Goal: Task Accomplishment & Management: Complete application form

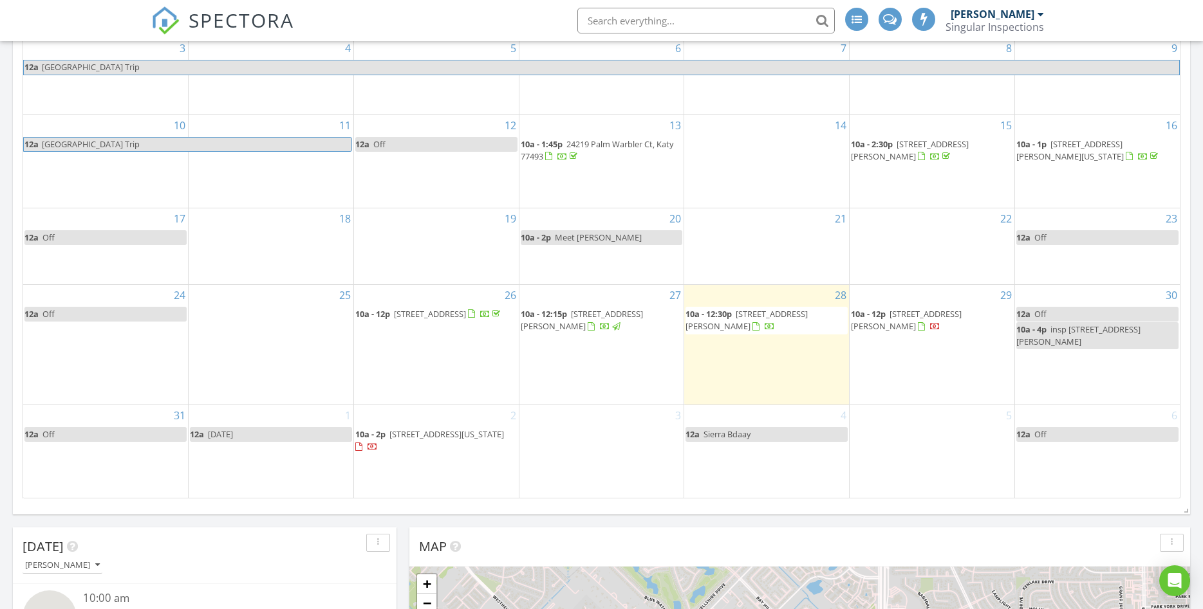
scroll to position [1590, 1203]
click at [430, 439] on span "10610 Novy Grv Dr, missouri city 77459" at bounding box center [446, 435] width 115 height 12
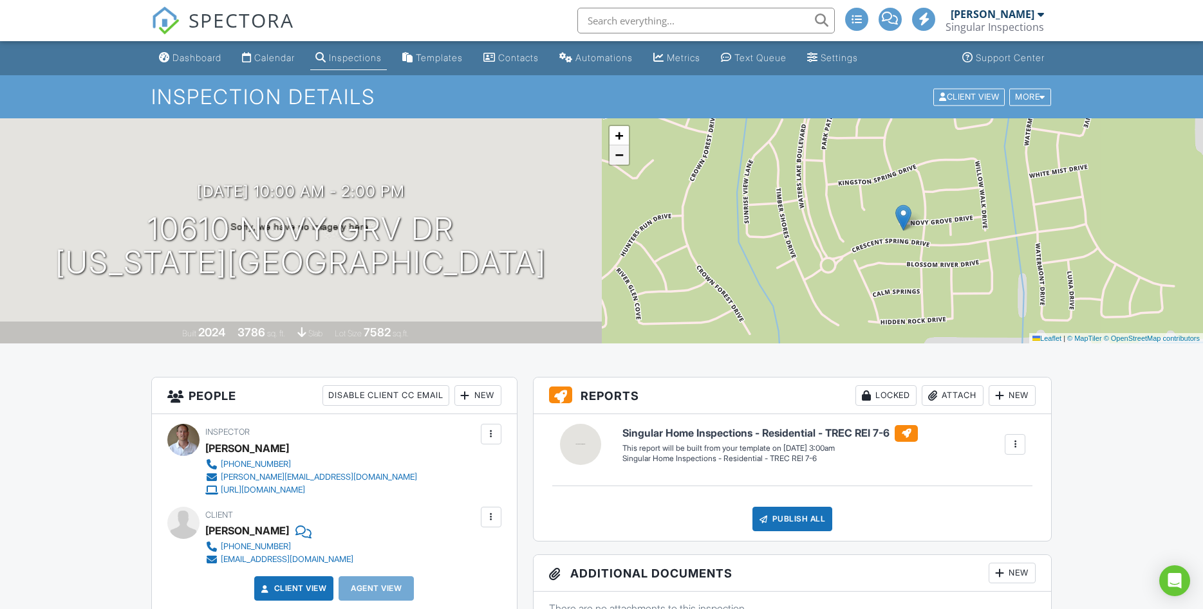
click at [624, 157] on link "−" at bounding box center [618, 154] width 19 height 19
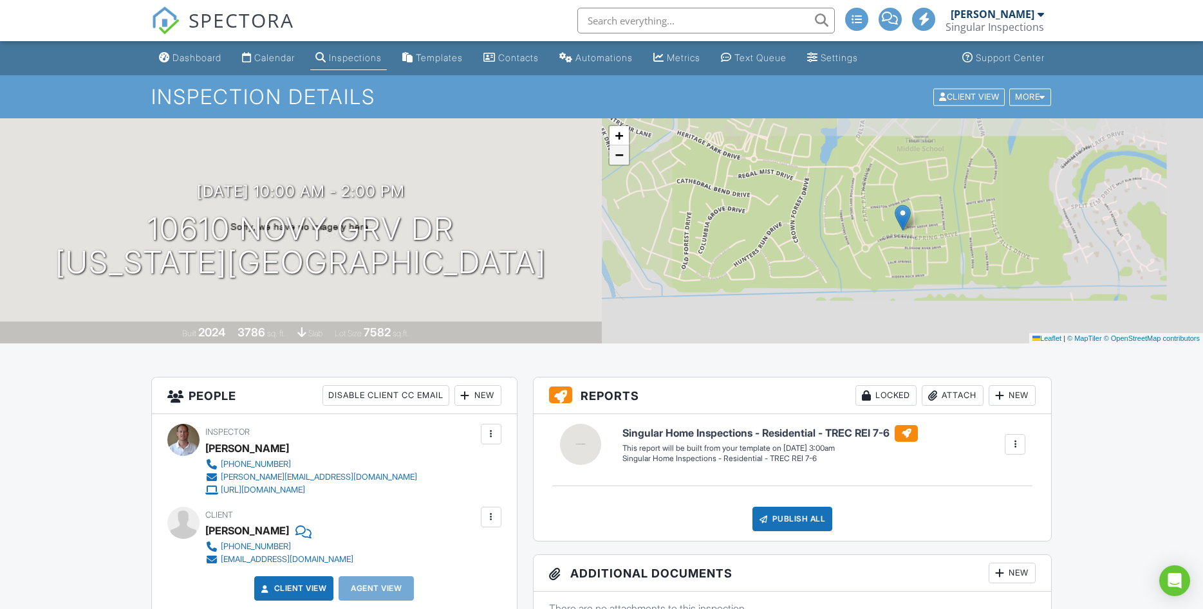
click at [624, 157] on link "−" at bounding box center [618, 154] width 19 height 19
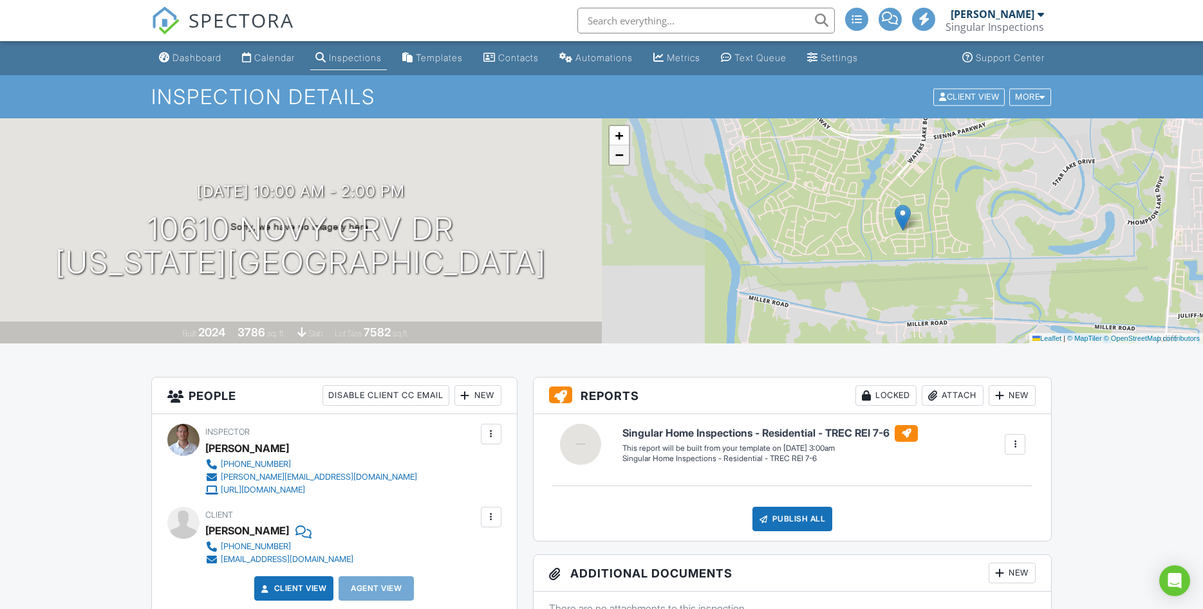
click at [624, 157] on link "−" at bounding box center [618, 154] width 19 height 19
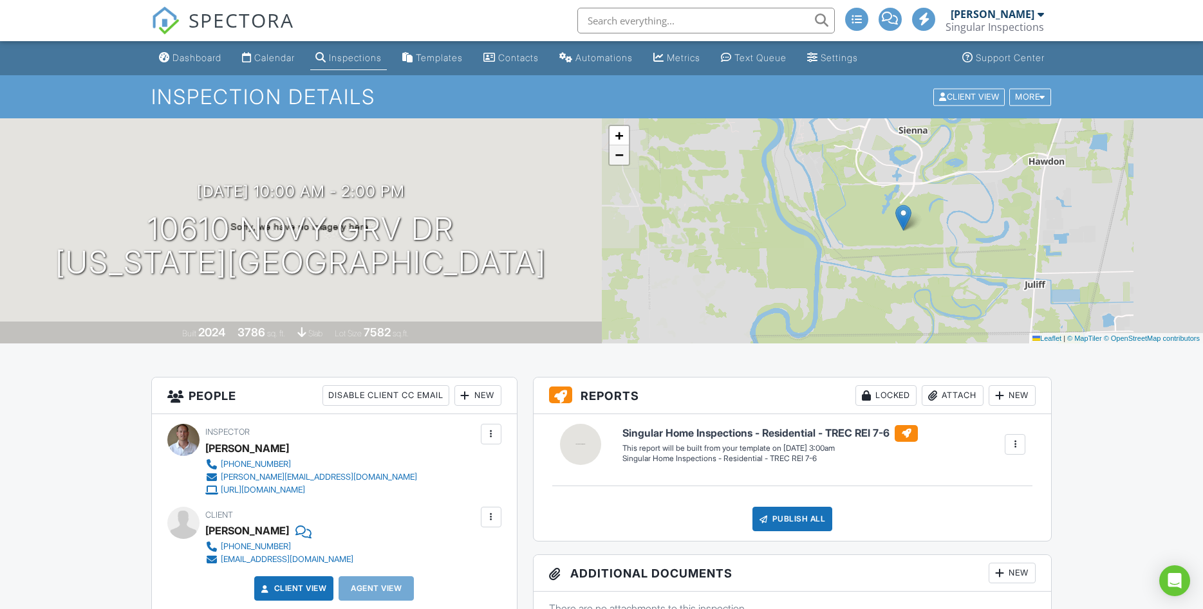
click at [624, 157] on link "−" at bounding box center [618, 154] width 19 height 19
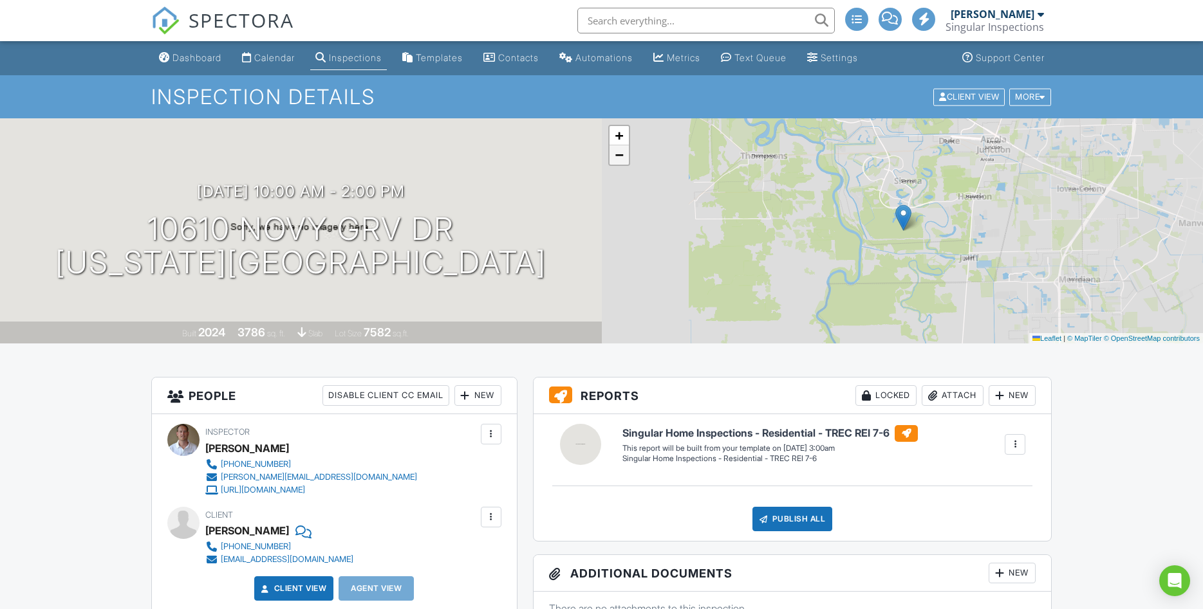
click at [624, 157] on link "−" at bounding box center [618, 154] width 19 height 19
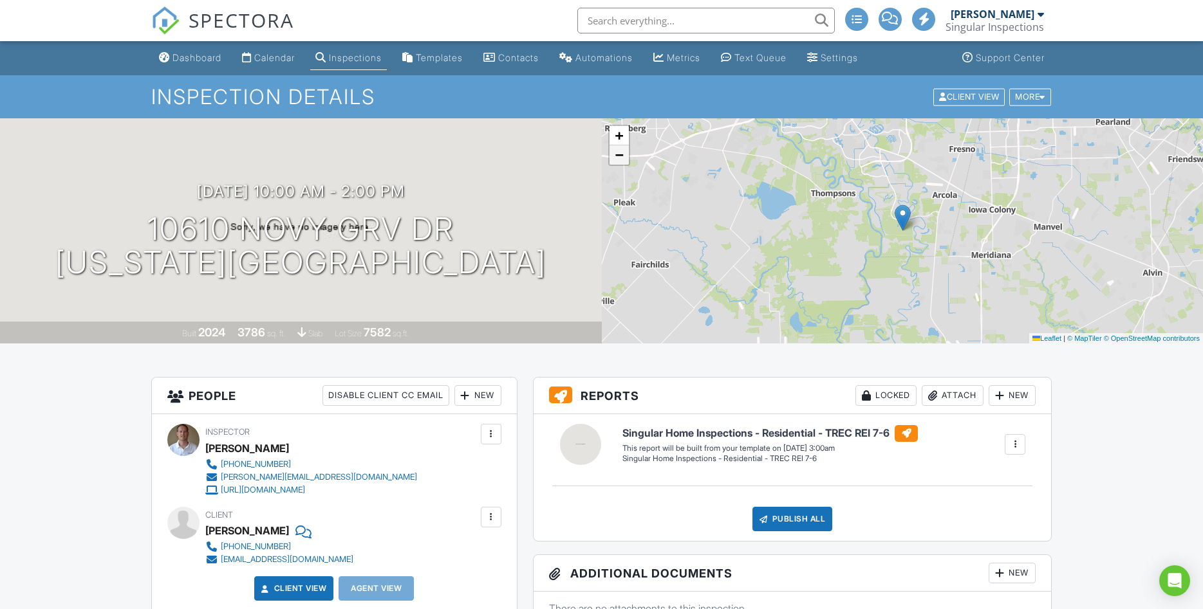
click at [624, 157] on link "−" at bounding box center [618, 154] width 19 height 19
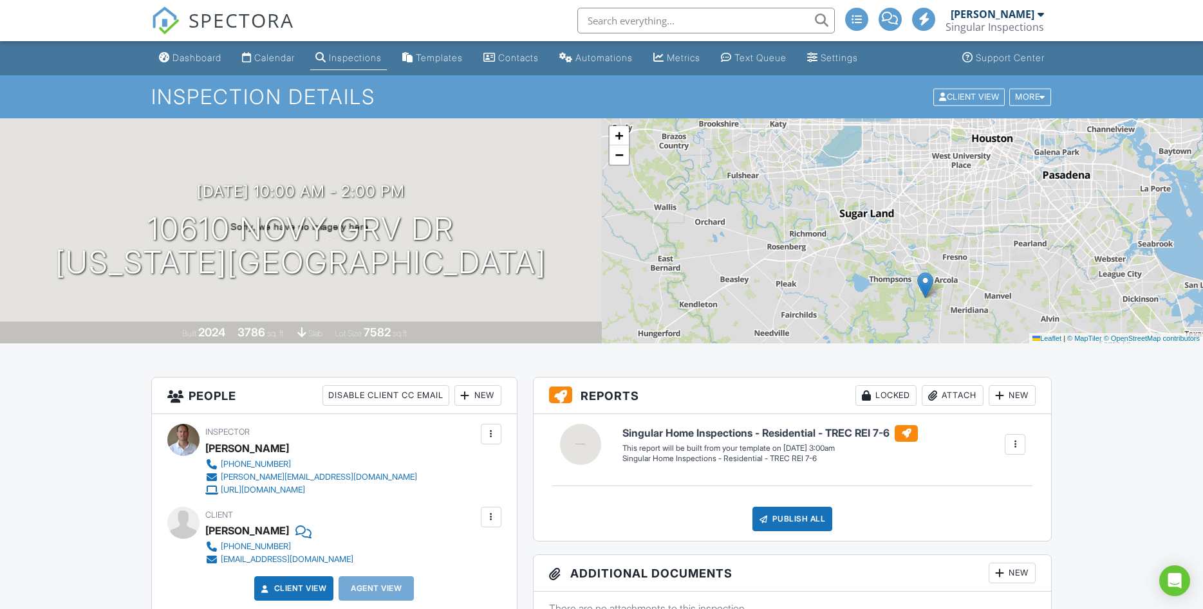
drag, startPoint x: 770, startPoint y: 210, endPoint x: 791, endPoint y: 274, distance: 67.6
click at [791, 274] on div "+ − Leaflet | © MapTiler © OpenStreetMap contributors" at bounding box center [903, 230] width 602 height 225
click at [210, 55] on div "Dashboard" at bounding box center [196, 57] width 49 height 11
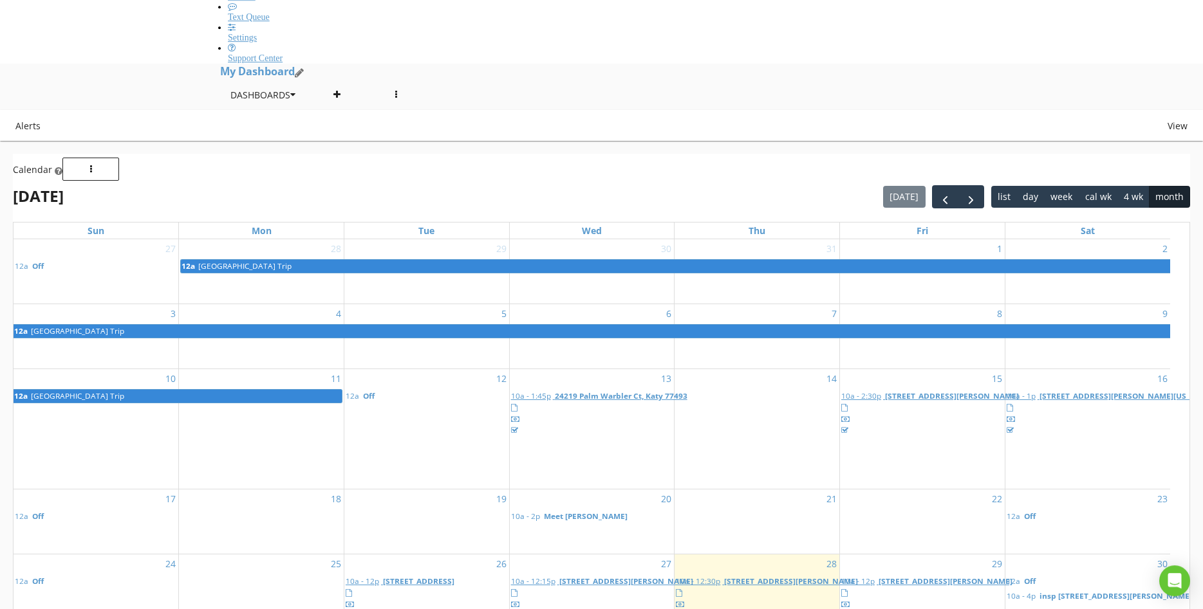
scroll to position [766, 0]
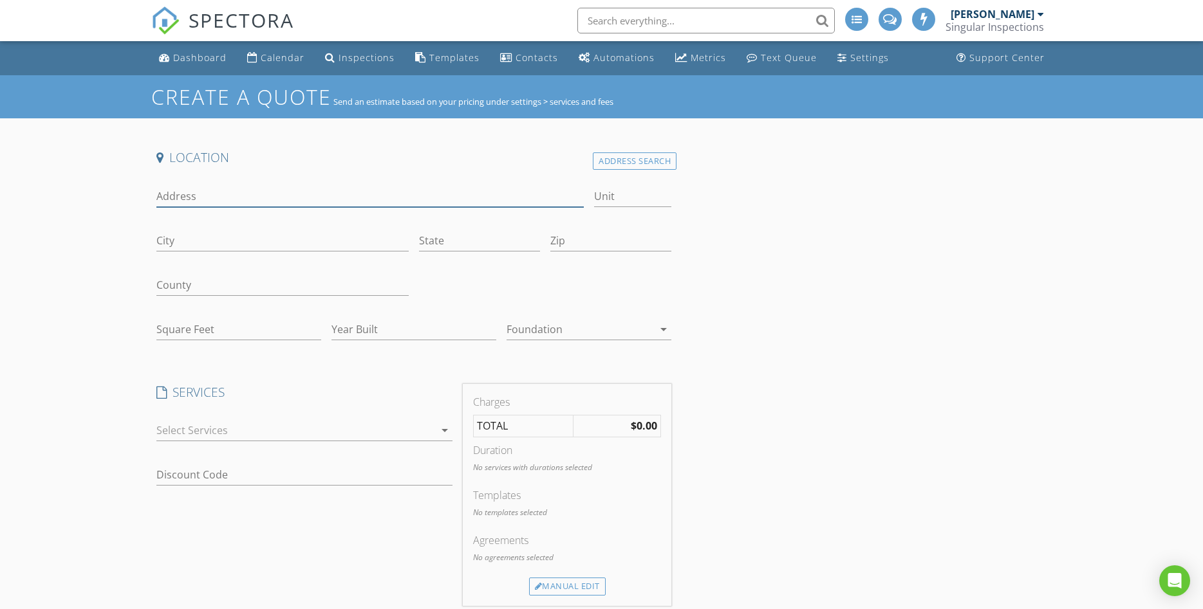
click at [176, 192] on input "Address" at bounding box center [370, 196] width 428 height 21
type input "25919 Maple Bloom Dr"
type input "Katy"
type input "[GEOGRAPHIC_DATA]"
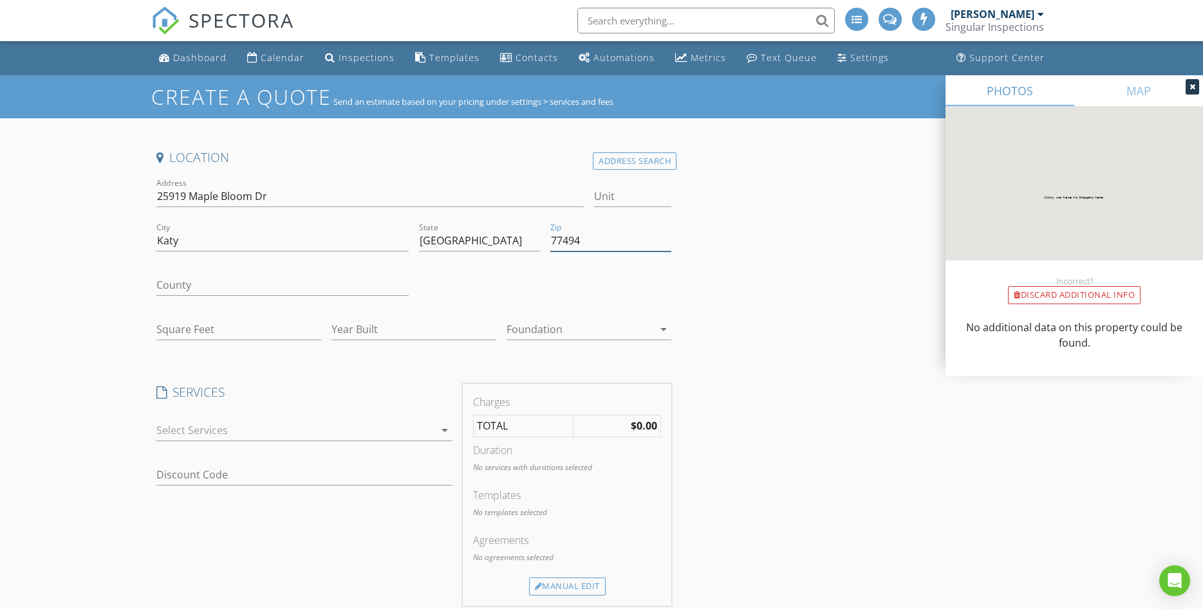
type input "77494"
type input "2542"
type input "2025"
click at [207, 425] on div at bounding box center [295, 430] width 278 height 21
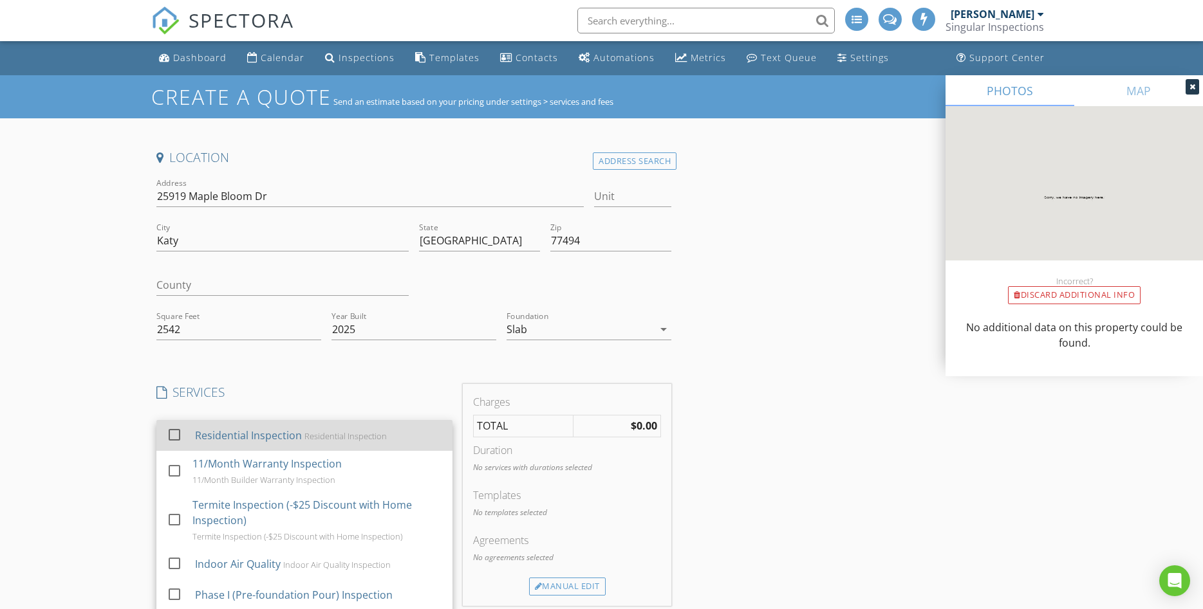
click at [181, 436] on div at bounding box center [174, 434] width 22 height 22
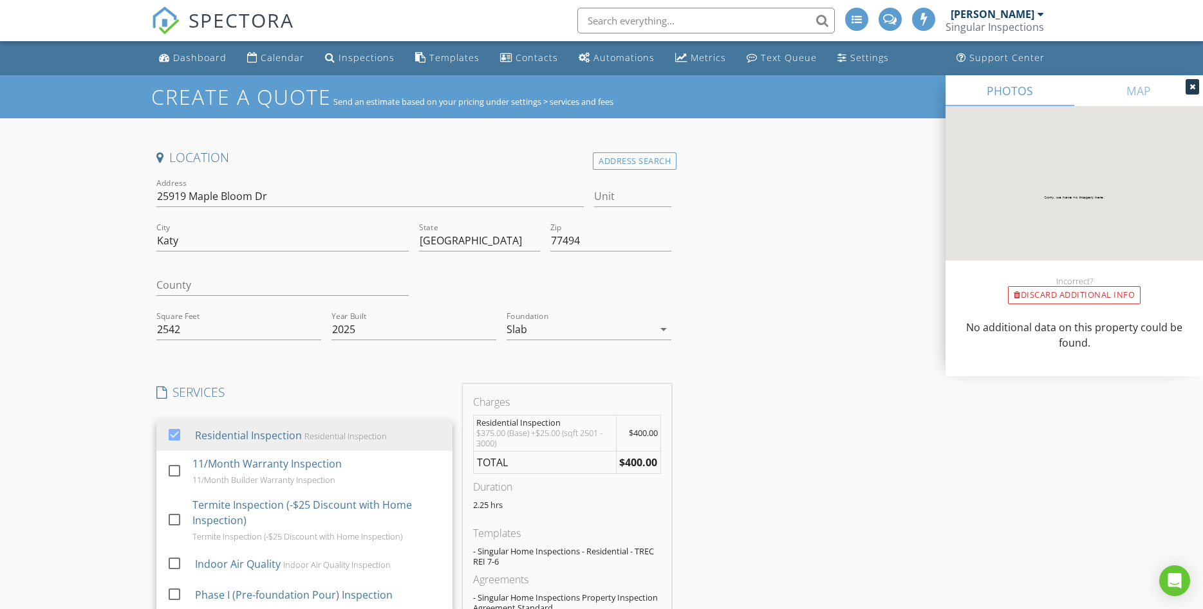
click at [140, 385] on div "Create a Quote Send an estimate based on your pricing under settings > services…" at bounding box center [601, 559] width 1203 height 968
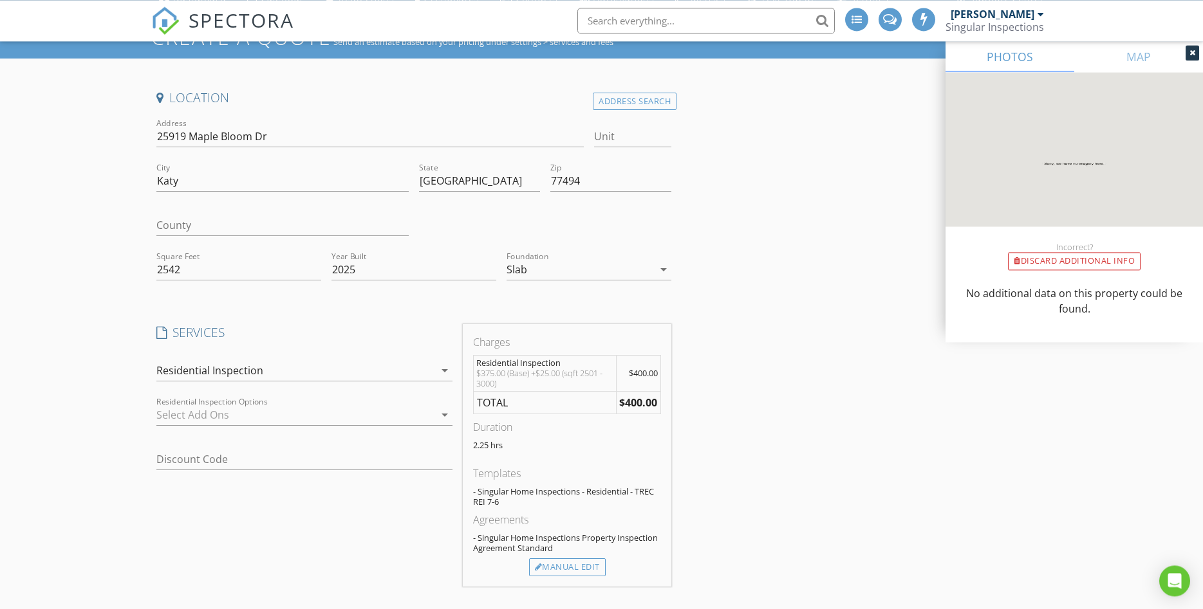
scroll to position [109, 0]
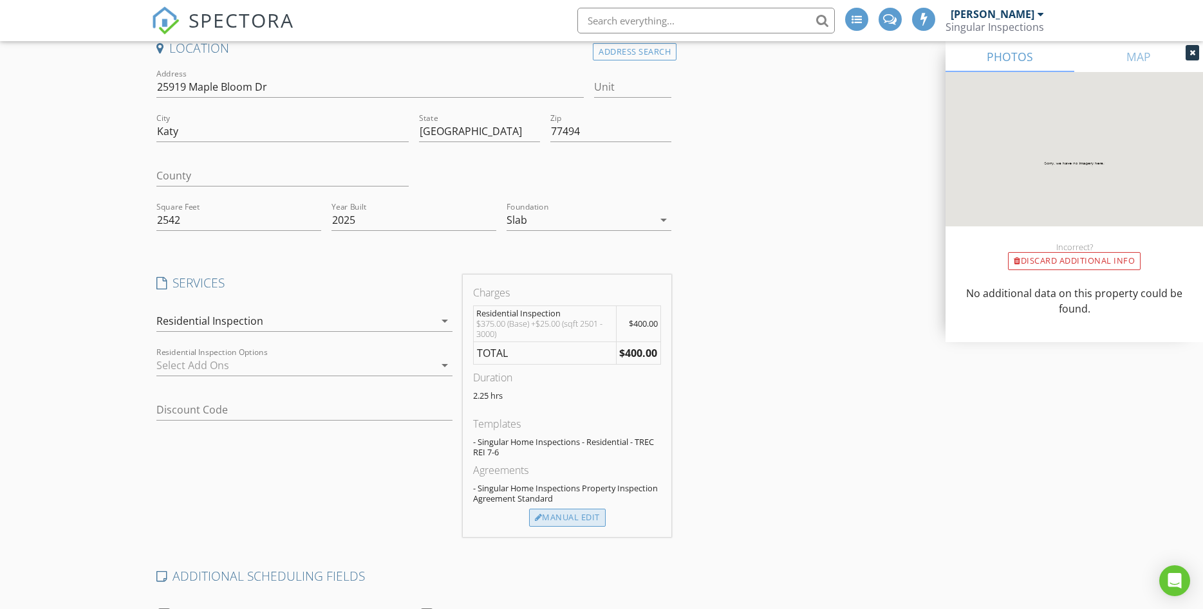
click at [558, 516] on div "Manual Edit" at bounding box center [567, 518] width 77 height 18
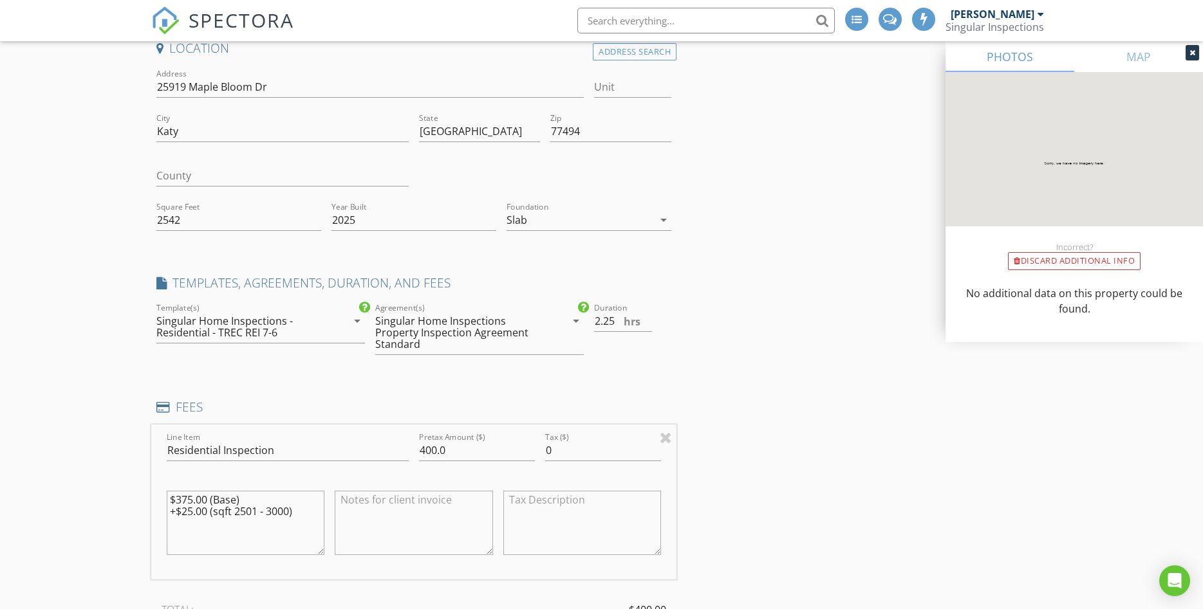
click at [365, 509] on textarea at bounding box center [414, 523] width 158 height 64
type textarea "-$25 Discount"
click at [436, 447] on input "400.0" at bounding box center [477, 450] width 116 height 21
type input "375.0"
click at [116, 385] on div "Create a Quote Send an estimate based on your pricing under settings > services…" at bounding box center [601, 511] width 1203 height 1091
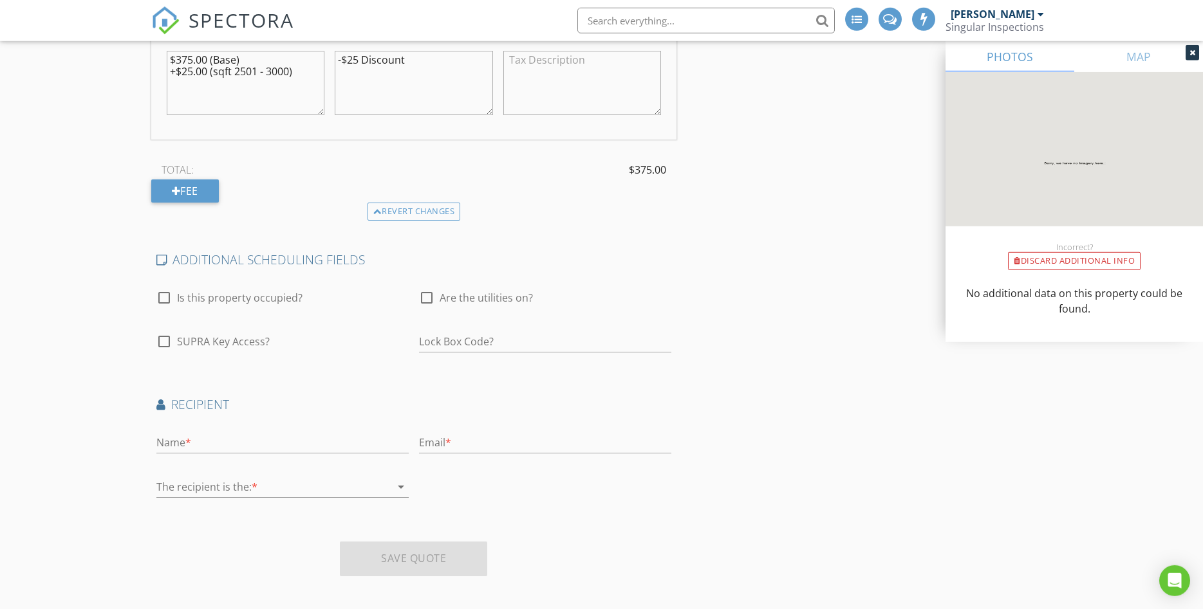
scroll to position [557, 0]
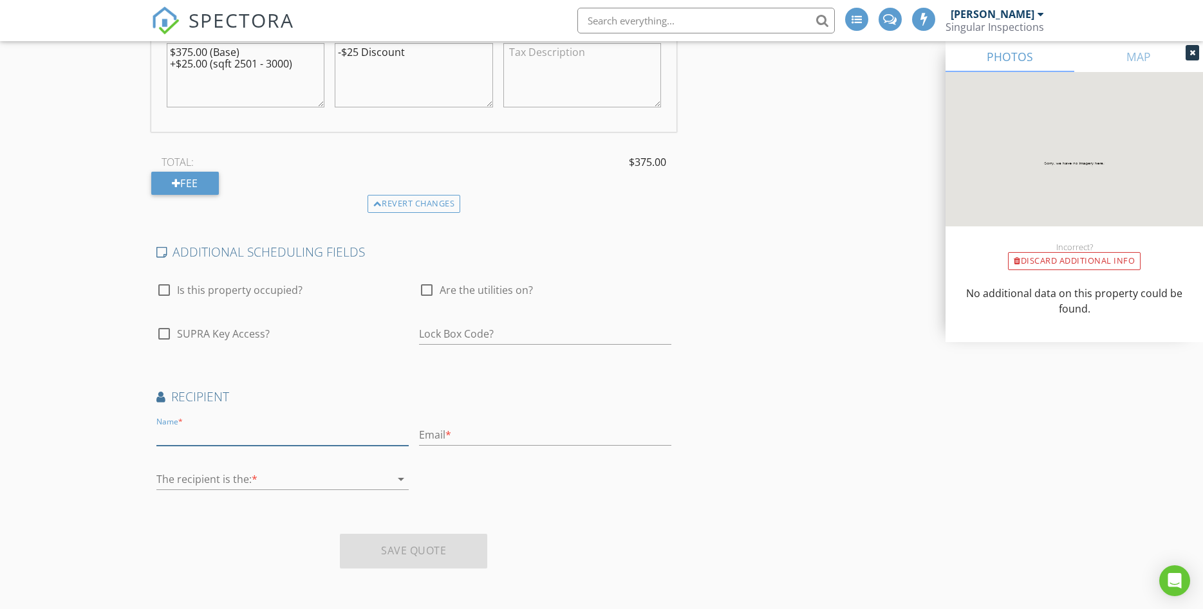
click at [182, 429] on input "text" at bounding box center [282, 435] width 252 height 21
click at [425, 292] on div at bounding box center [427, 290] width 22 height 22
checkbox input "true"
click at [179, 430] on input "text" at bounding box center [282, 435] width 252 height 21
type input "Aniruddha Deoghare"
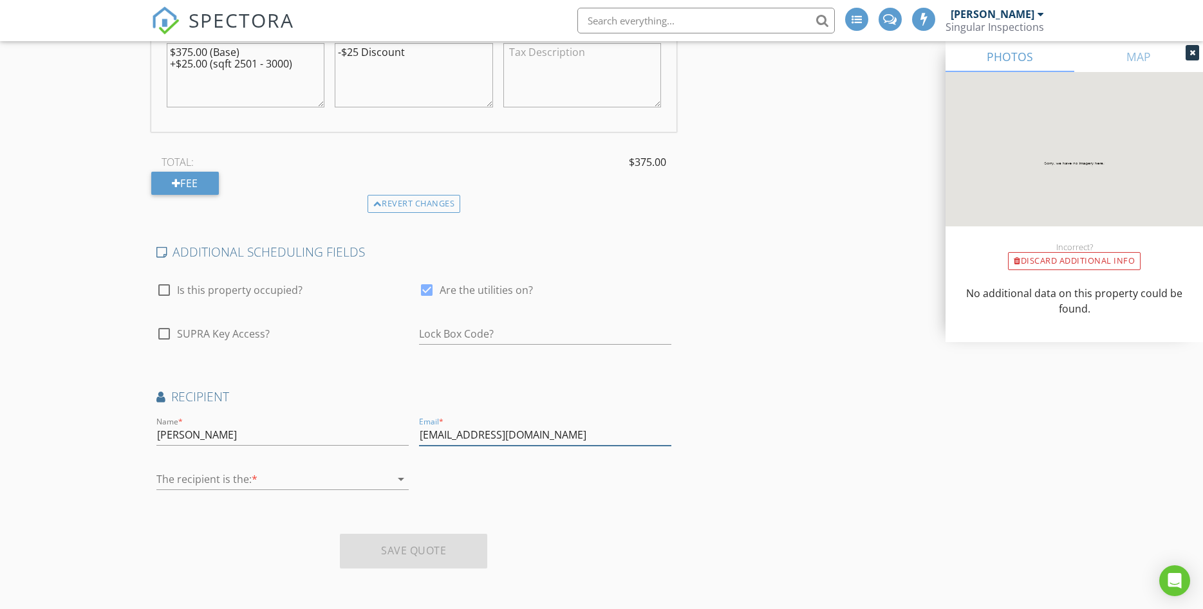
type input "ani_deoghare@rediffmail.com"
click at [205, 476] on div at bounding box center [273, 479] width 234 height 21
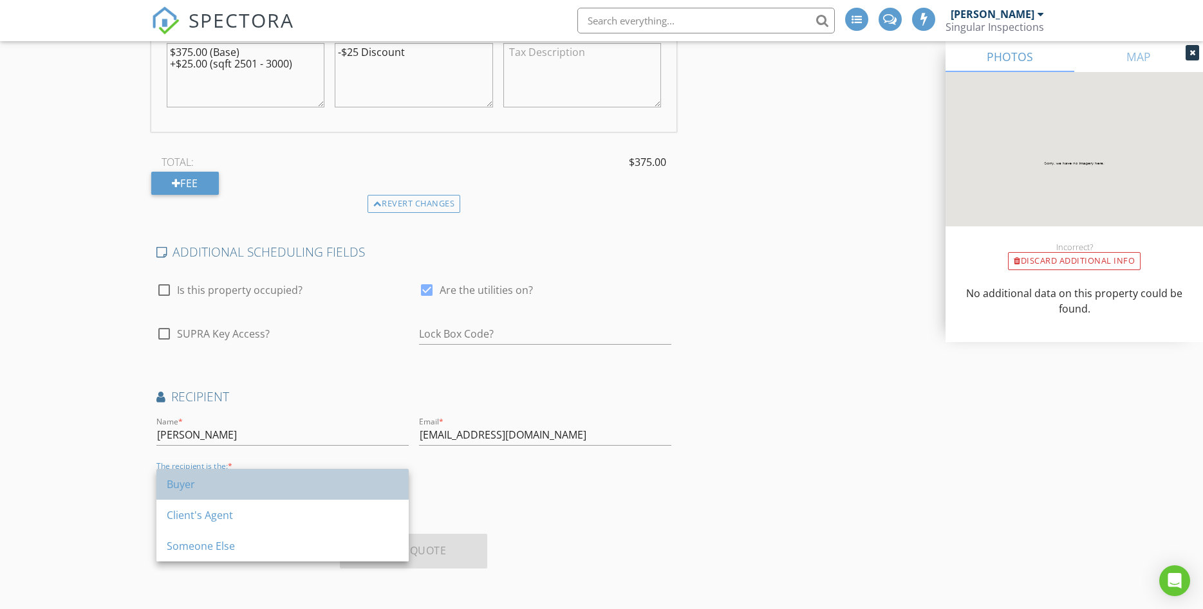
click at [194, 481] on div "Buyer" at bounding box center [283, 484] width 232 height 15
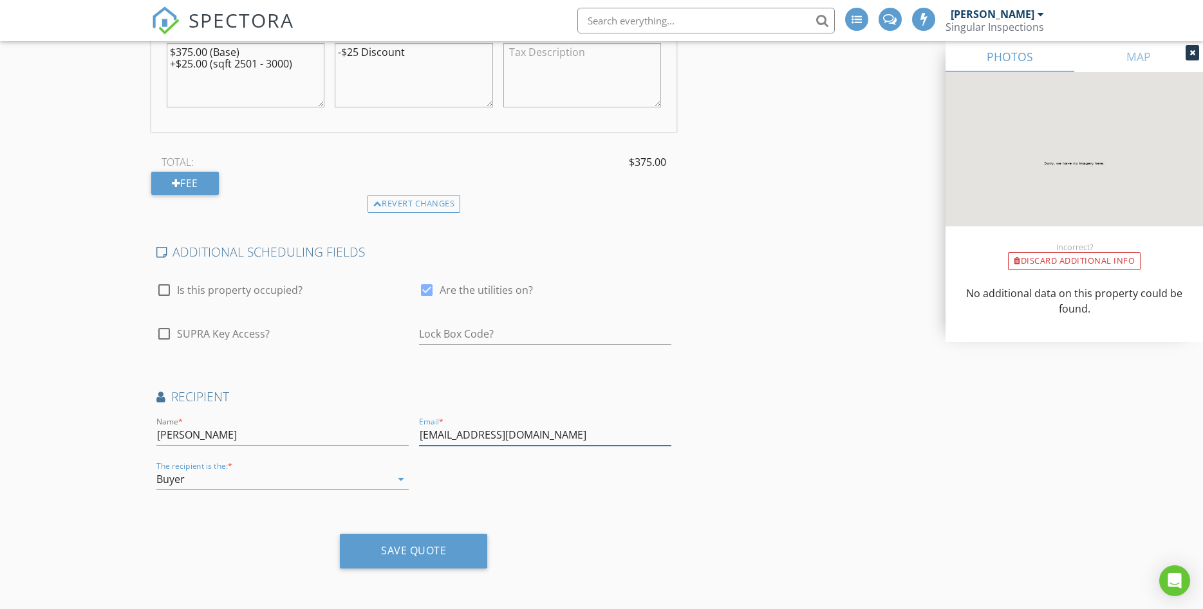
drag, startPoint x: 568, startPoint y: 436, endPoint x: 369, endPoint y: 430, distance: 199.5
click at [419, 430] on input "ani_deoghare@rediffmail.com" at bounding box center [545, 435] width 252 height 21
click at [405, 547] on div "Save Quote" at bounding box center [413, 550] width 65 height 13
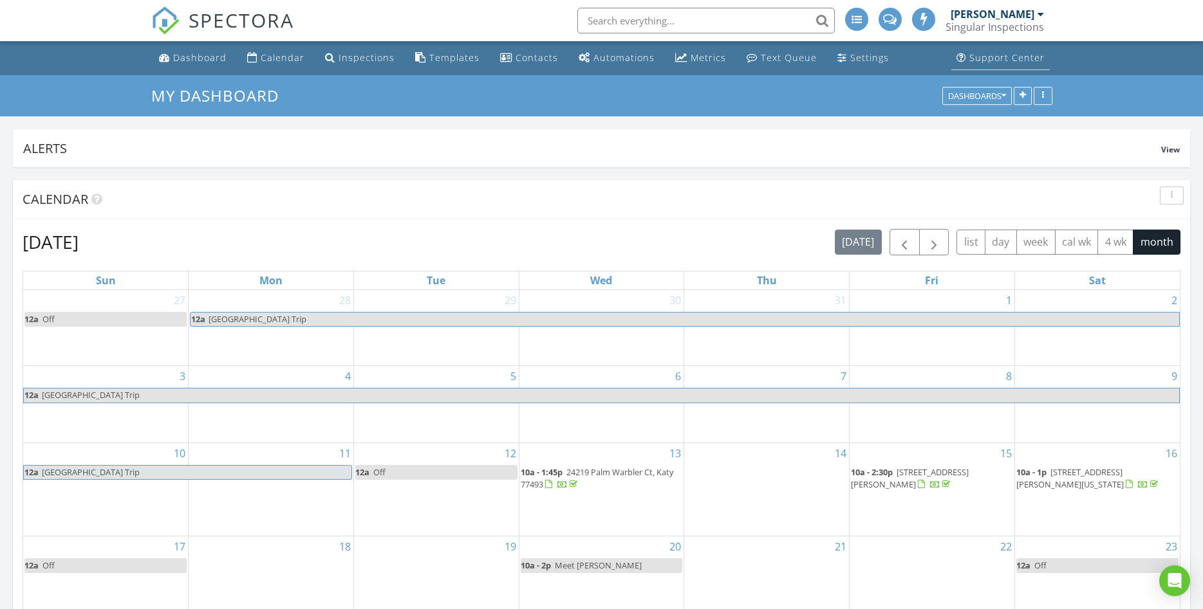
click at [982, 59] on div "Support Center" at bounding box center [1006, 57] width 75 height 12
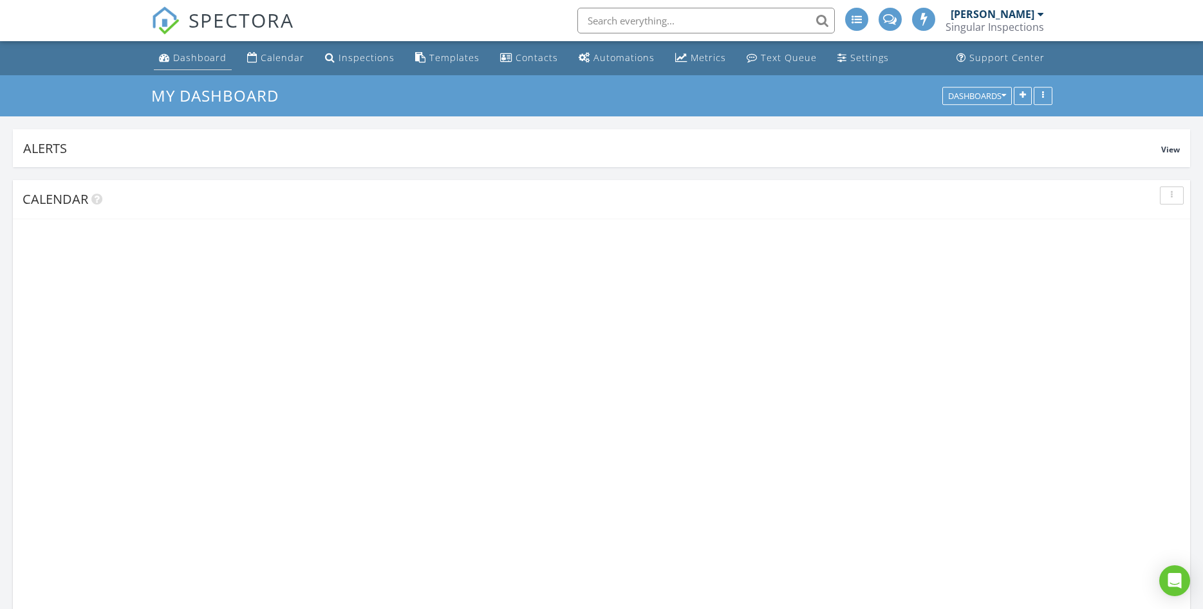
scroll to position [1590, 1203]
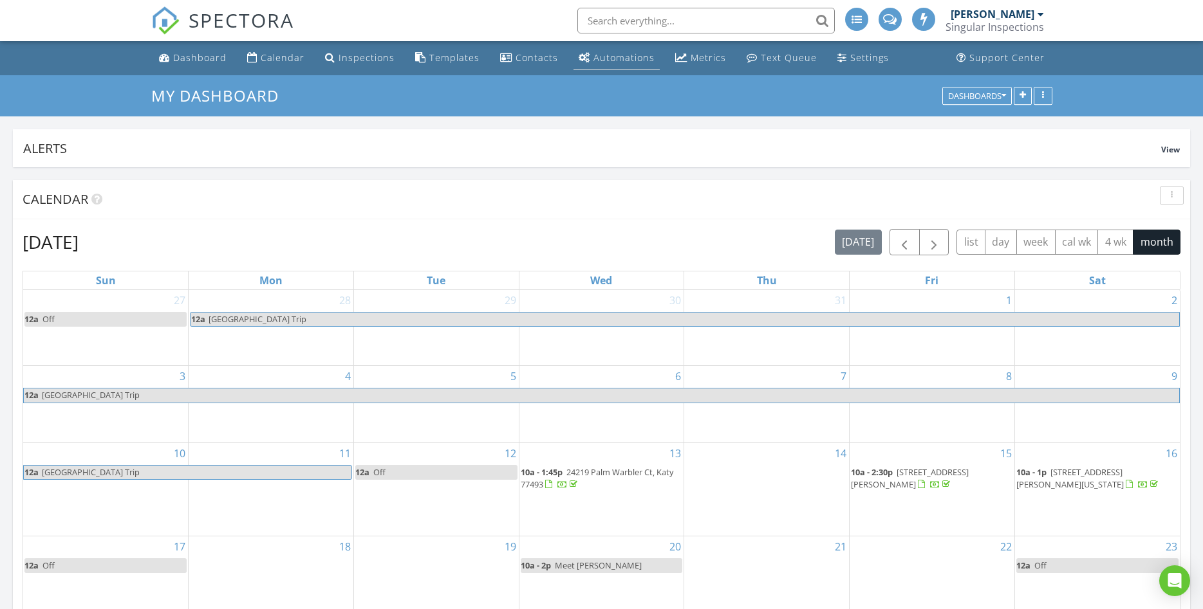
click at [609, 61] on div "Automations" at bounding box center [623, 57] width 61 height 12
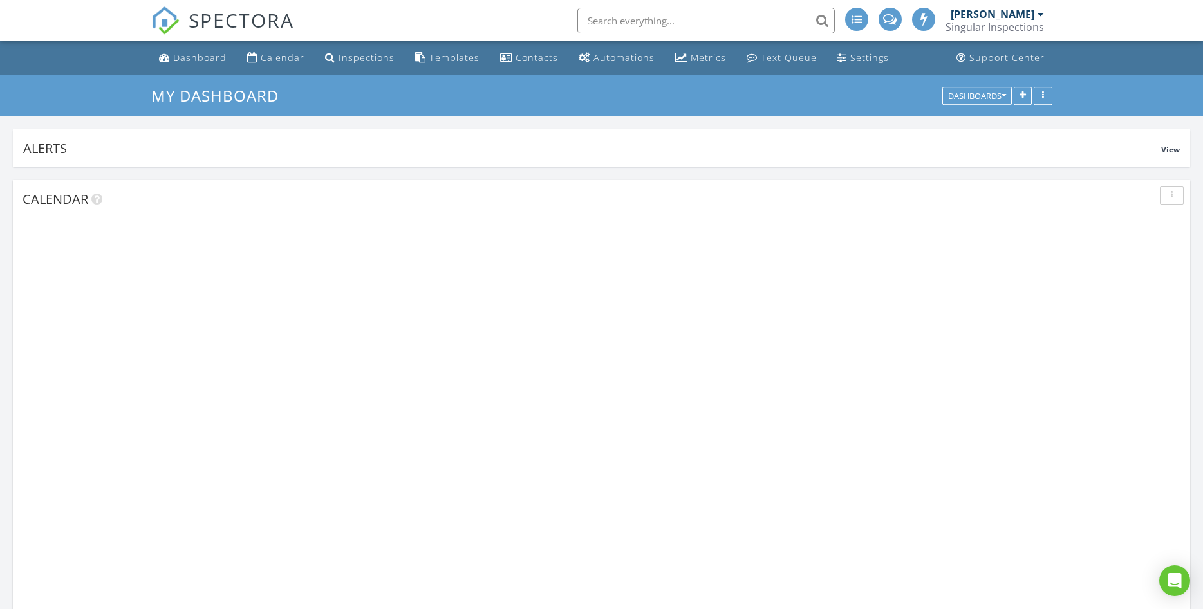
scroll to position [1590, 1203]
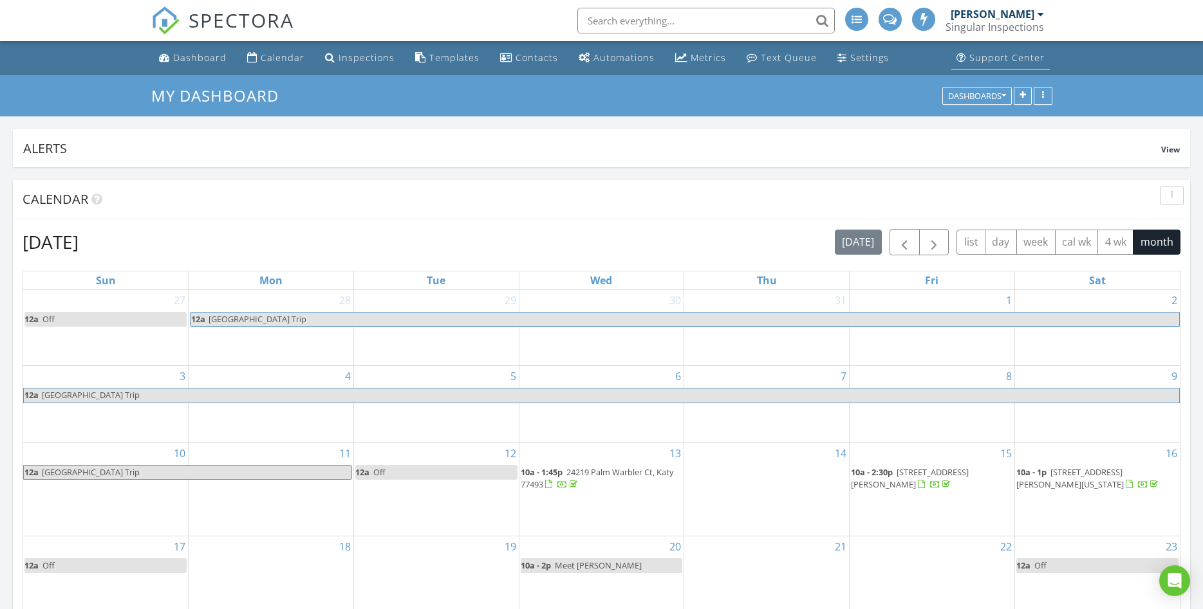
click at [985, 60] on div "Support Center" at bounding box center [1006, 57] width 75 height 12
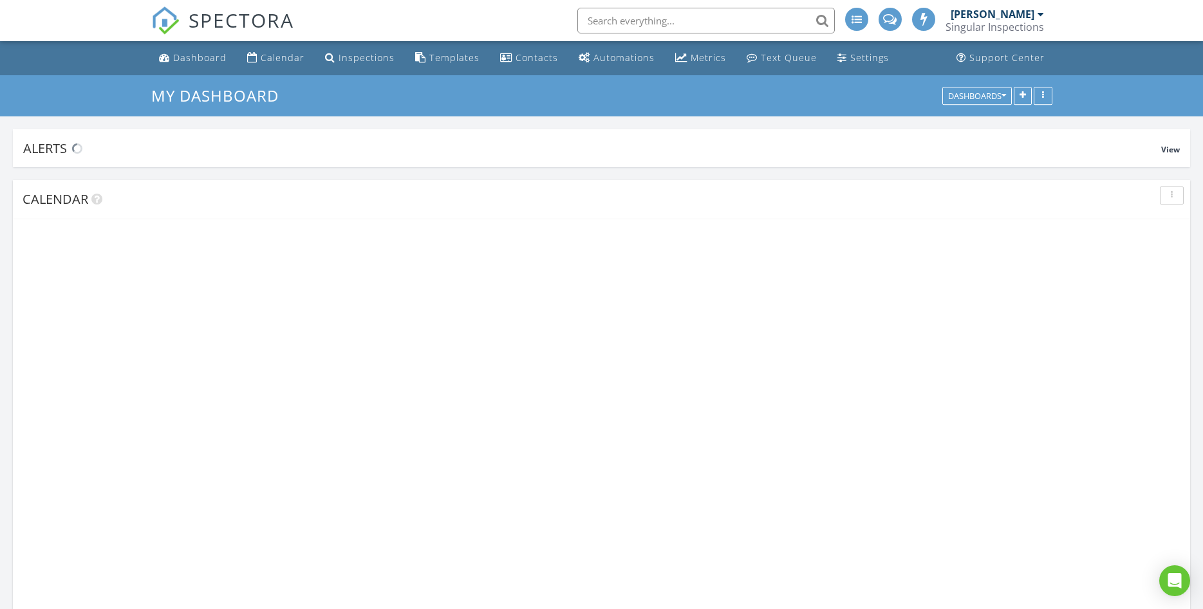
scroll to position [1590, 1203]
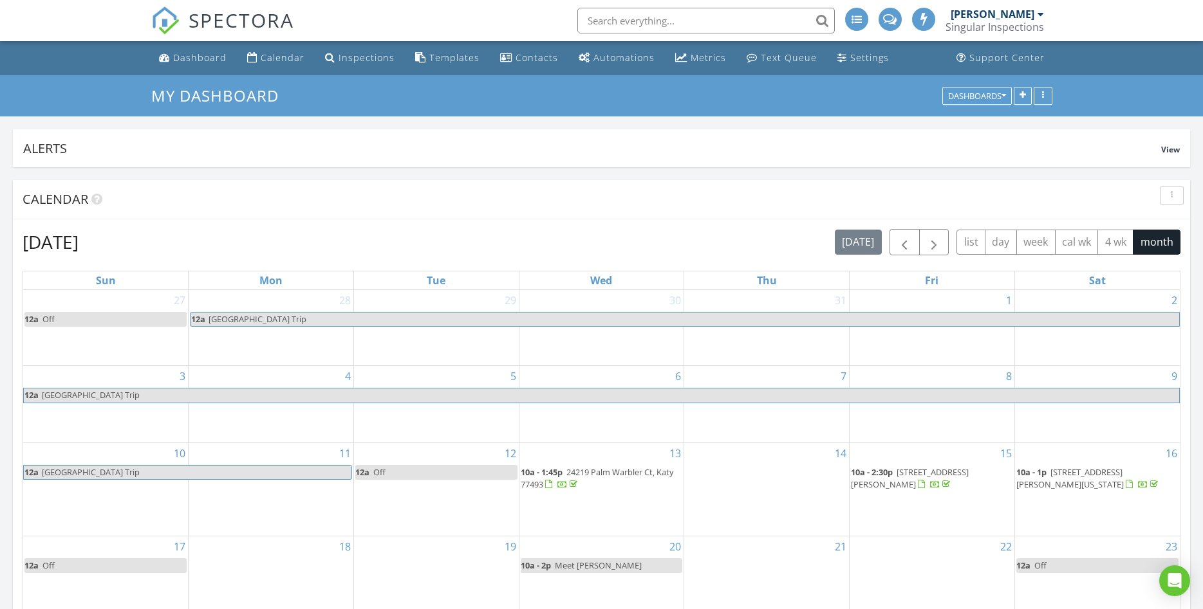
click at [686, 19] on input "text" at bounding box center [705, 21] width 257 height 26
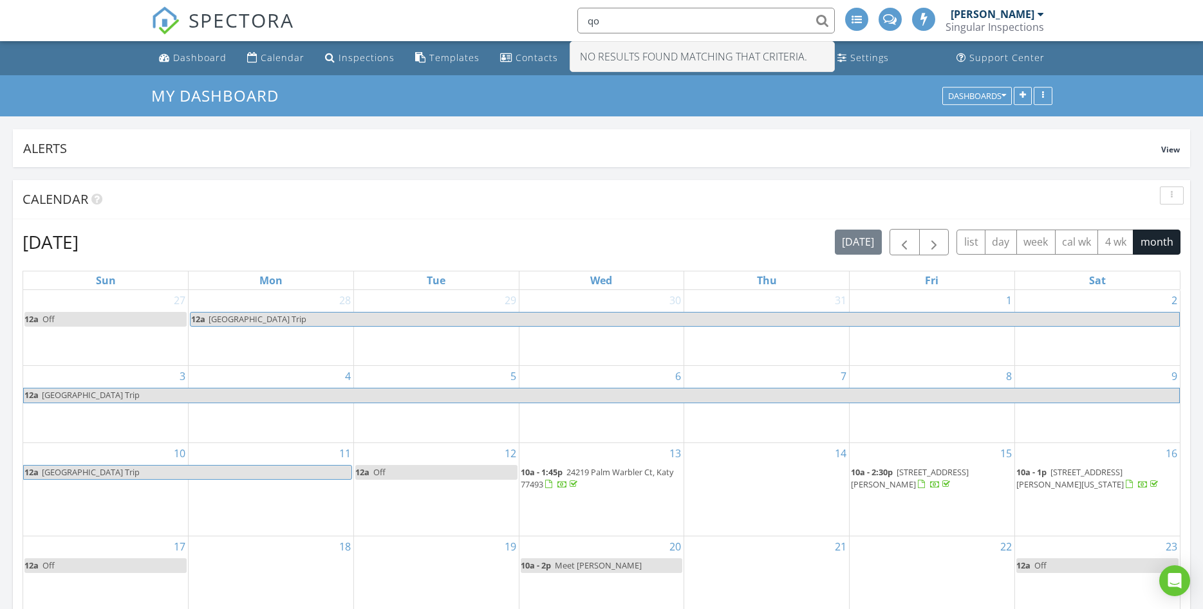
type input "q"
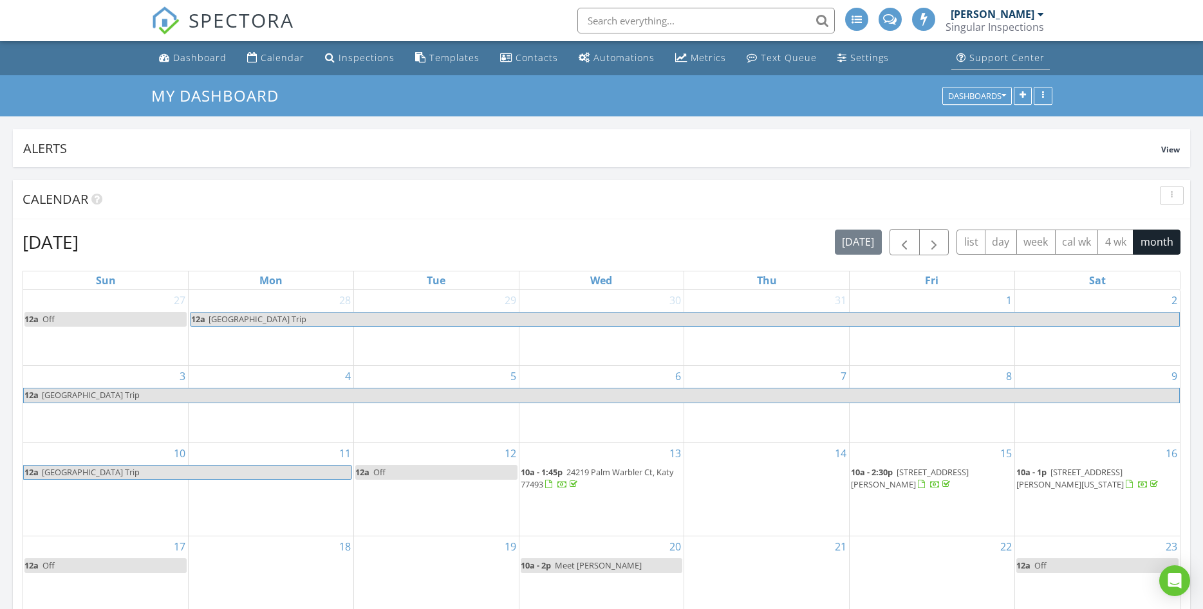
click at [990, 67] on link "Support Center" at bounding box center [1000, 58] width 98 height 24
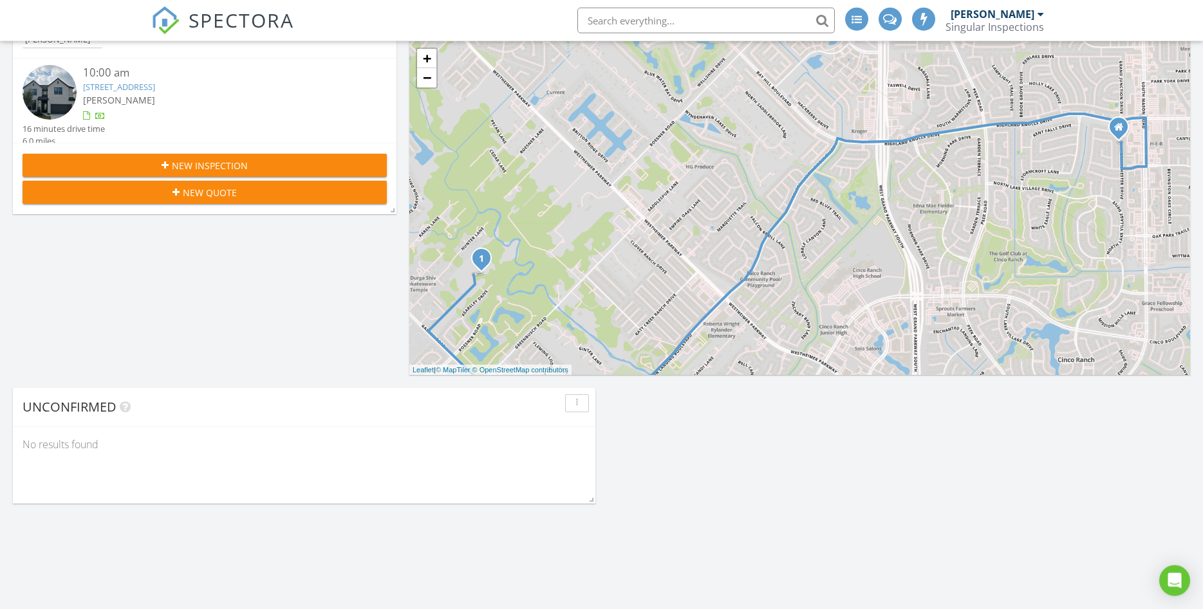
scroll to position [766, 0]
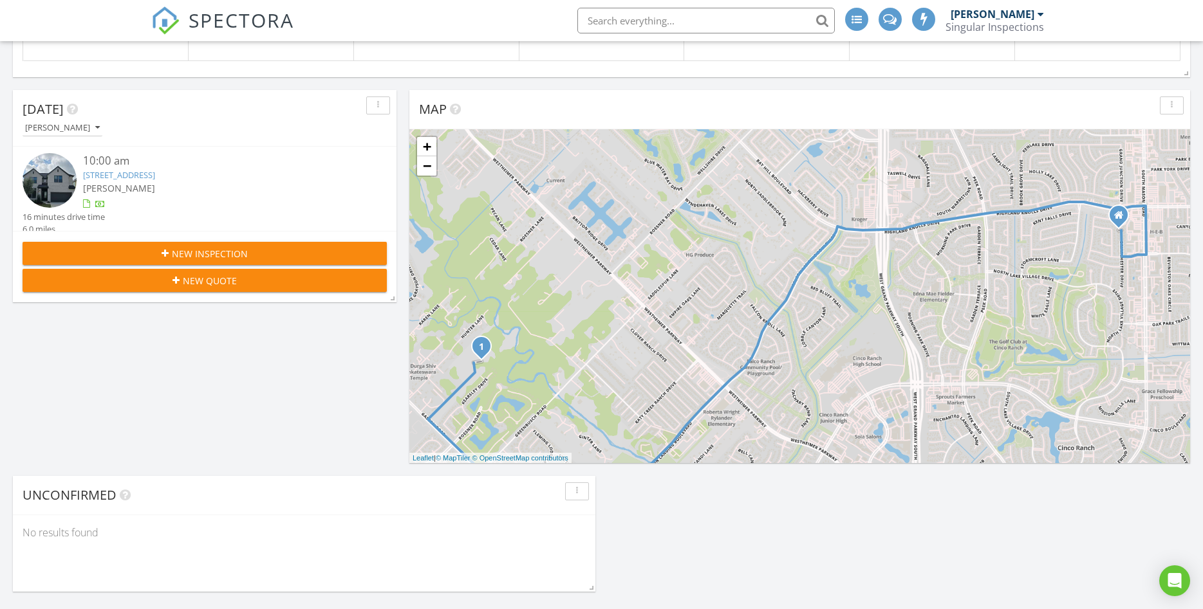
click at [217, 286] on span "New Quote" at bounding box center [210, 281] width 54 height 14
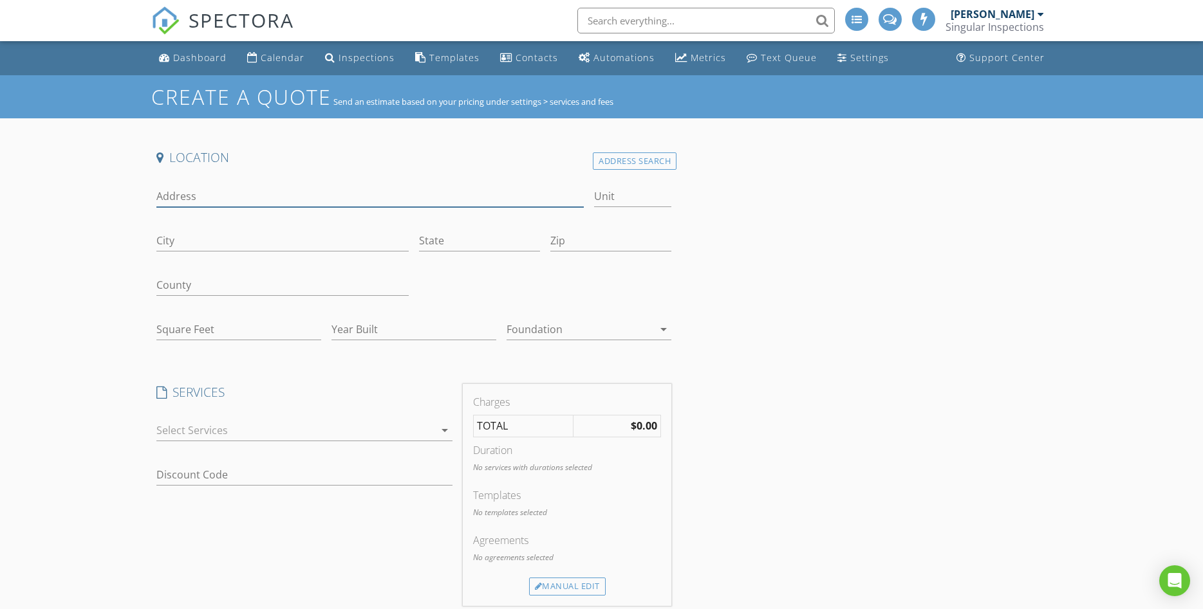
click at [194, 194] on input "Address" at bounding box center [370, 196] width 428 height 21
click at [893, 20] on span at bounding box center [890, 18] width 14 height 12
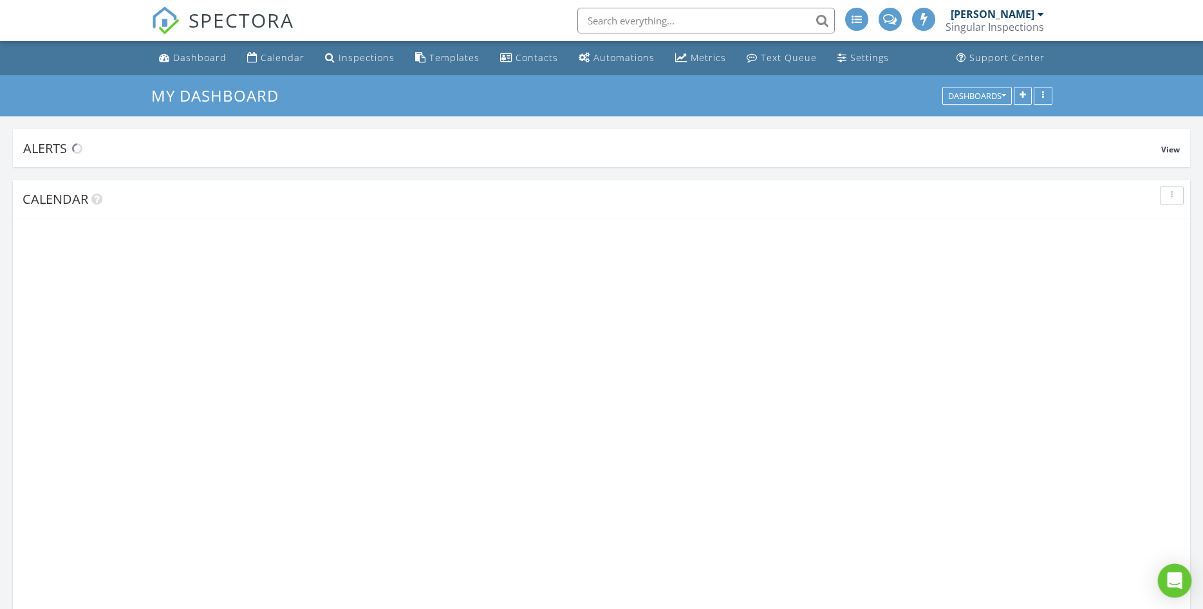
scroll to position [1590, 1203]
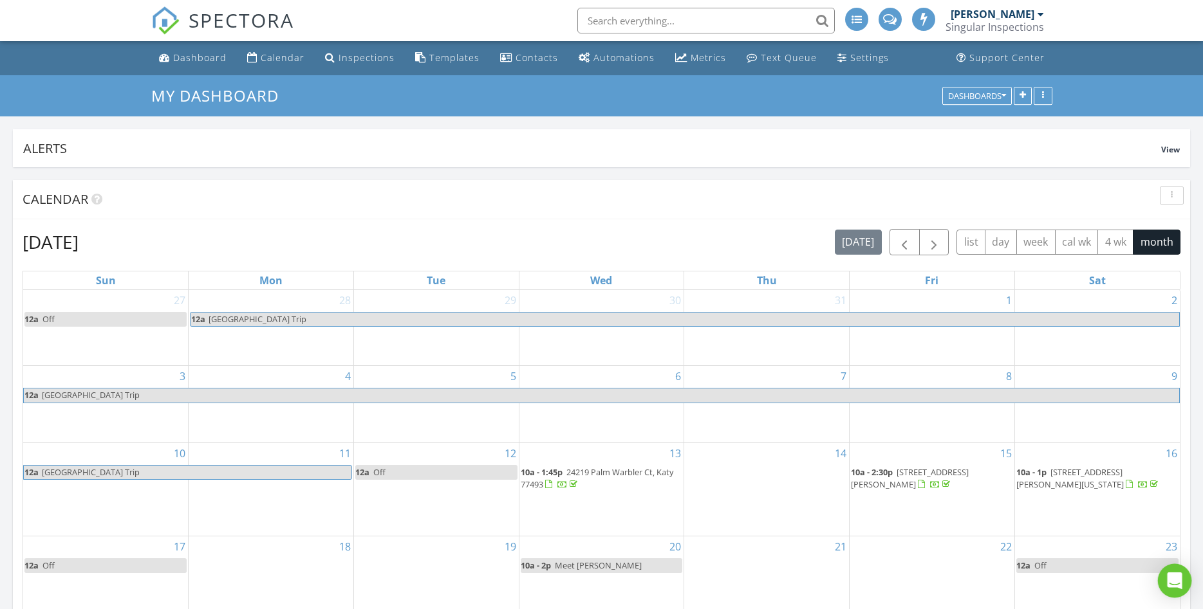
click at [1175, 583] on icon "Open Intercom Messenger" at bounding box center [1174, 581] width 15 height 17
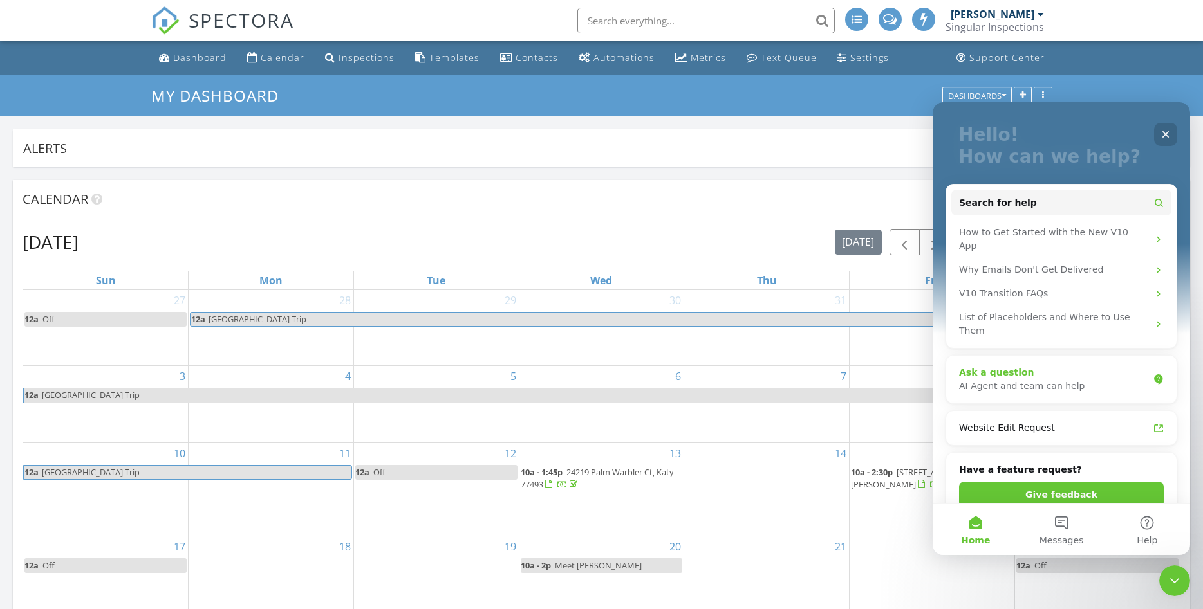
scroll to position [135, 0]
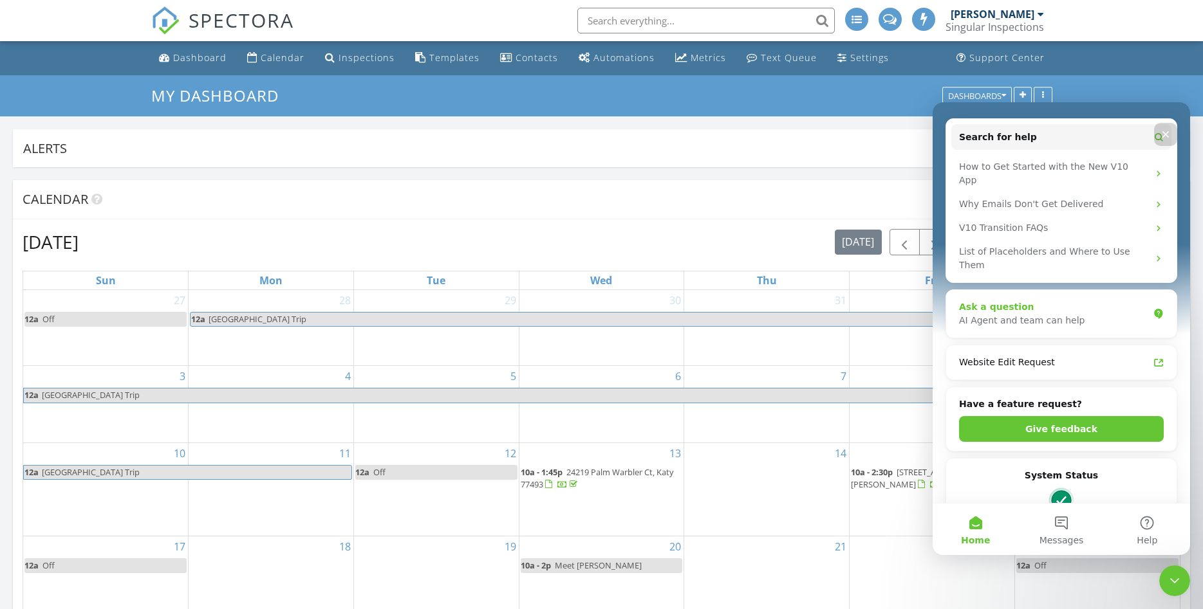
click at [982, 301] on div "Ask a question" at bounding box center [1053, 308] width 189 height 14
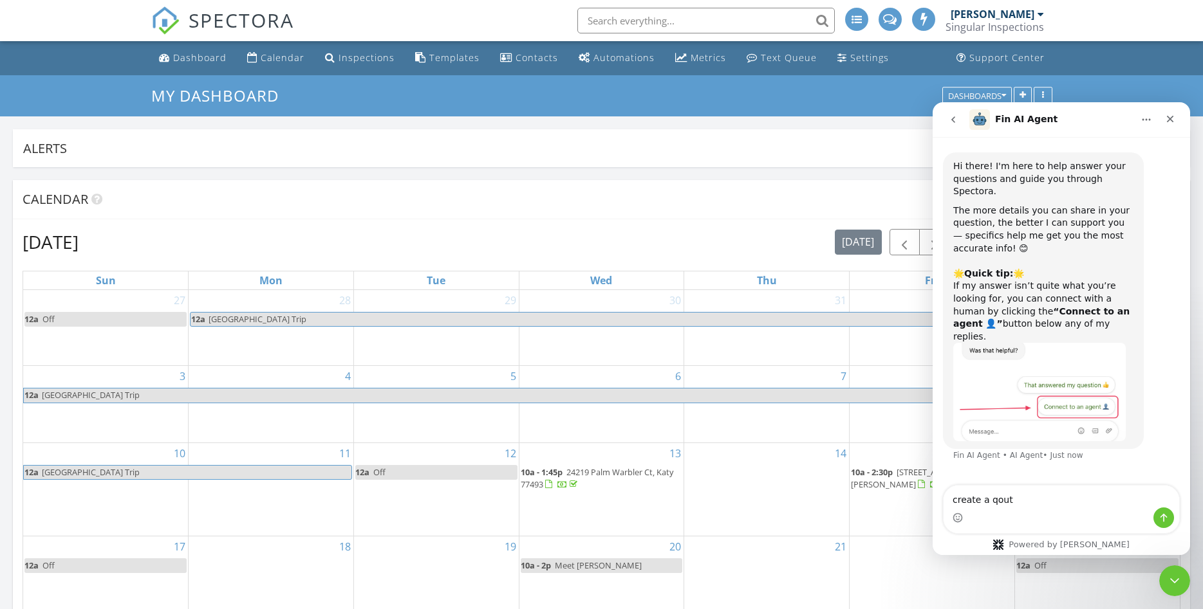
type textarea "create a qoute"
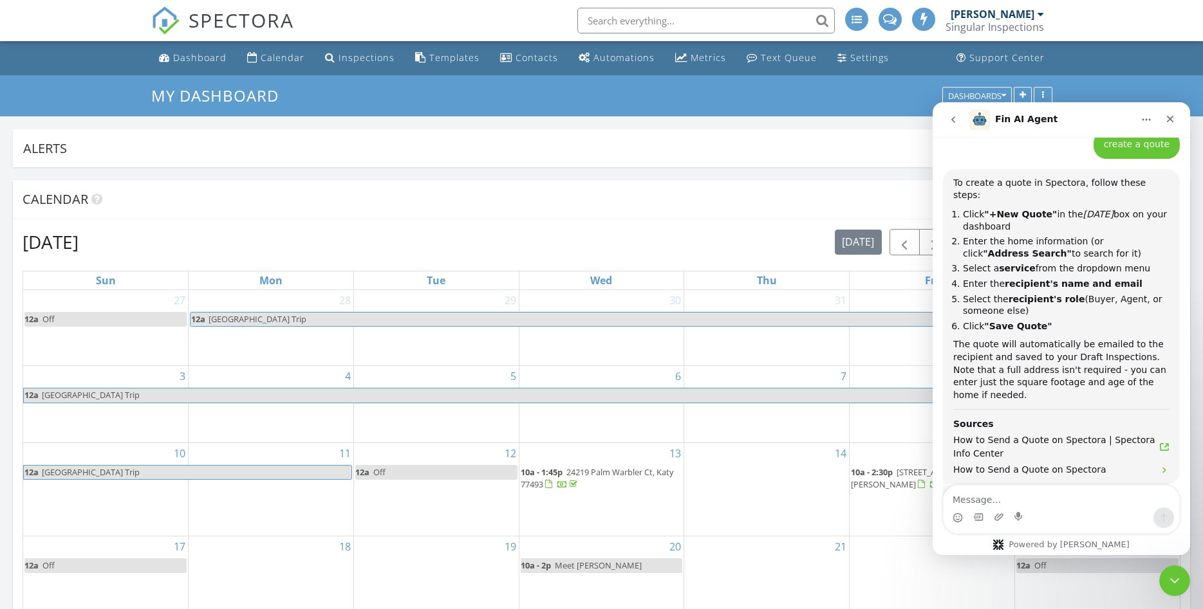
scroll to position [329, 0]
click at [958, 115] on button "go back" at bounding box center [953, 119] width 24 height 24
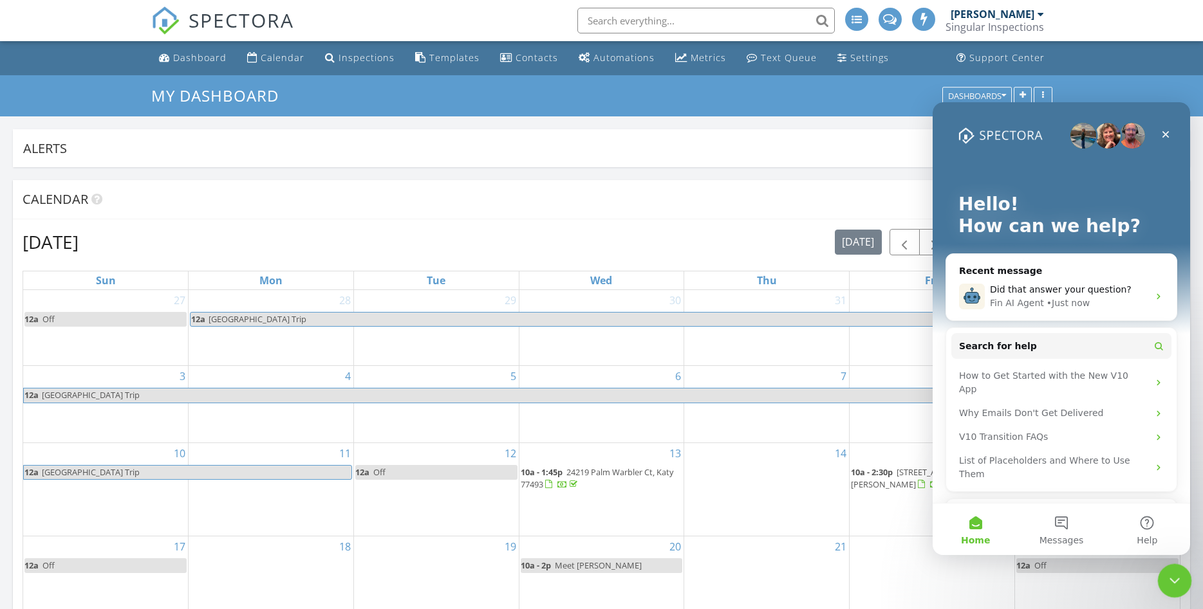
click at [1182, 580] on div "Close Intercom Messenger" at bounding box center [1172, 579] width 31 height 31
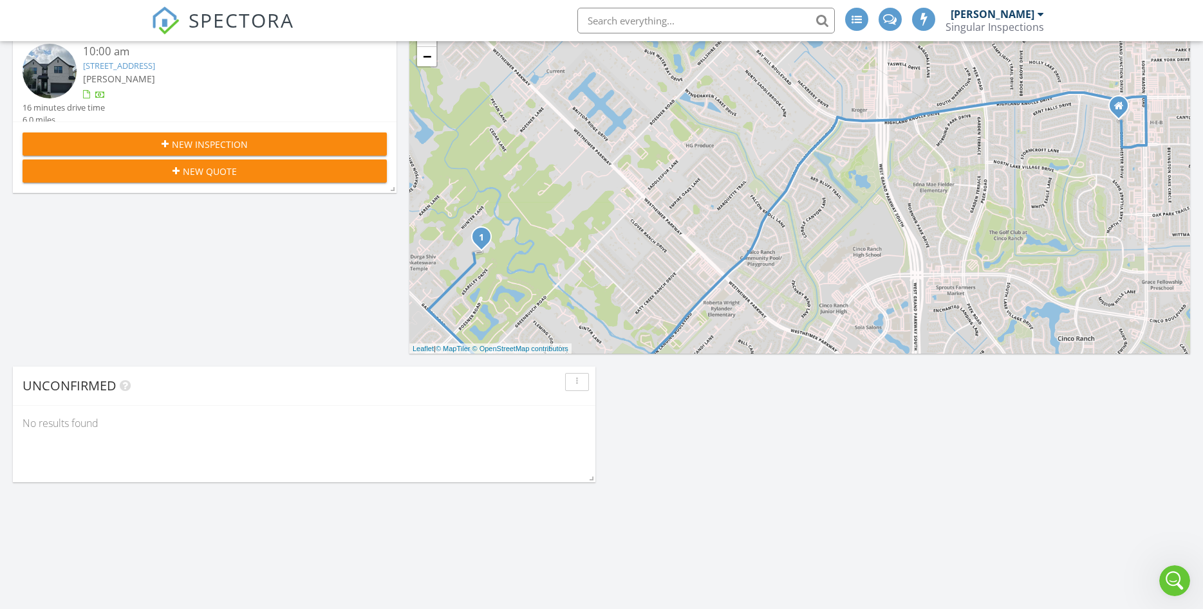
scroll to position [0, 0]
click at [183, 176] on div "New Quote" at bounding box center [205, 172] width 344 height 14
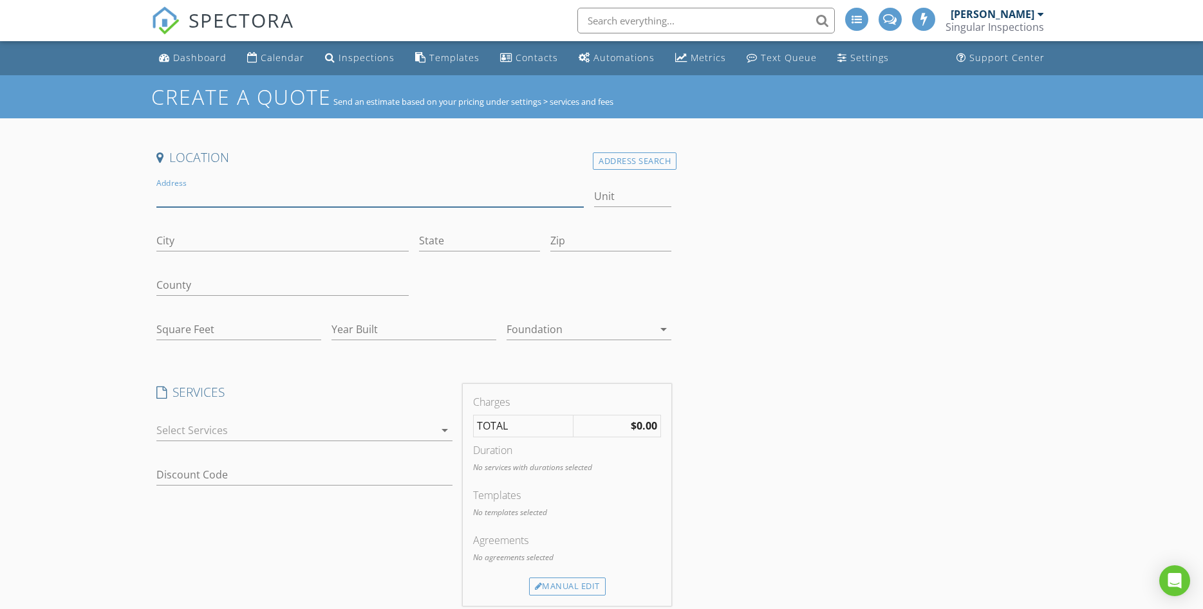
click at [189, 193] on input "Address" at bounding box center [370, 196] width 428 height 21
type input "25919 Maple Bloom Dr"
type input "Katy"
type input "[GEOGRAPHIC_DATA]"
type input "77494"
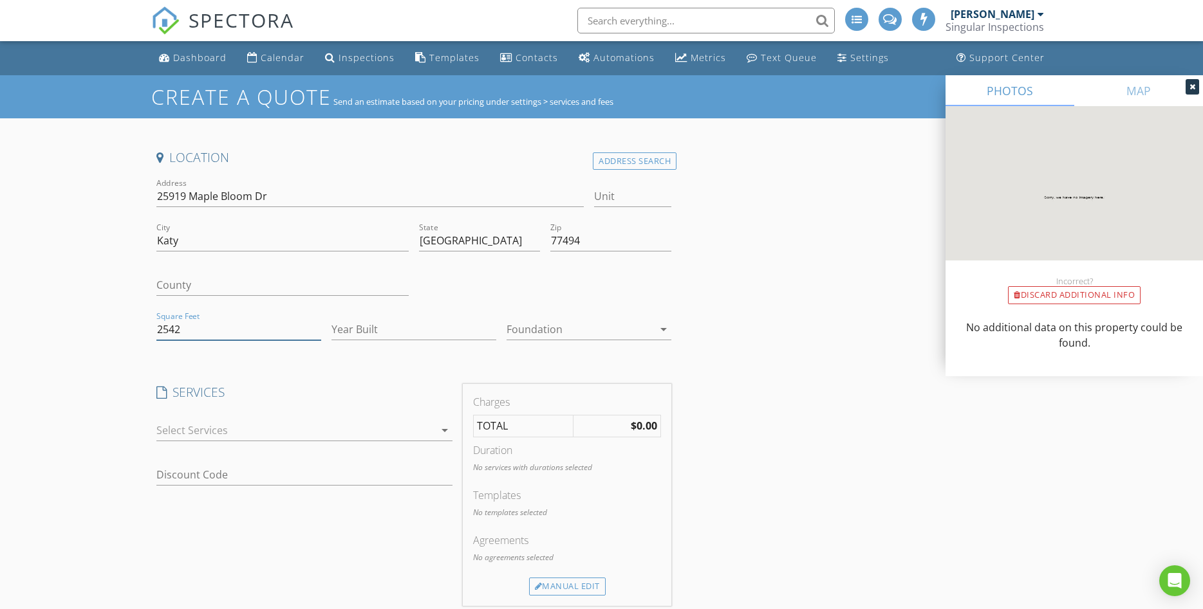
type input "2542"
type input "2025"
click at [544, 333] on div at bounding box center [579, 329] width 147 height 21
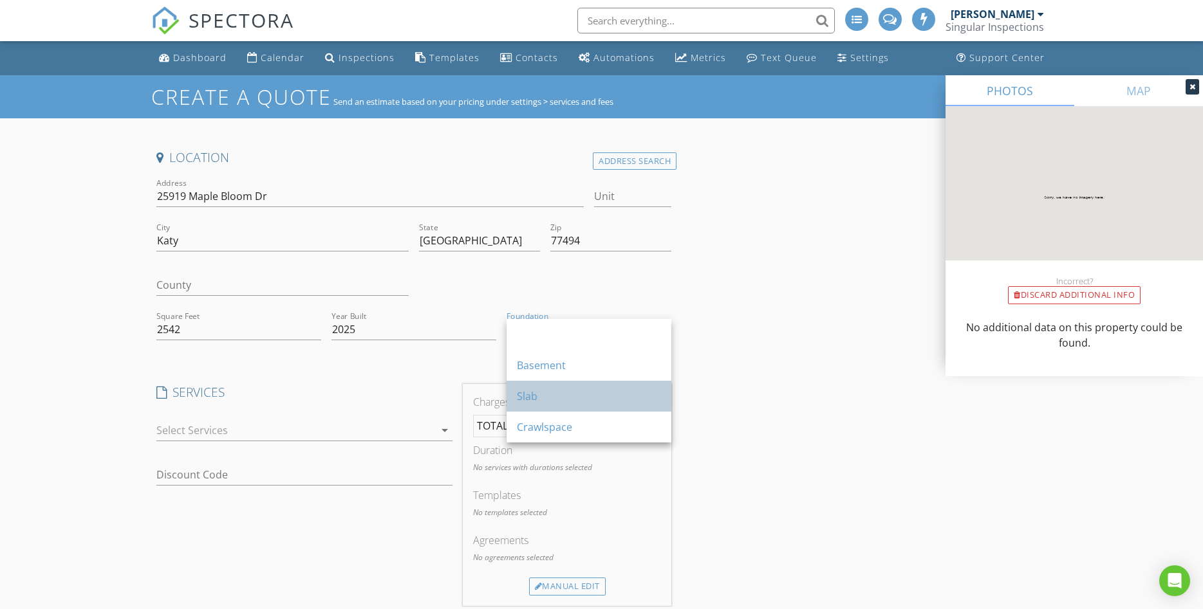
click at [537, 396] on div "Slab" at bounding box center [589, 396] width 144 height 15
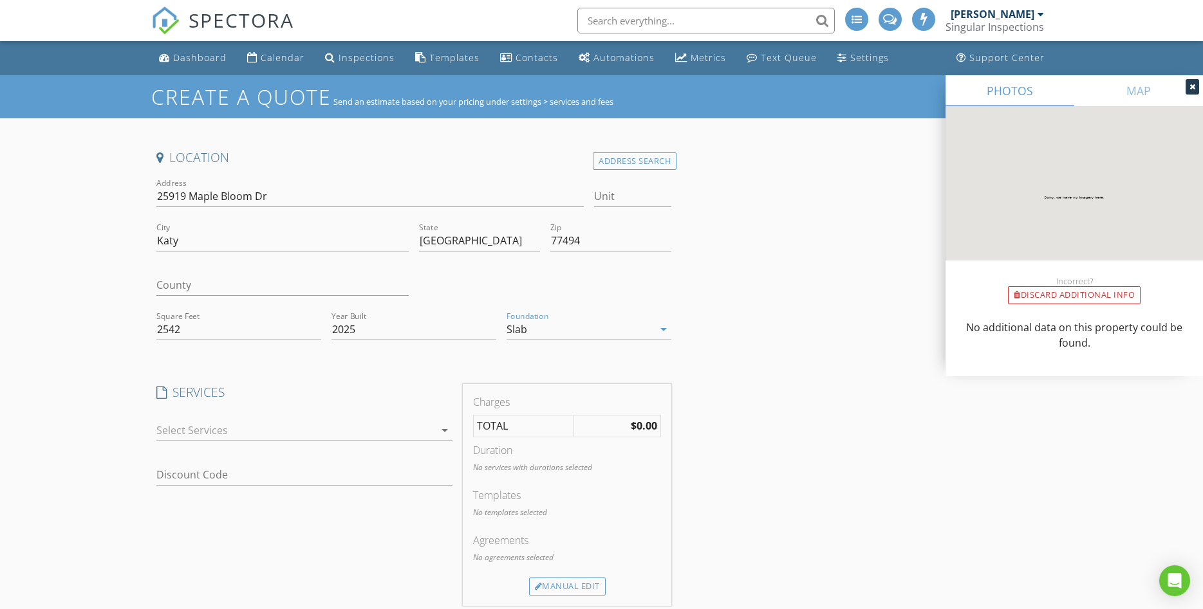
click at [202, 436] on div at bounding box center [295, 430] width 278 height 21
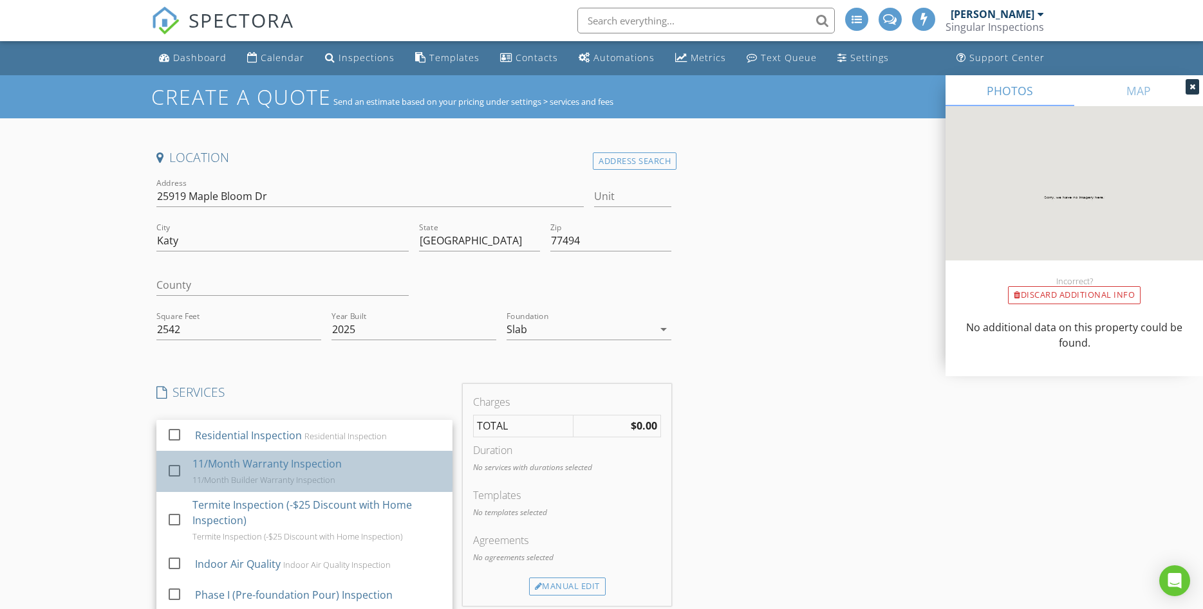
click at [172, 457] on div "check_box_outline_blank 11/Month Warranty Inspection 11/Month Builder Warranty …" at bounding box center [304, 471] width 275 height 41
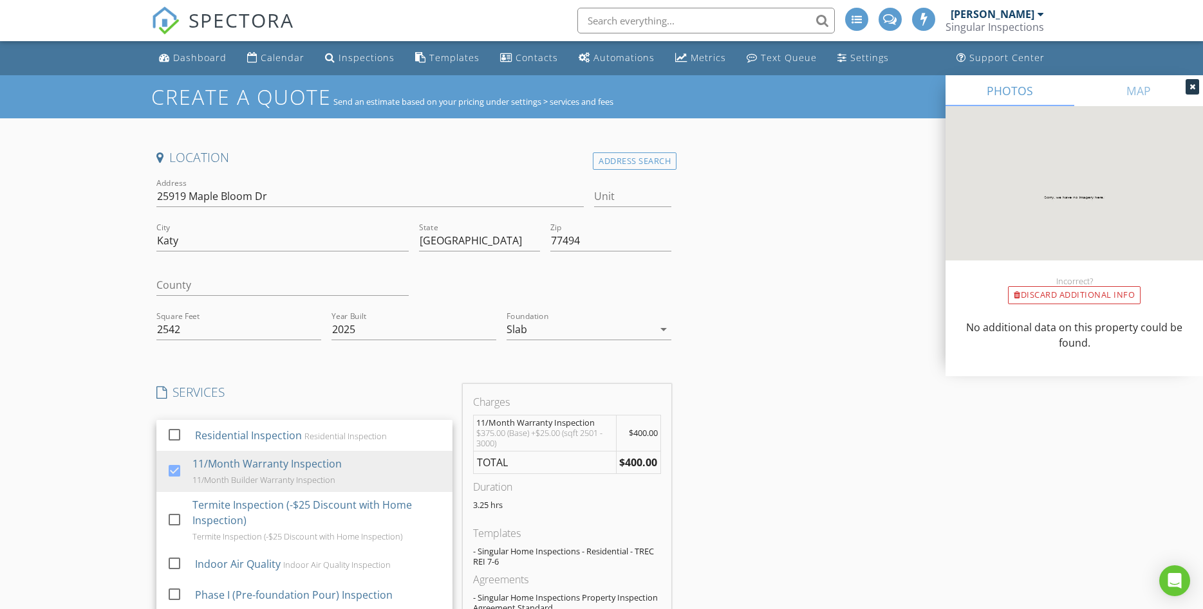
click at [130, 406] on div "Create a Quote Send an estimate based on your pricing under settings > services…" at bounding box center [601, 559] width 1203 height 968
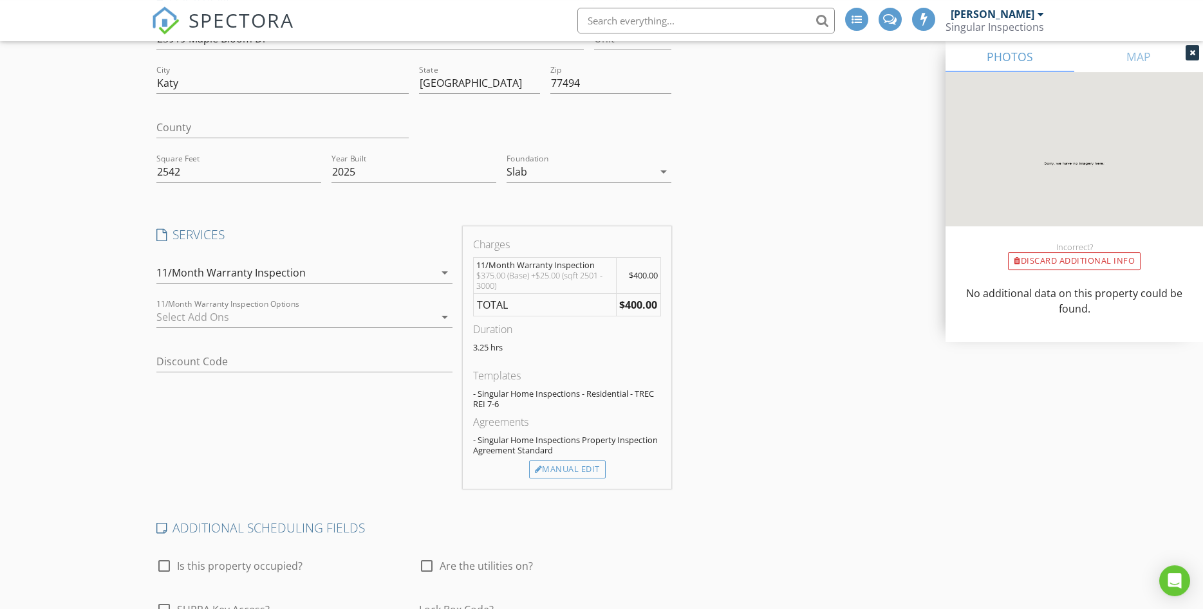
scroll to position [219, 0]
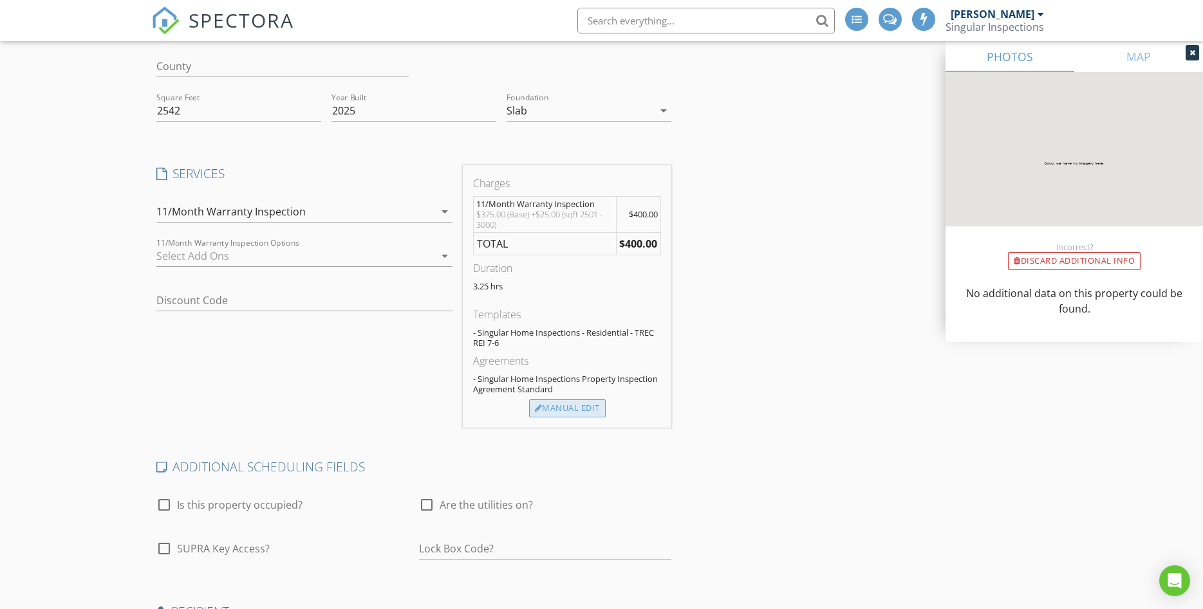
click at [554, 411] on div "Manual Edit" at bounding box center [567, 409] width 77 height 18
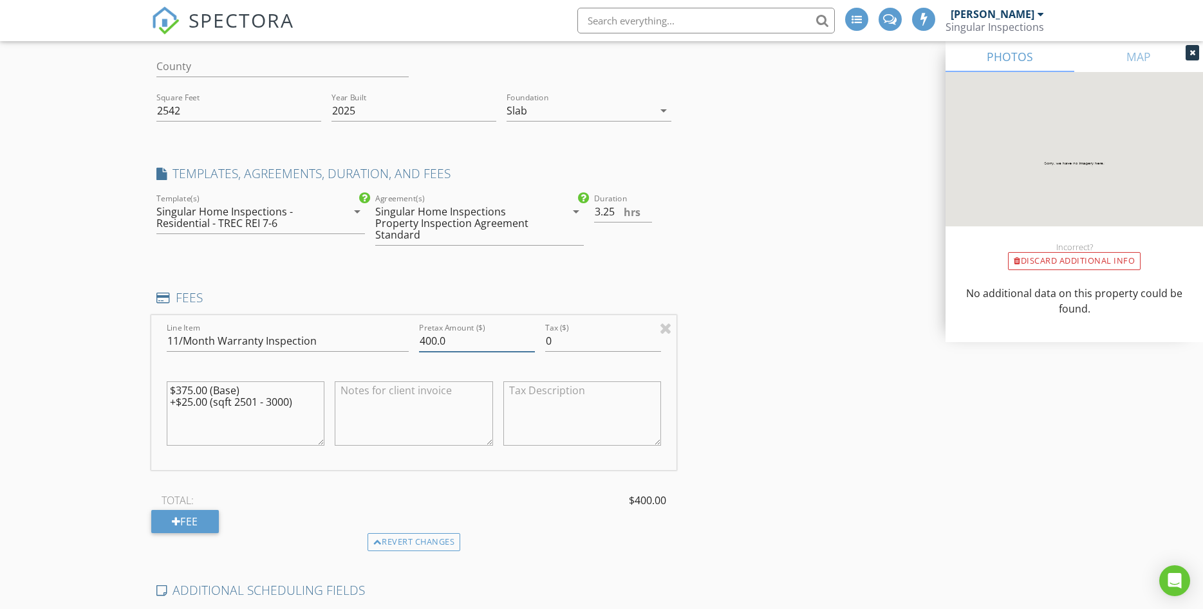
click at [434, 338] on input "400.0" at bounding box center [477, 341] width 116 height 21
type input "375.0"
click at [369, 405] on textarea at bounding box center [414, 414] width 158 height 64
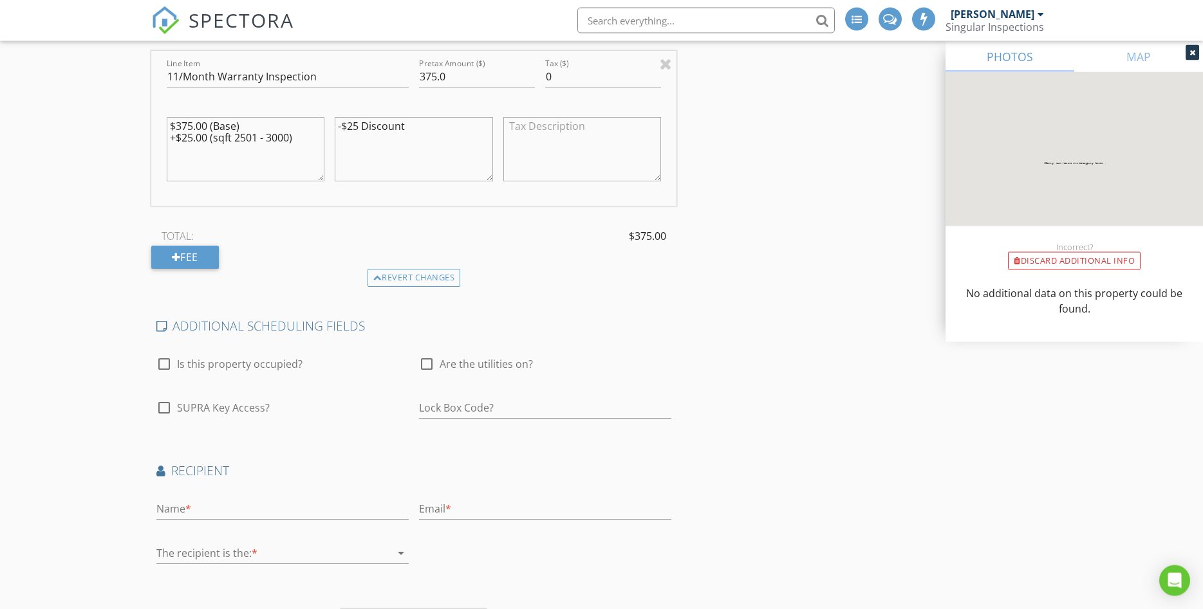
scroll to position [547, 0]
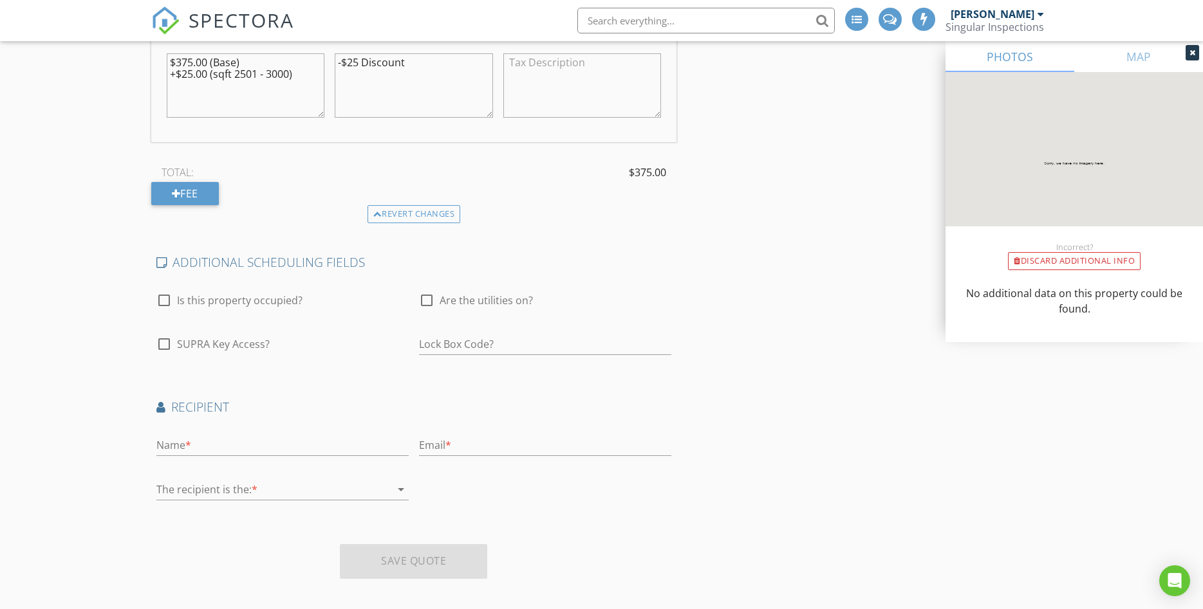
type textarea "-$25 Discount"
click at [180, 438] on input "text" at bounding box center [282, 445] width 252 height 21
click at [428, 439] on input "text" at bounding box center [545, 445] width 252 height 21
paste input "ani_deoghare@rediffmail.com"
type input "ani_deoghare@rediffmail.com"
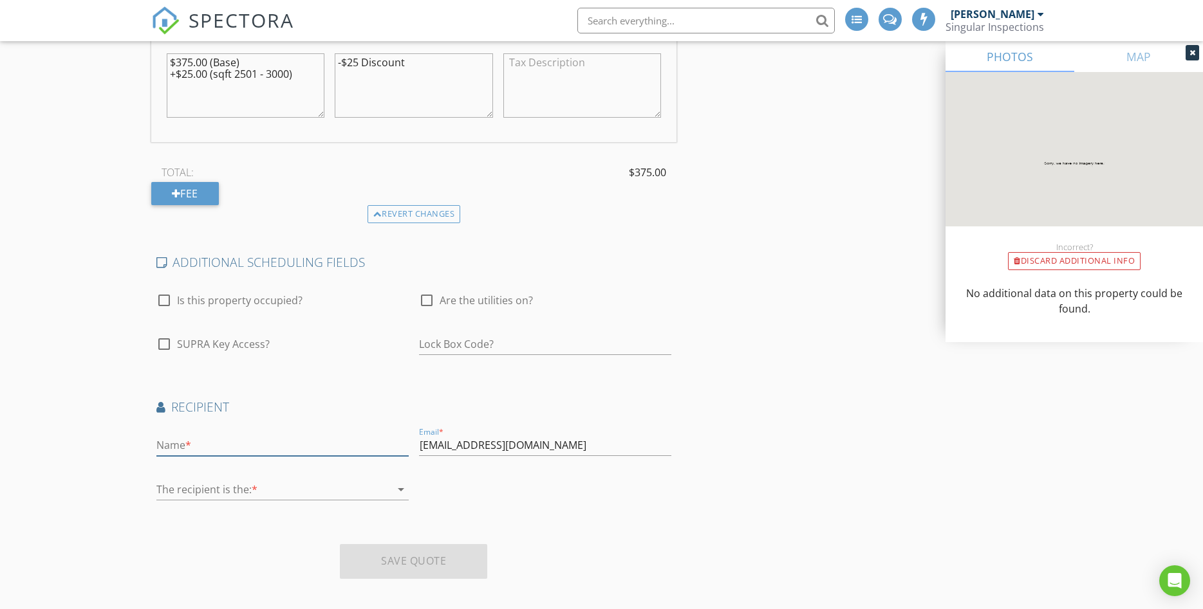
click at [158, 437] on input "text" at bounding box center [282, 445] width 252 height 21
type input "[PERSON_NAME]"
click at [194, 492] on div at bounding box center [273, 489] width 234 height 21
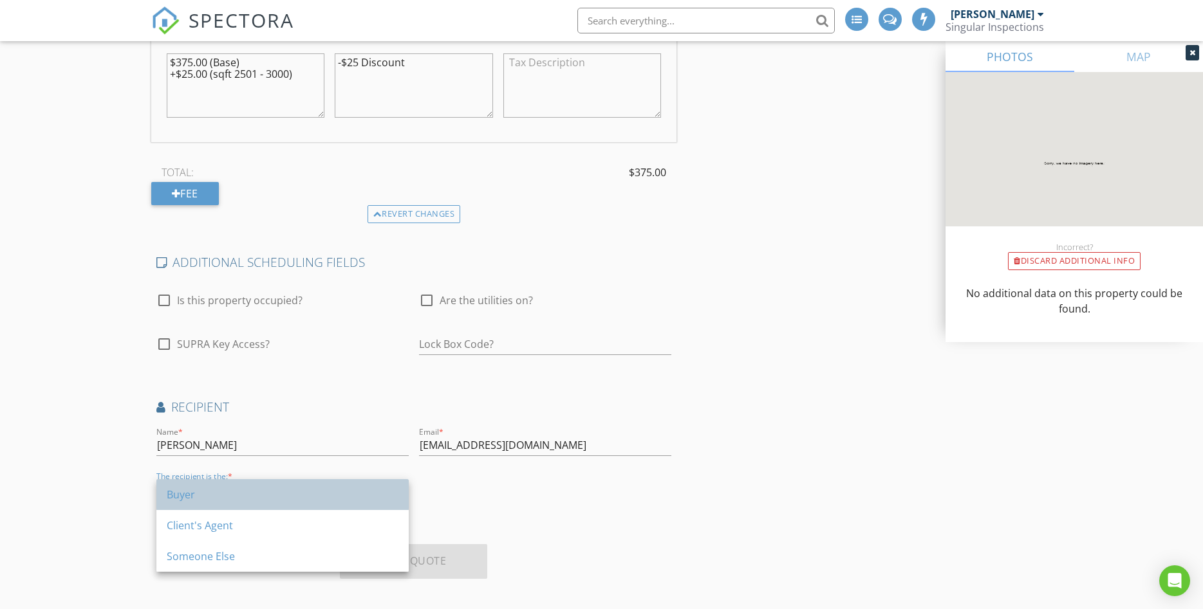
click at [192, 494] on div "Buyer" at bounding box center [283, 494] width 232 height 15
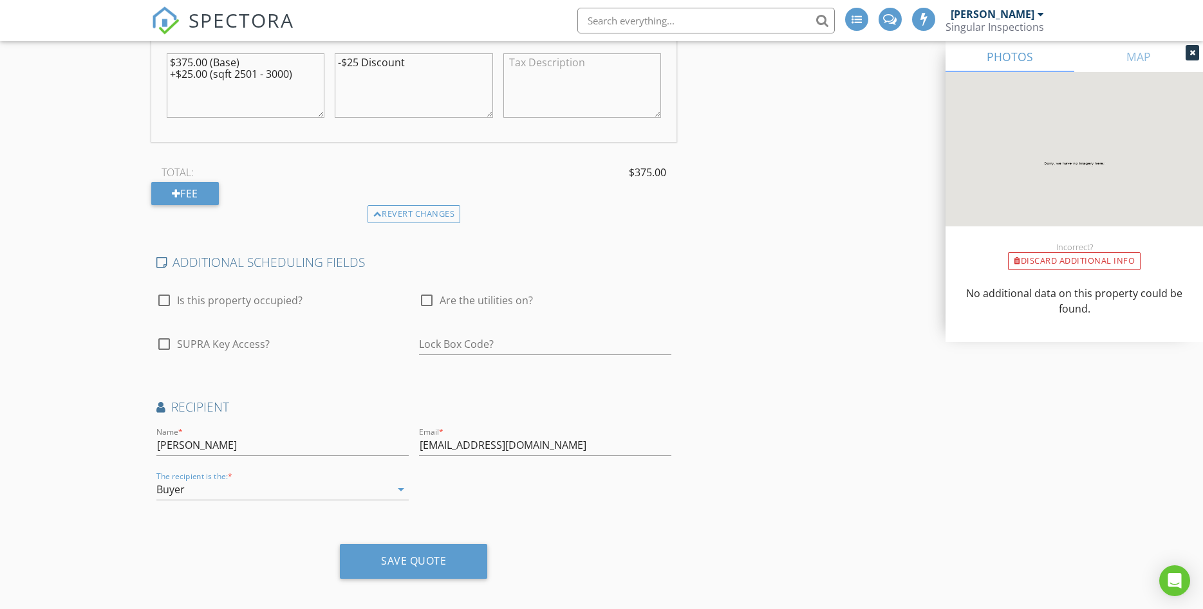
click at [126, 461] on div "Create a Quote Send an estimate based on your pricing under settings > services…" at bounding box center [601, 73] width 1203 height 1091
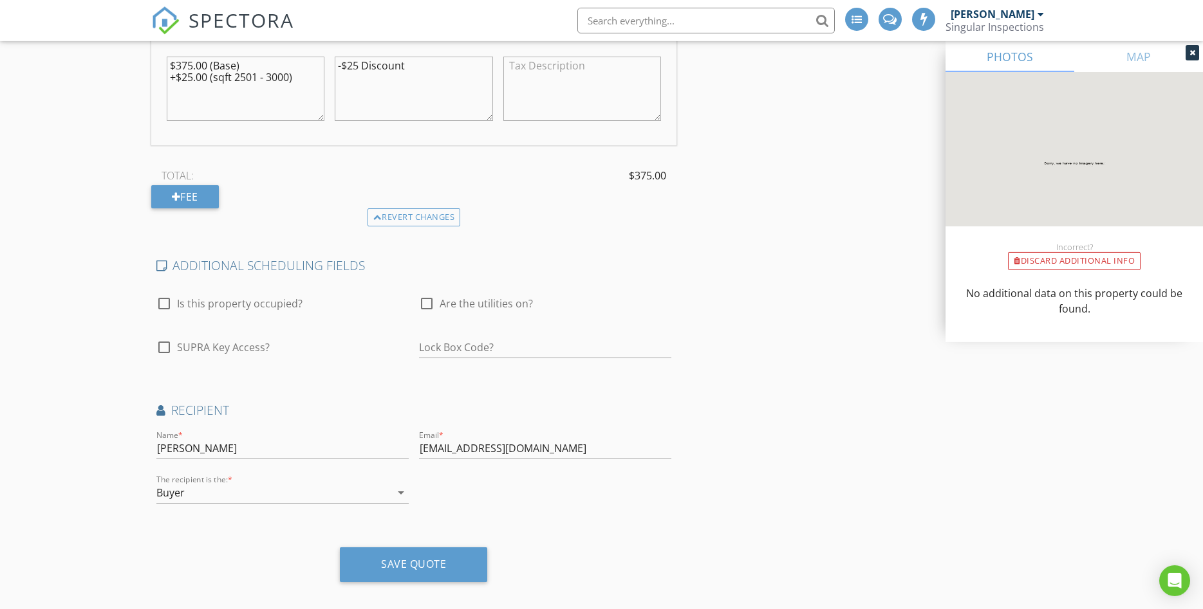
scroll to position [557, 0]
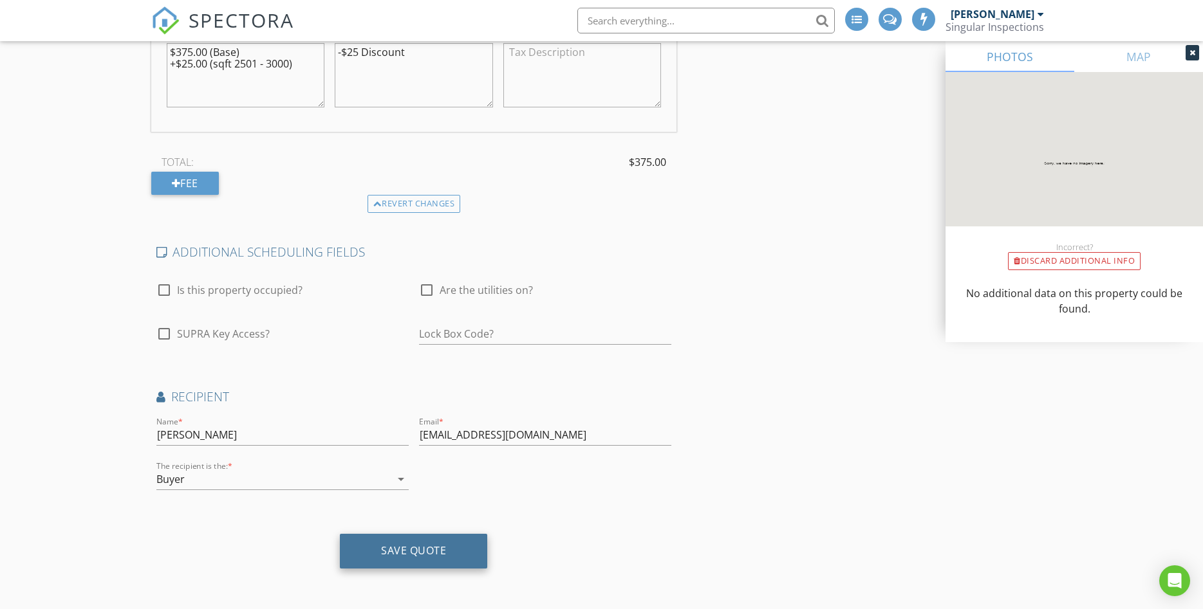
click at [396, 550] on div "Save Quote" at bounding box center [413, 550] width 65 height 13
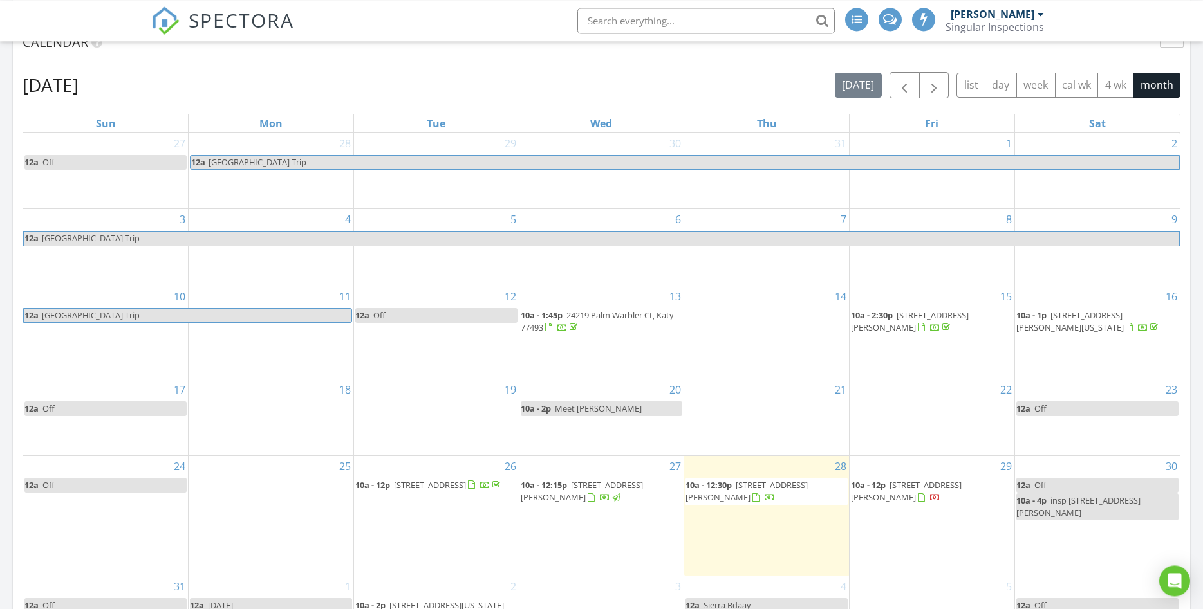
scroll to position [328, 0]
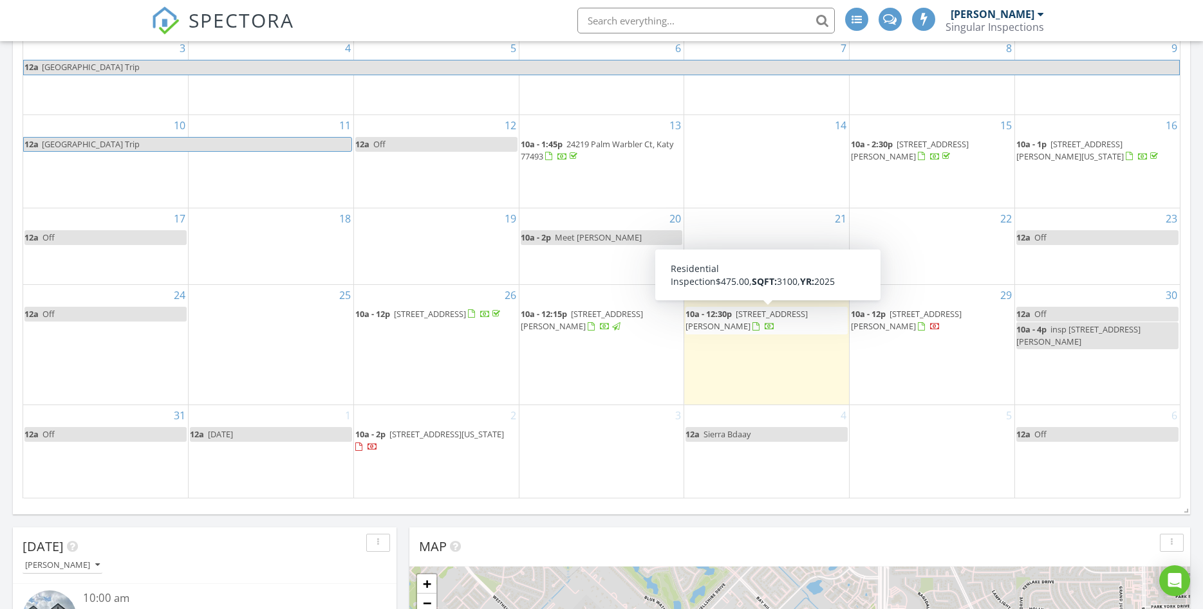
click at [752, 320] on span "25911 Maple Bloom Dr, Katy 77494" at bounding box center [746, 320] width 122 height 24
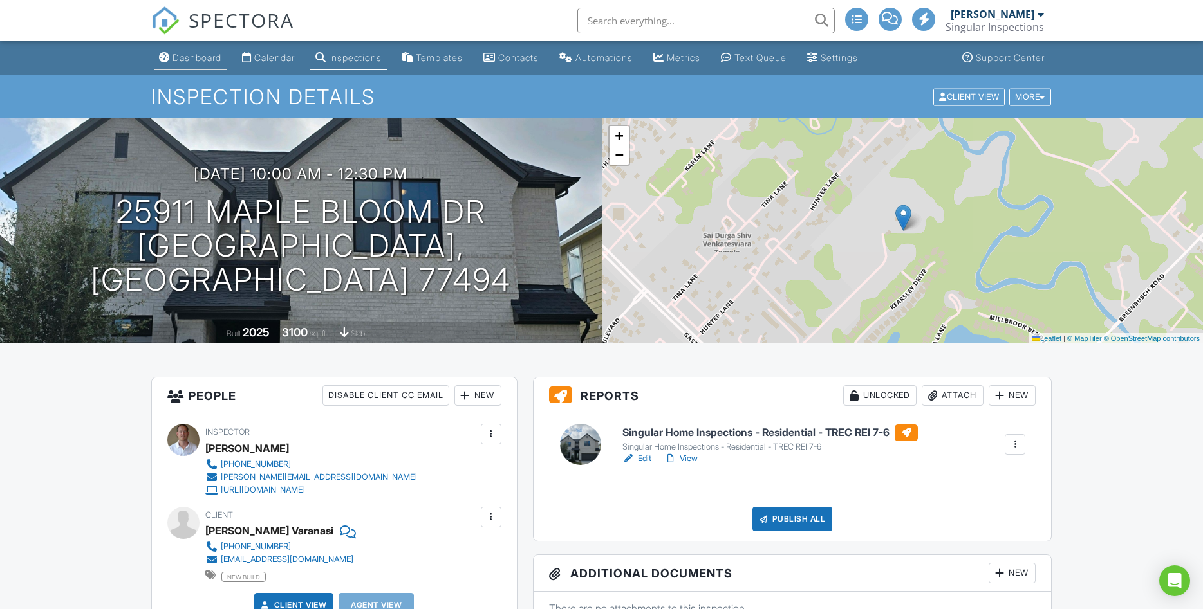
click at [208, 58] on div "Dashboard" at bounding box center [196, 57] width 49 height 11
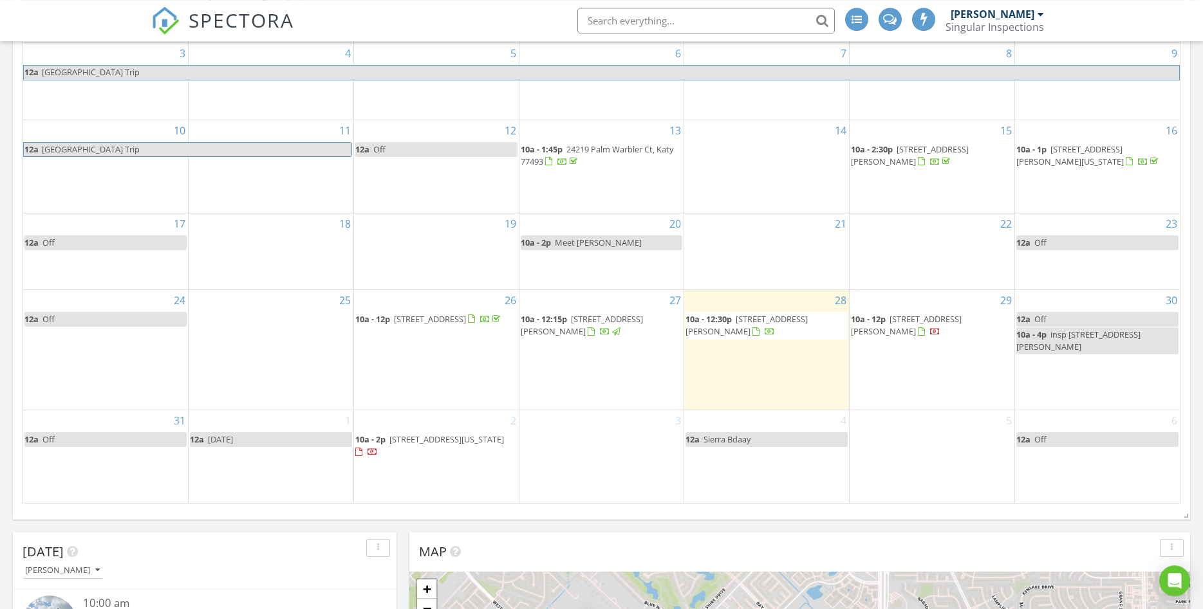
scroll to position [328, 0]
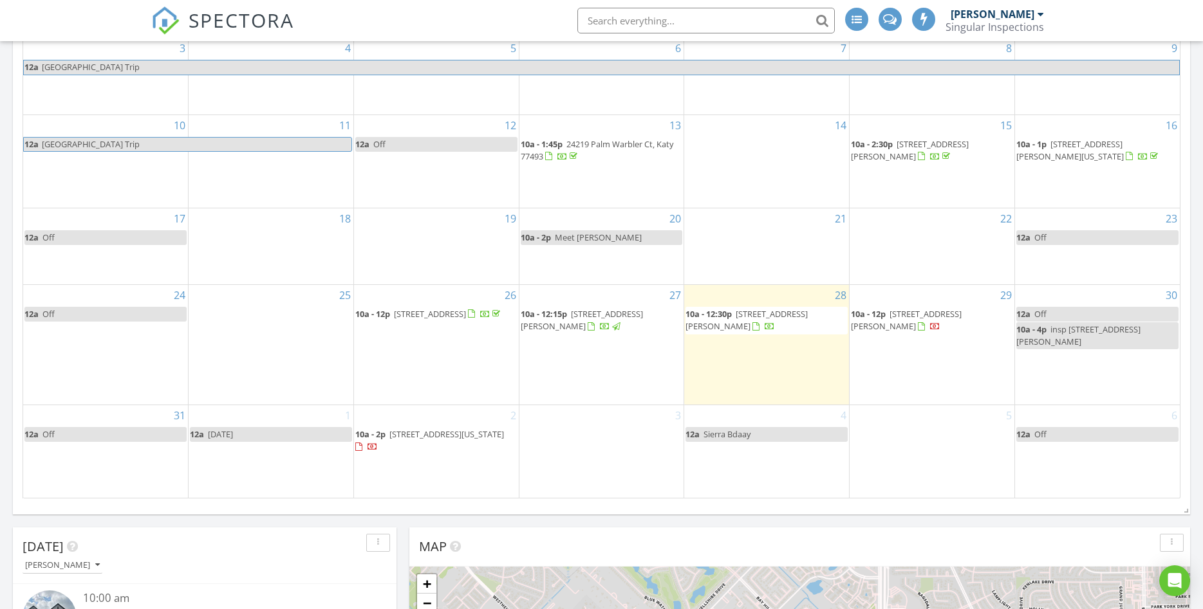
click at [757, 322] on span "10a - 12:30p 25911 Maple Bloom Dr, Katy 77494" at bounding box center [766, 320] width 162 height 25
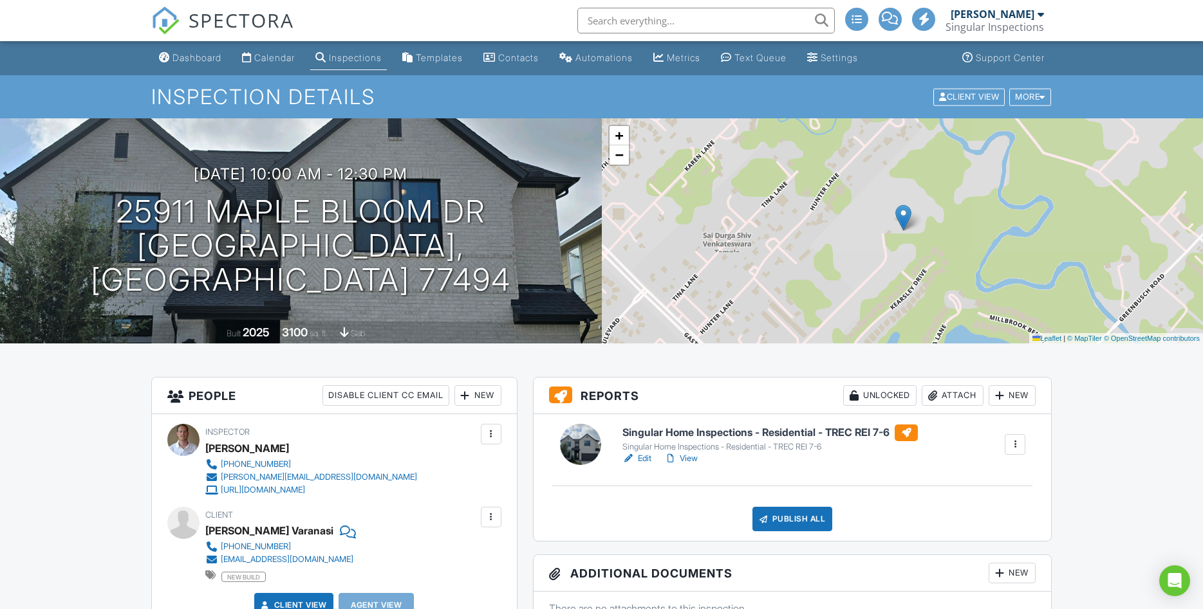
click at [645, 464] on link "Edit" at bounding box center [636, 458] width 29 height 13
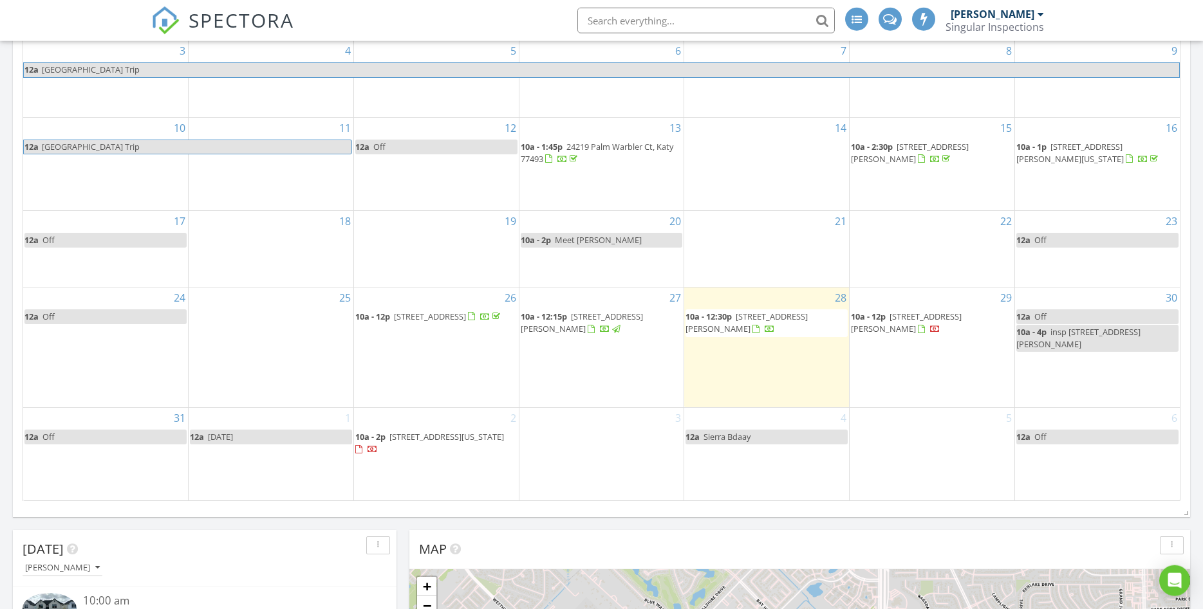
scroll to position [328, 0]
click at [747, 315] on span "25911 Maple Bloom Dr, Katy 77494" at bounding box center [746, 320] width 122 height 24
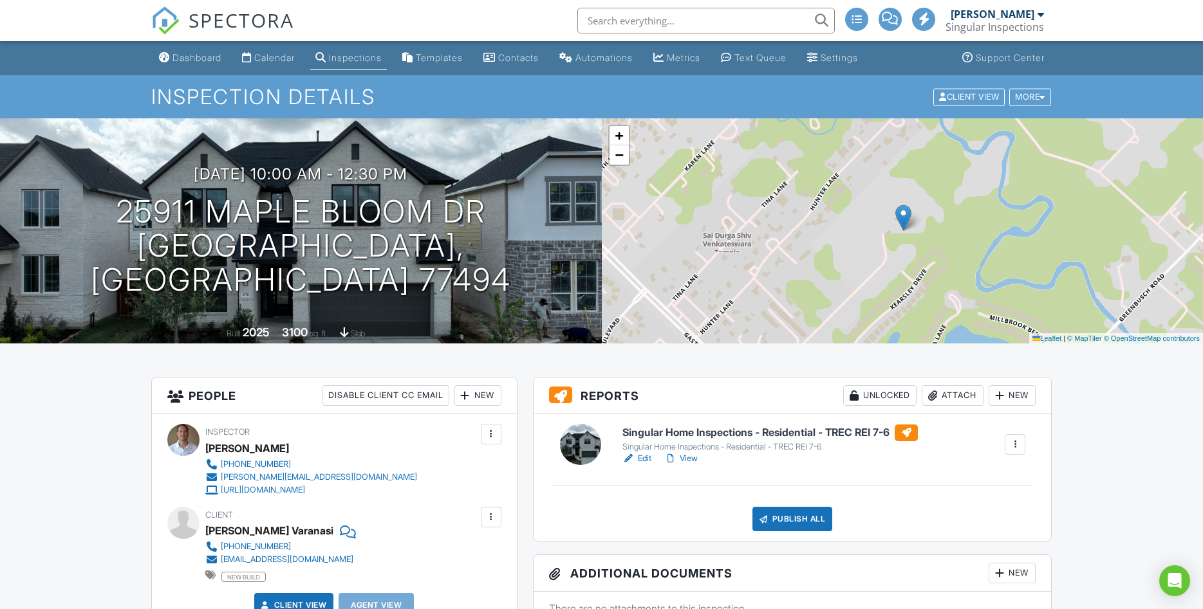
click at [689, 458] on link "View" at bounding box center [680, 458] width 33 height 13
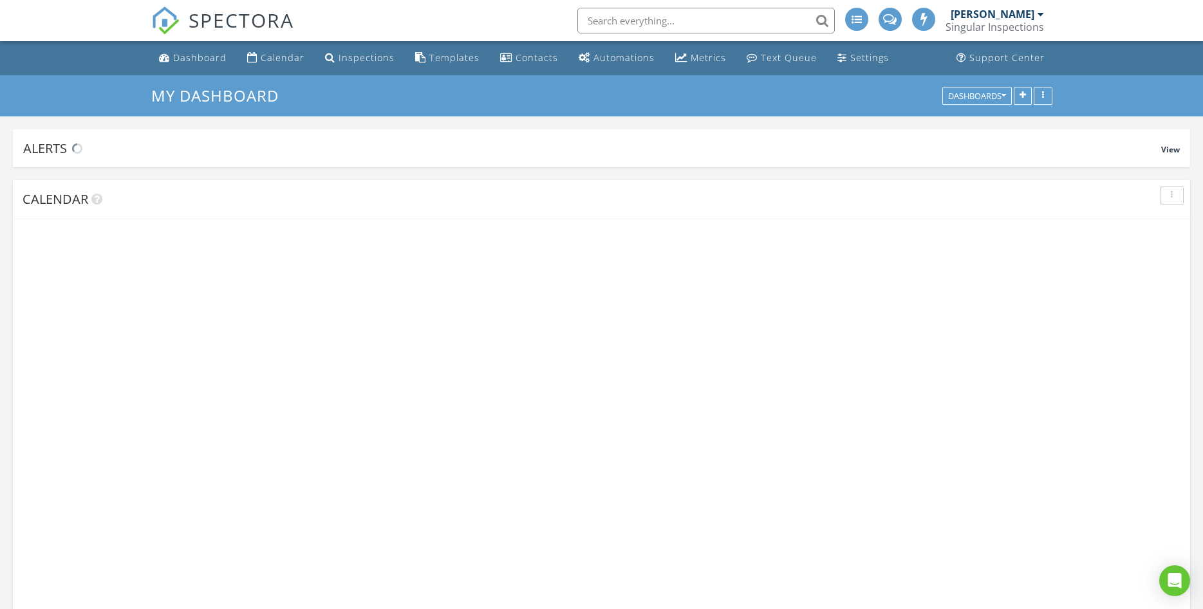
scroll to position [1590, 1203]
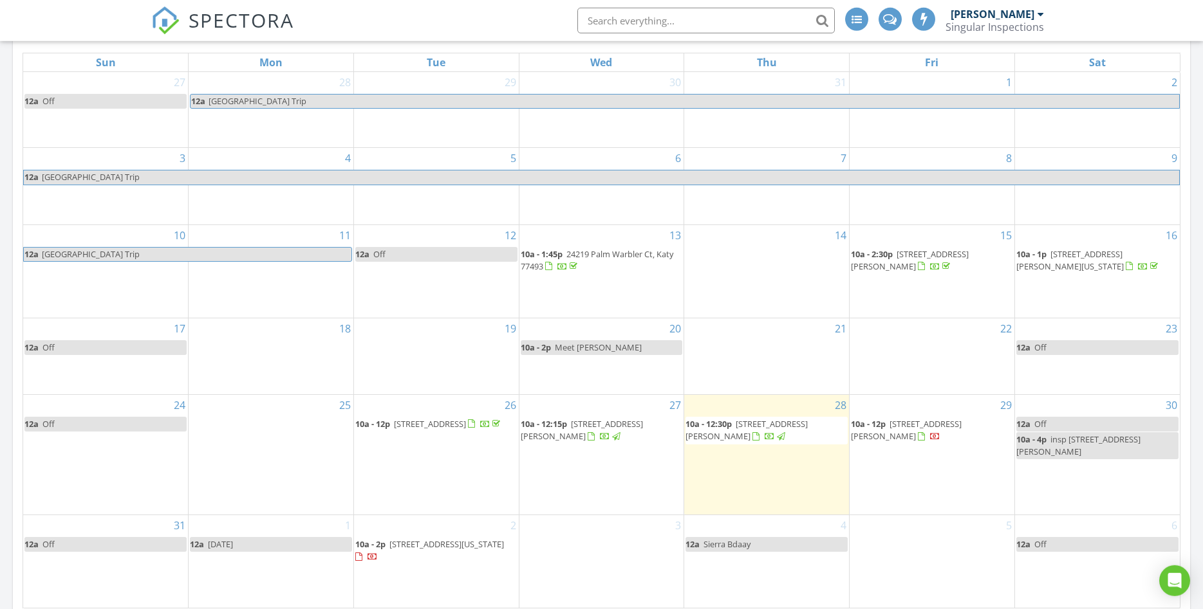
scroll to position [219, 0]
click at [876, 430] on span "10a - 12p 7919 Wandering Glider Dr, Fulshear 77441" at bounding box center [932, 430] width 162 height 25
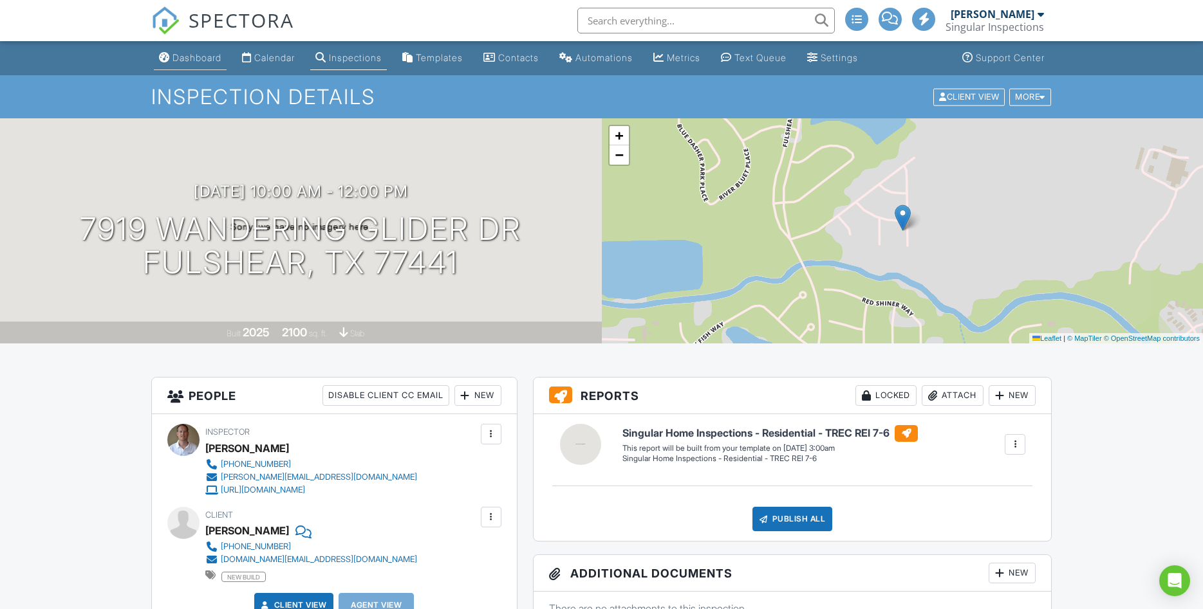
click at [196, 58] on div "Dashboard" at bounding box center [196, 57] width 49 height 11
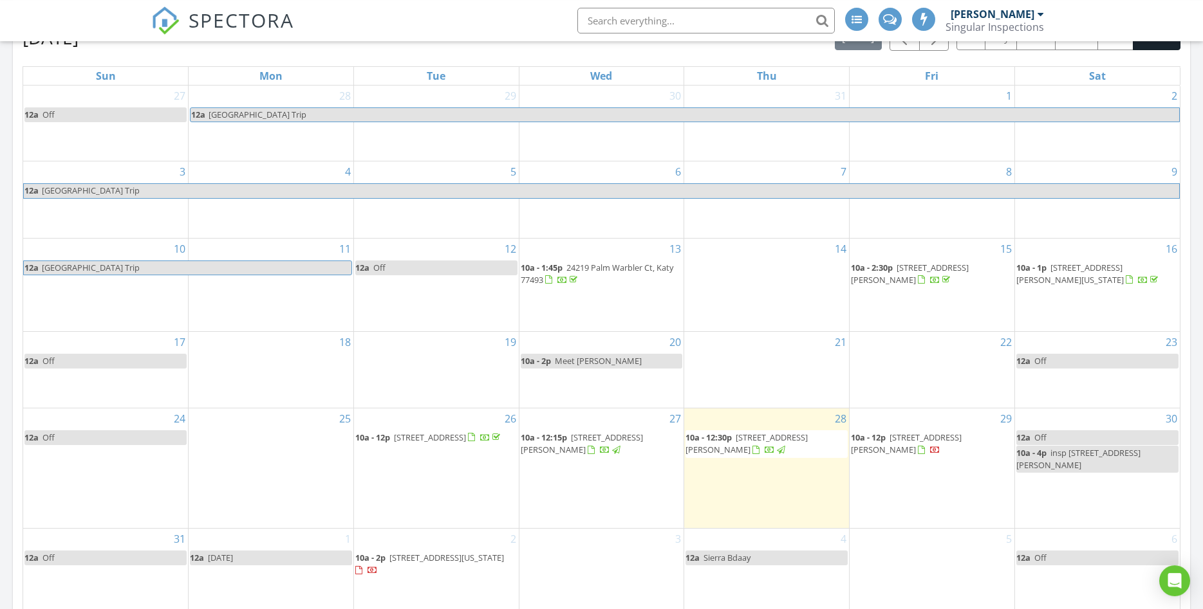
scroll to position [109, 0]
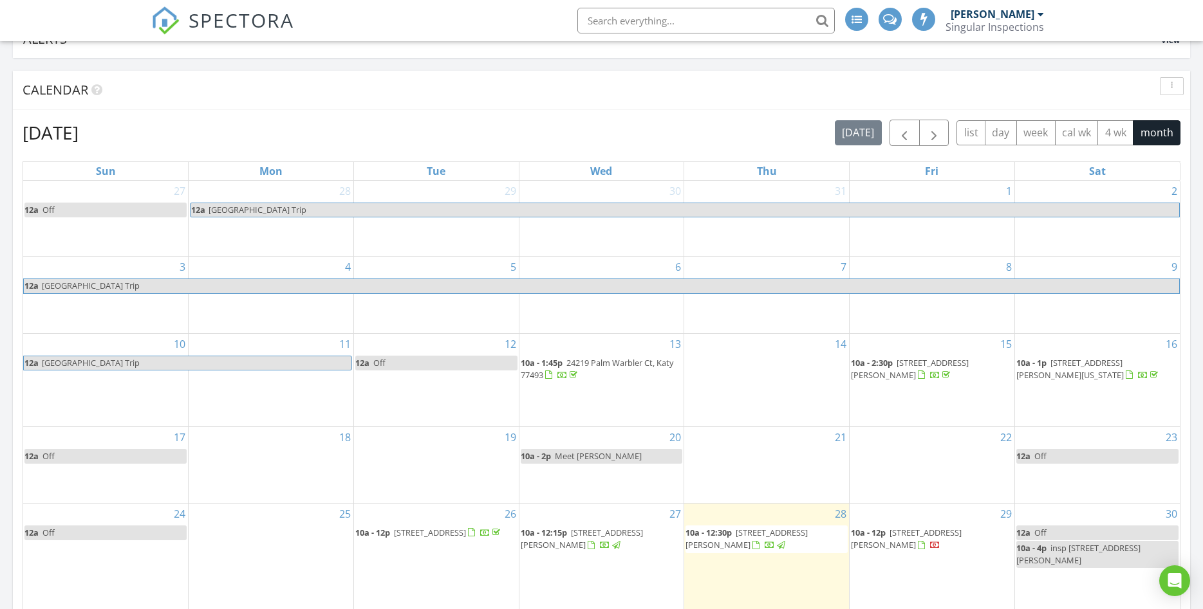
click at [934, 146] on div "[DATE] [DATE] list day week cal wk 4 wk month Sun Mon Tue Wed Thu Fri Sat 27 12…" at bounding box center [602, 419] width 1158 height 598
click at [935, 135] on span "button" at bounding box center [933, 132] width 15 height 15
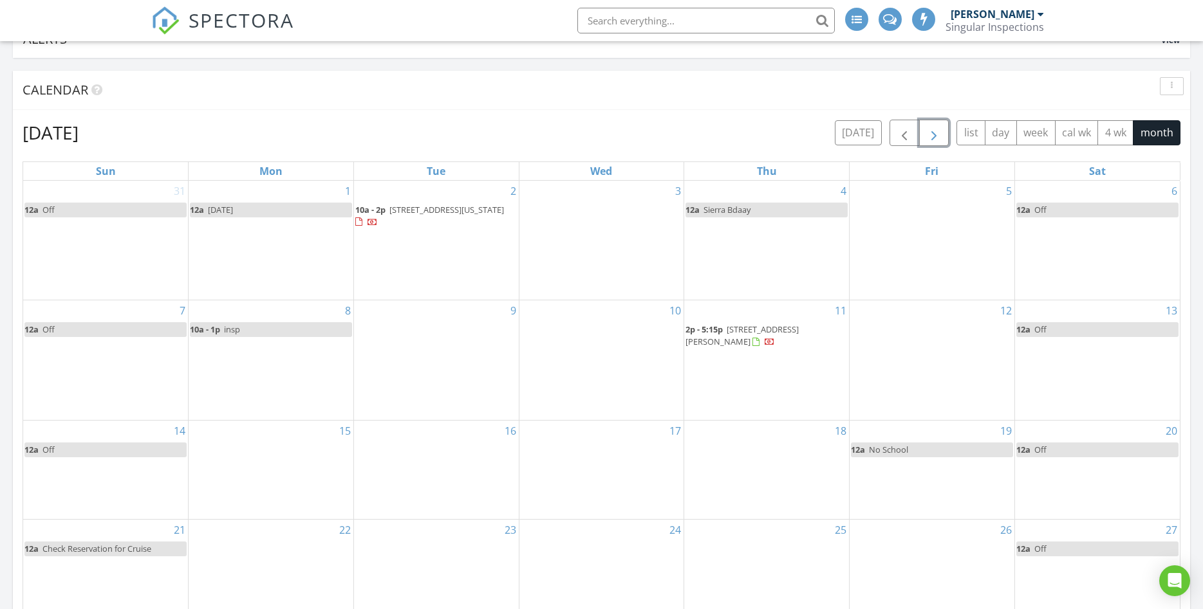
click at [237, 333] on span "insp" at bounding box center [232, 330] width 16 height 12
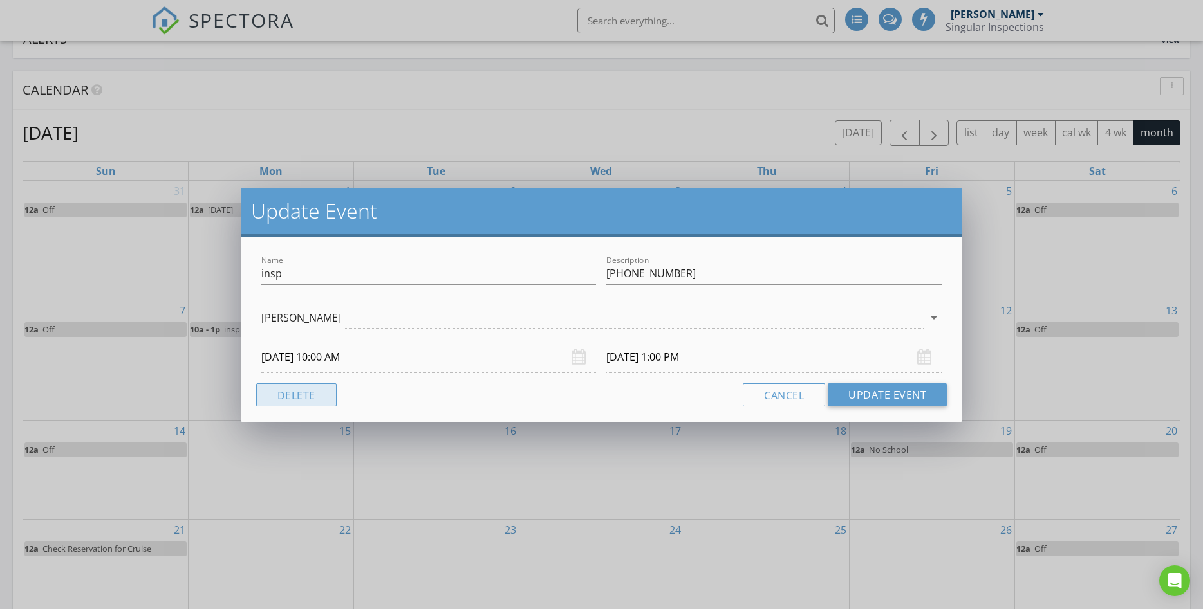
click at [303, 399] on button "Delete" at bounding box center [296, 395] width 80 height 23
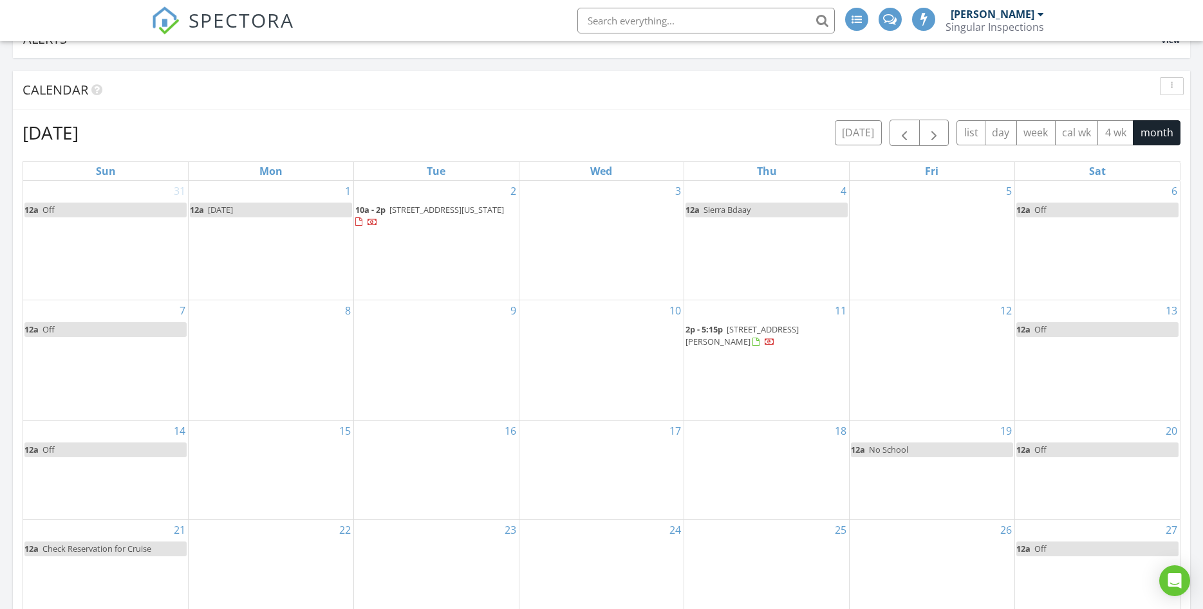
click at [237, 348] on td "8" at bounding box center [271, 361] width 165 height 120
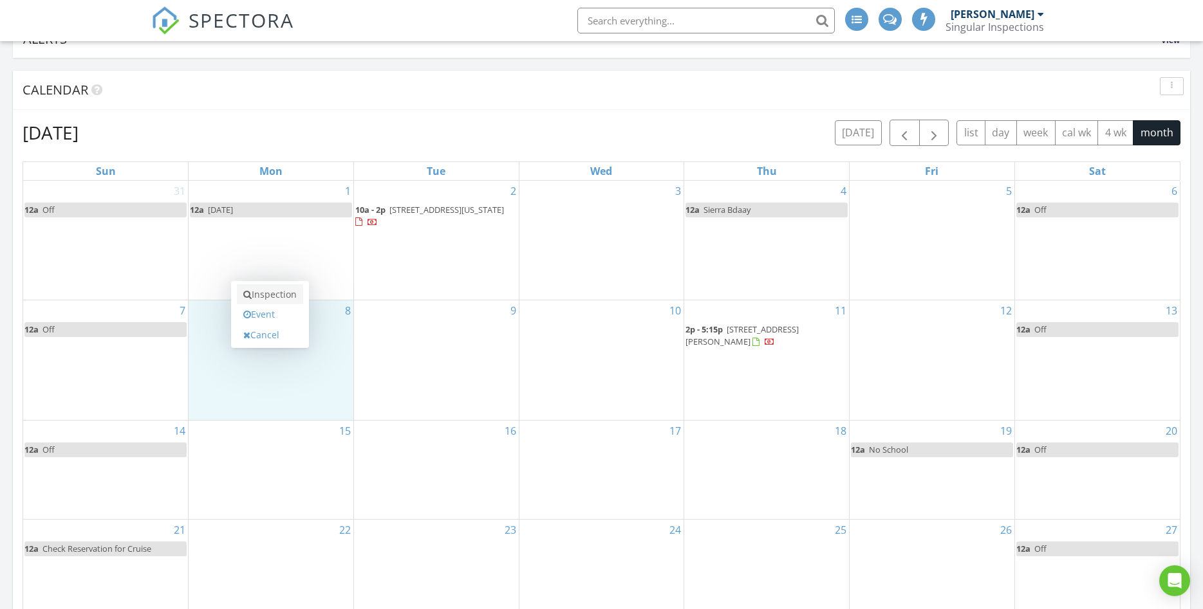
click at [261, 301] on link "Inspection" at bounding box center [270, 294] width 66 height 21
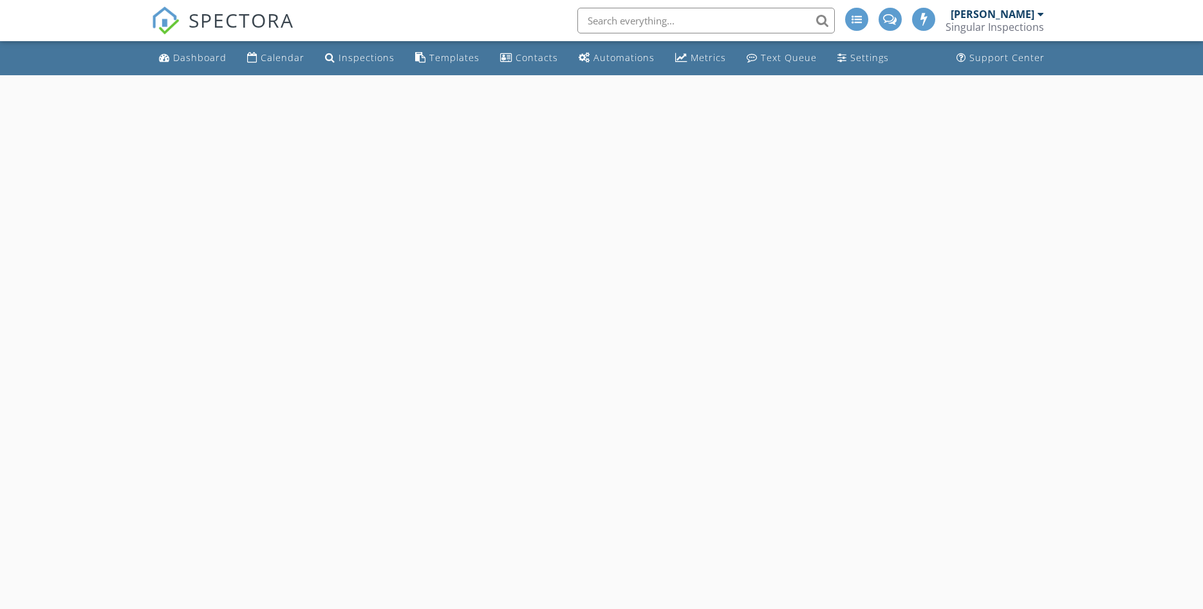
select select "8"
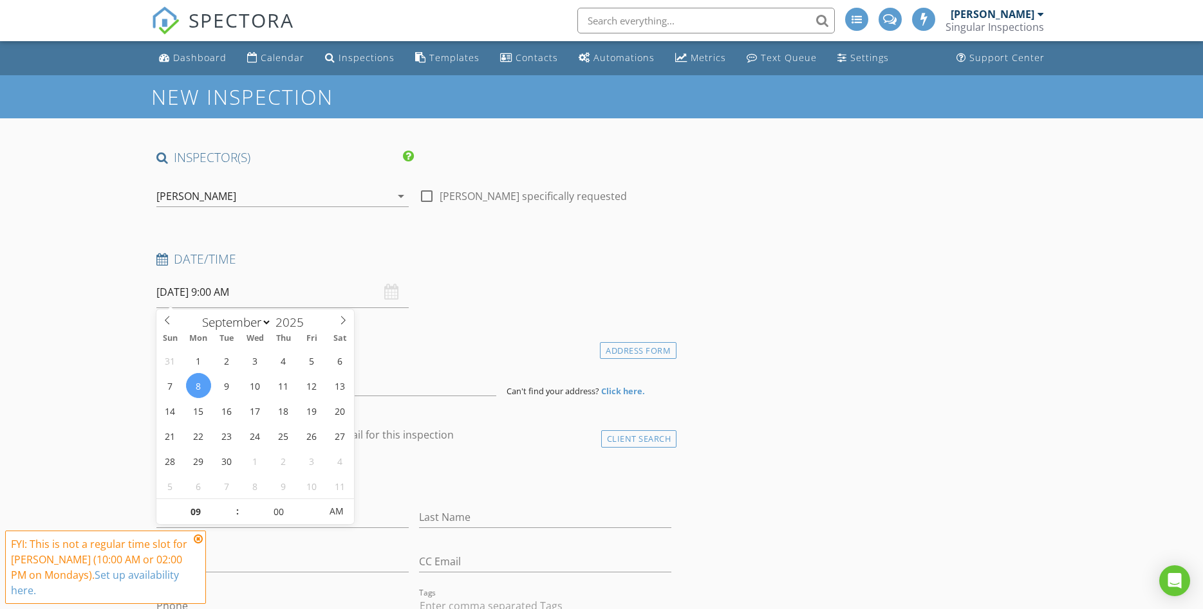
click at [272, 288] on input "[DATE] 9:00 AM" at bounding box center [282, 293] width 252 height 32
click at [237, 508] on span ":" at bounding box center [238, 512] width 4 height 26
type input "10"
type input "[DATE] 10:00 AM"
click at [233, 507] on span at bounding box center [231, 505] width 9 height 13
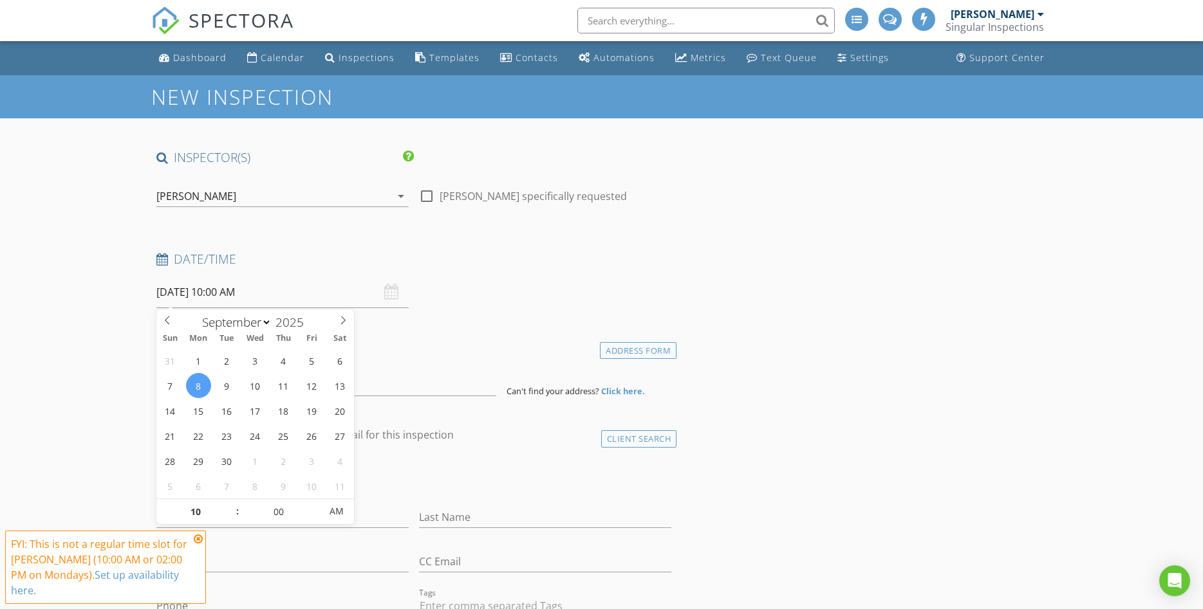
click at [200, 544] on icon at bounding box center [198, 539] width 9 height 10
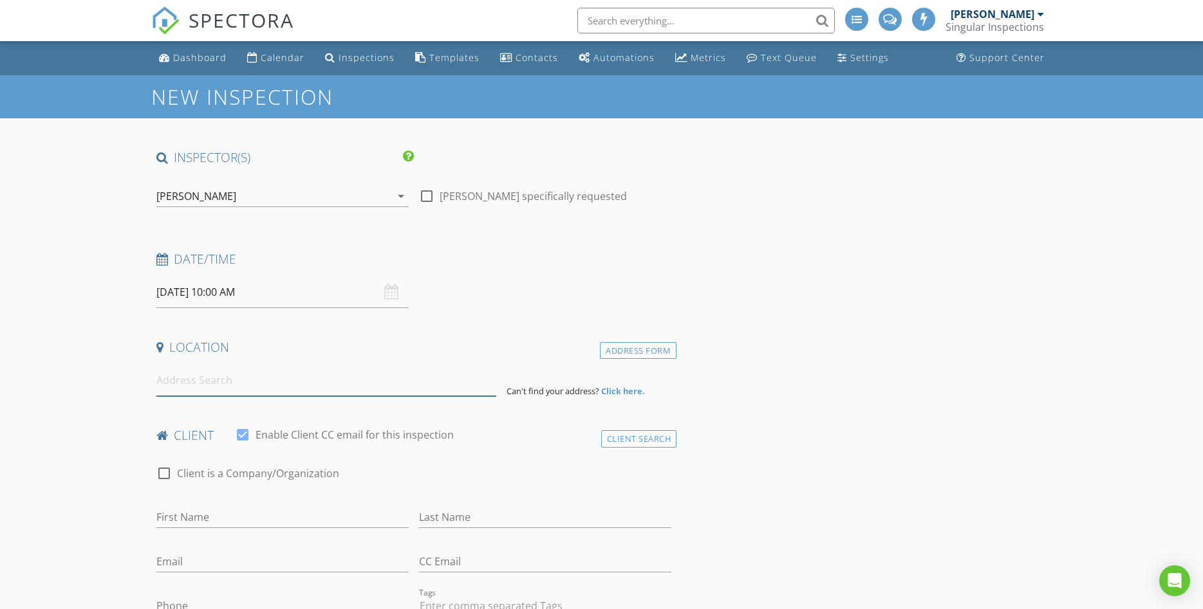
click at [177, 366] on input at bounding box center [326, 381] width 340 height 32
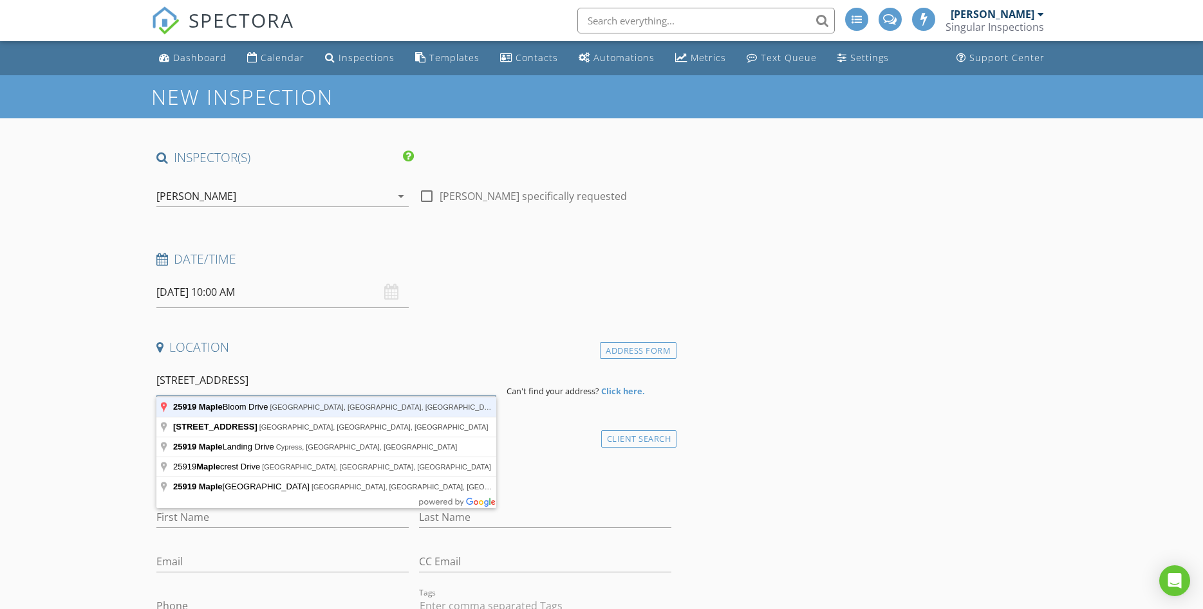
type input "25919 Maple Bloom Drive, Katy, TX, USA"
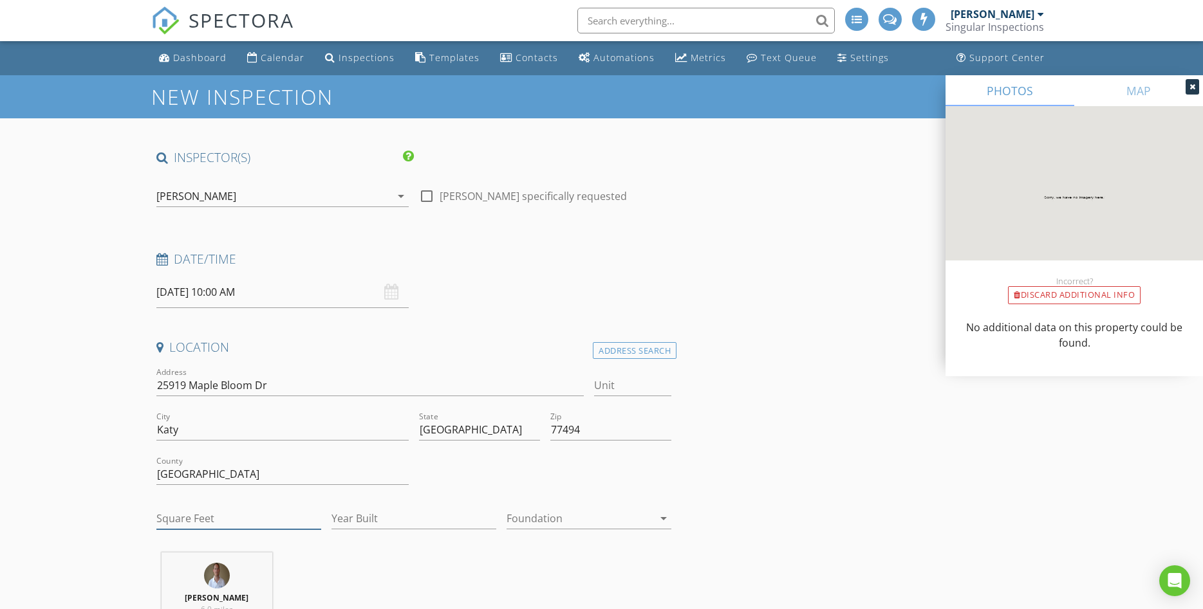
click at [183, 512] on input "Square Feet" at bounding box center [238, 518] width 165 height 21
type input "2542"
type input "2025"
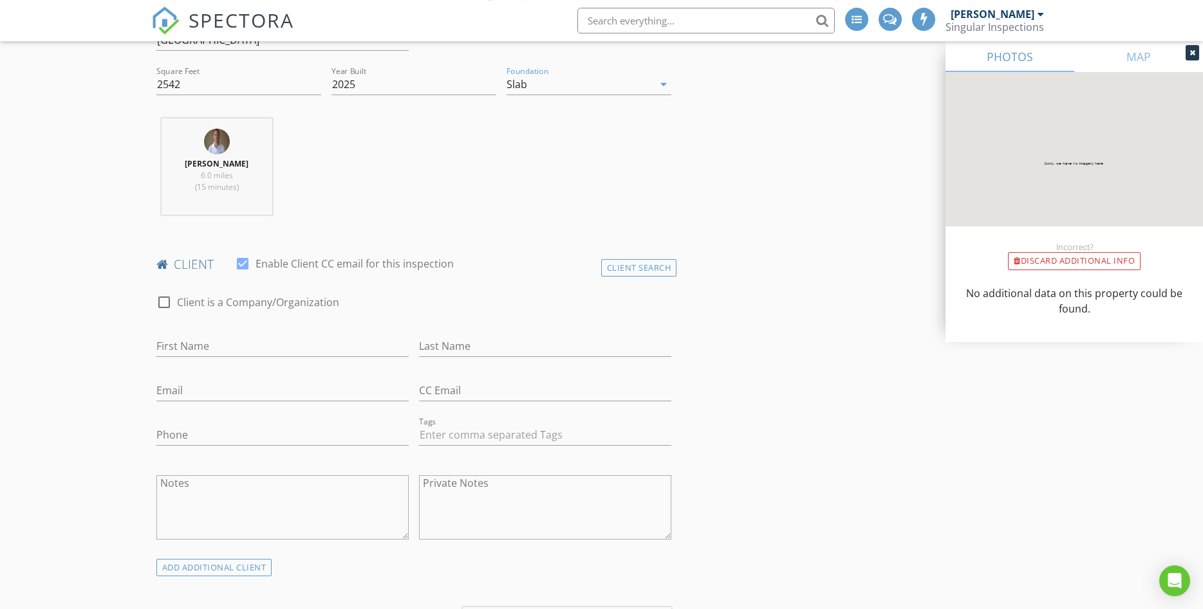
scroll to position [438, 0]
click at [180, 331] on div "First Name" at bounding box center [282, 346] width 252 height 42
click at [181, 339] on input "First Name" at bounding box center [282, 343] width 252 height 21
type input "[PERSON_NAME]"
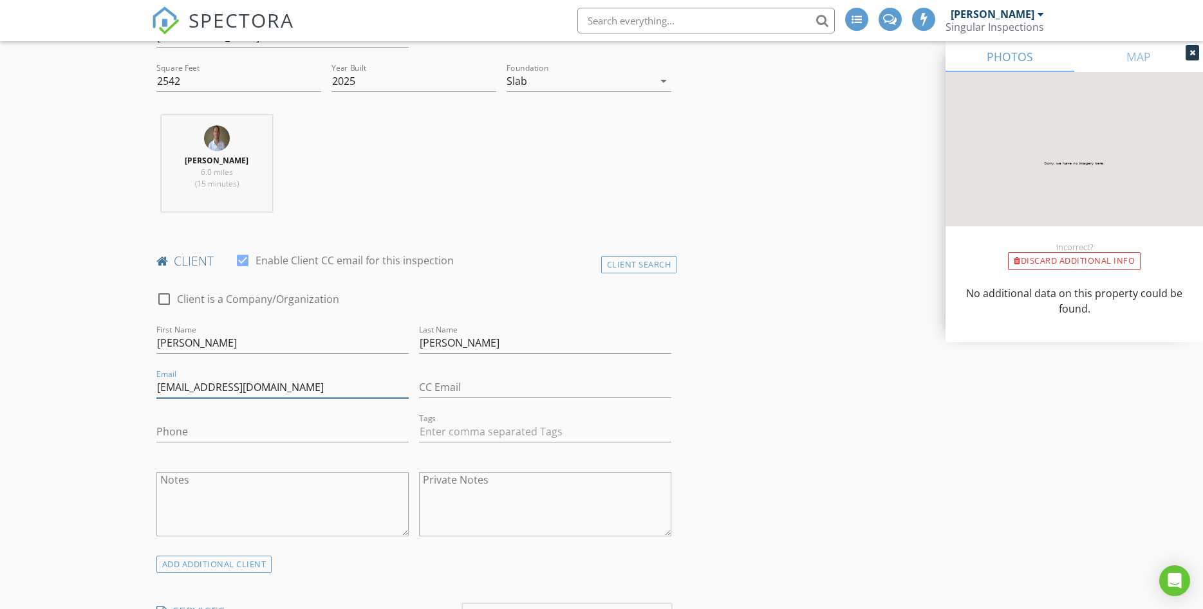
type input "[EMAIL_ADDRESS][DOMAIN_NAME]"
type input "[PHONE_NUMBER]"
type input "n"
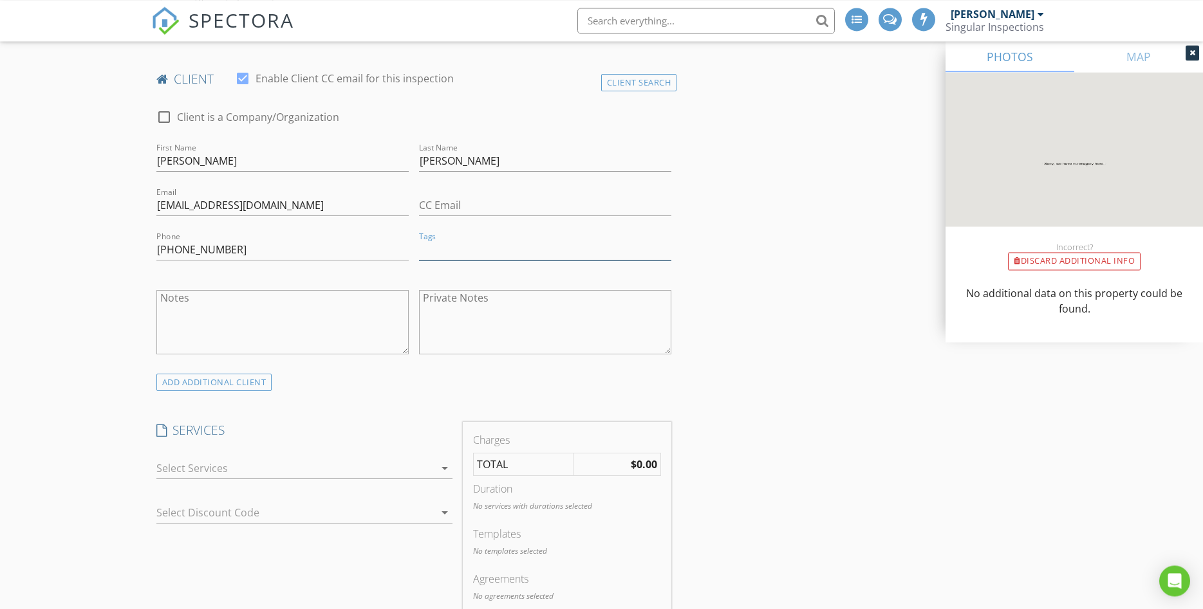
scroll to position [656, 0]
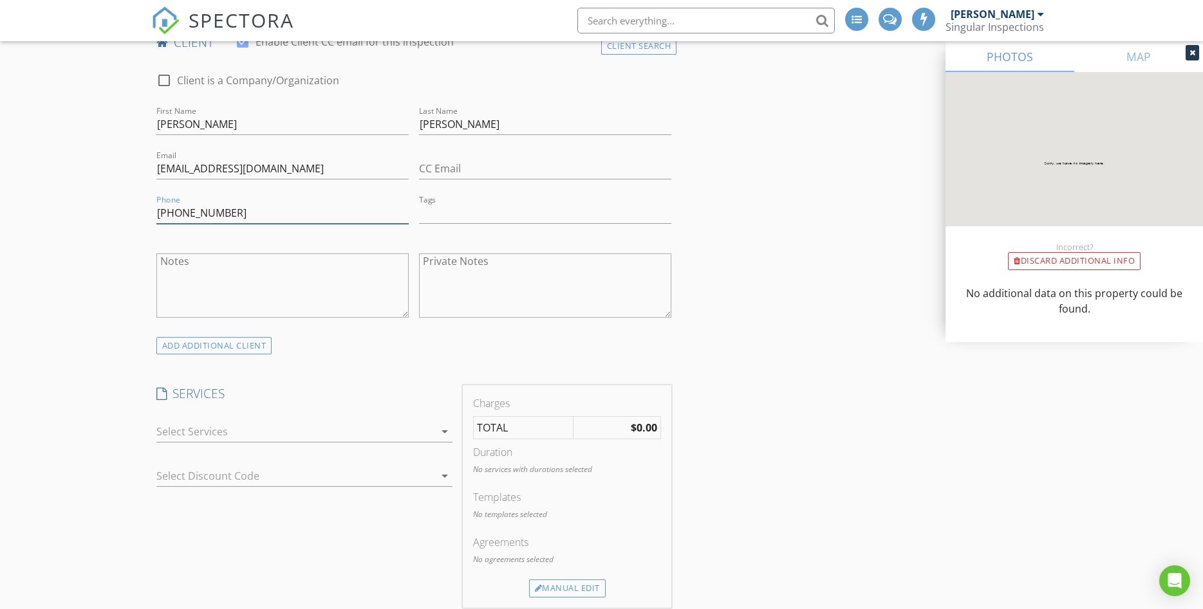
click at [281, 212] on input "[PHONE_NUMBER]" at bounding box center [282, 213] width 252 height 21
click at [438, 217] on input "text" at bounding box center [545, 213] width 252 height 21
type input "&nbsp;"
type input "new"
click at [456, 246] on div "New Build" at bounding box center [452, 240] width 54 height 16
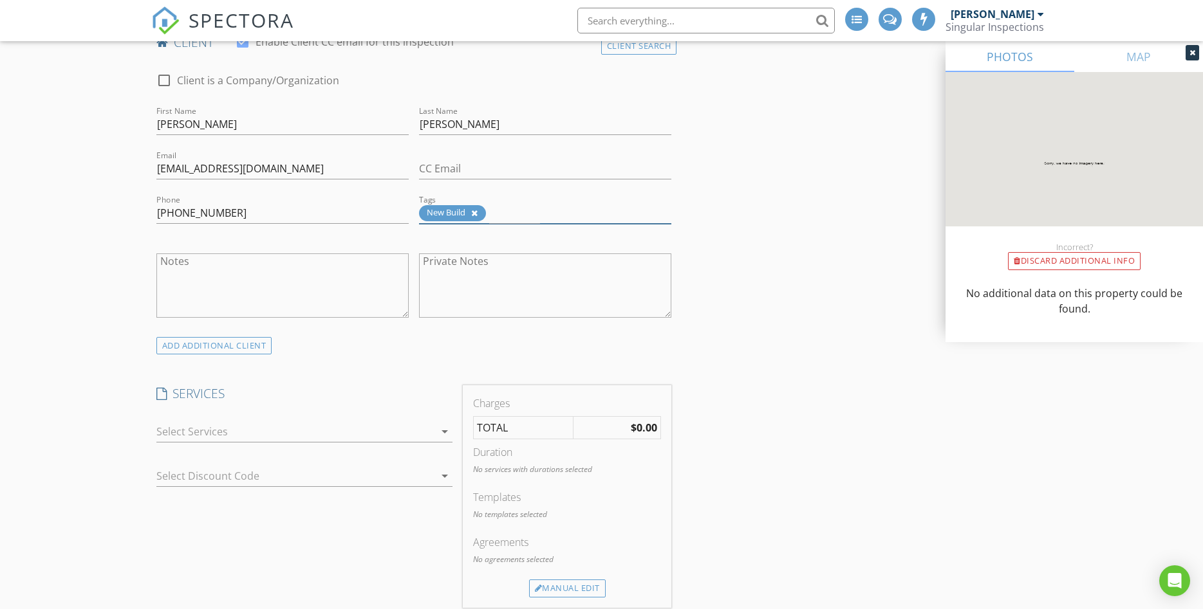
click at [187, 432] on div at bounding box center [295, 431] width 278 height 21
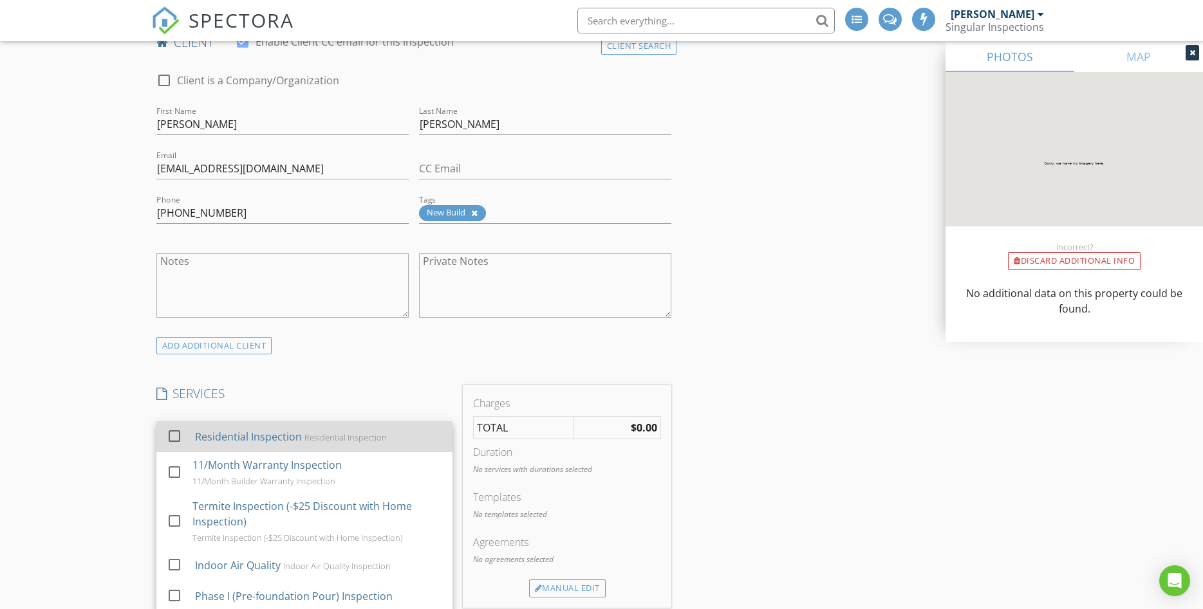
click at [172, 432] on div at bounding box center [174, 436] width 22 height 22
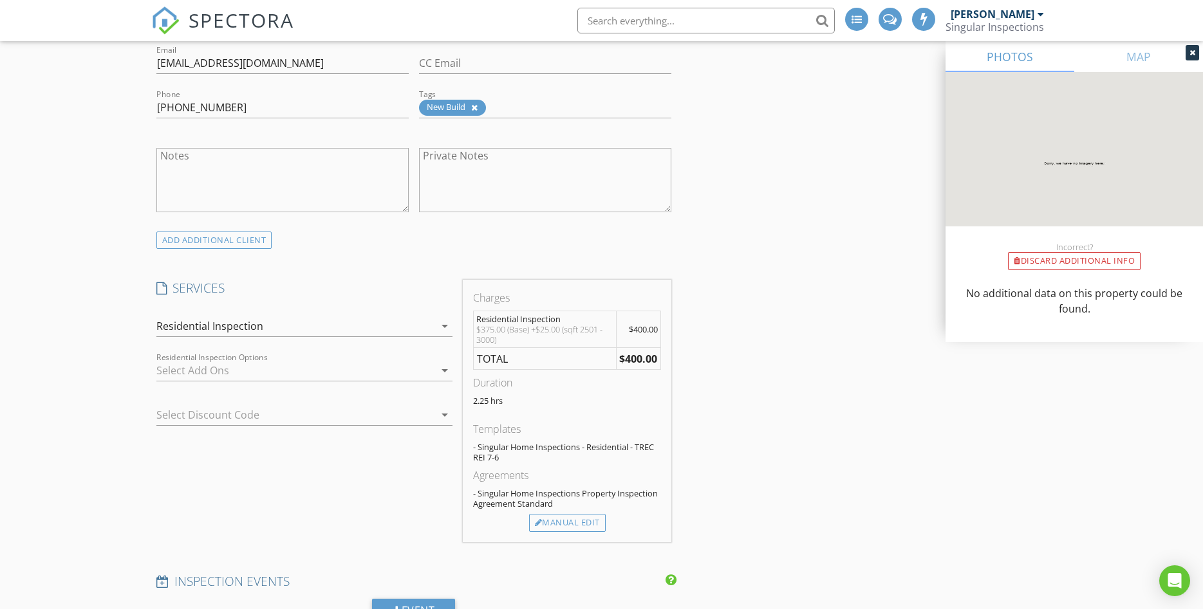
scroll to position [766, 0]
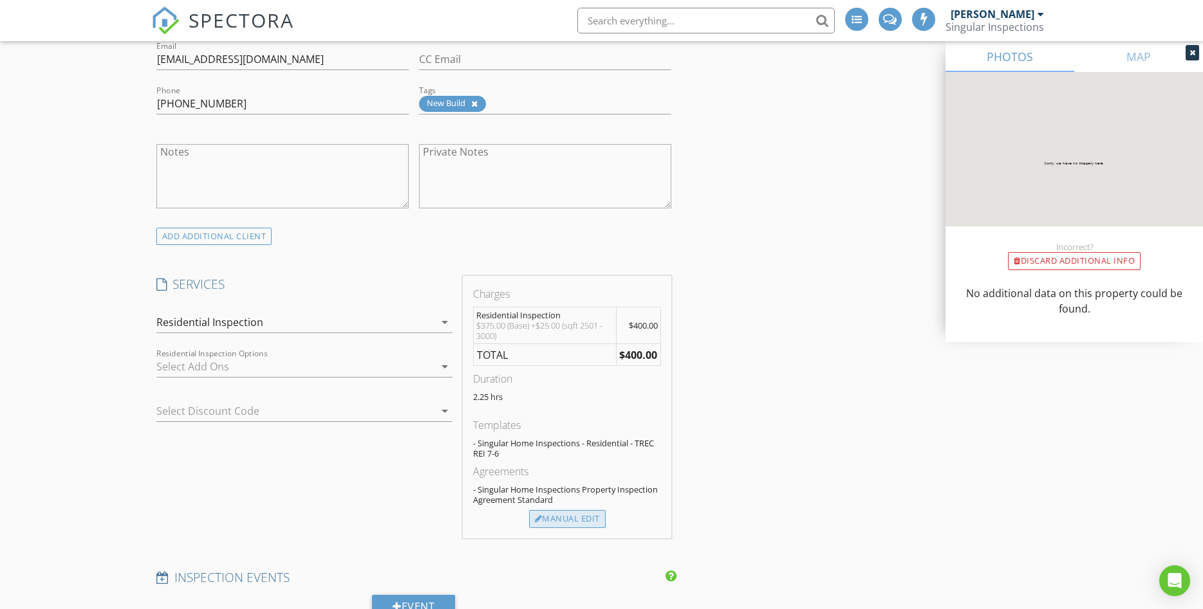
click at [560, 519] on div "Manual Edit" at bounding box center [567, 519] width 77 height 18
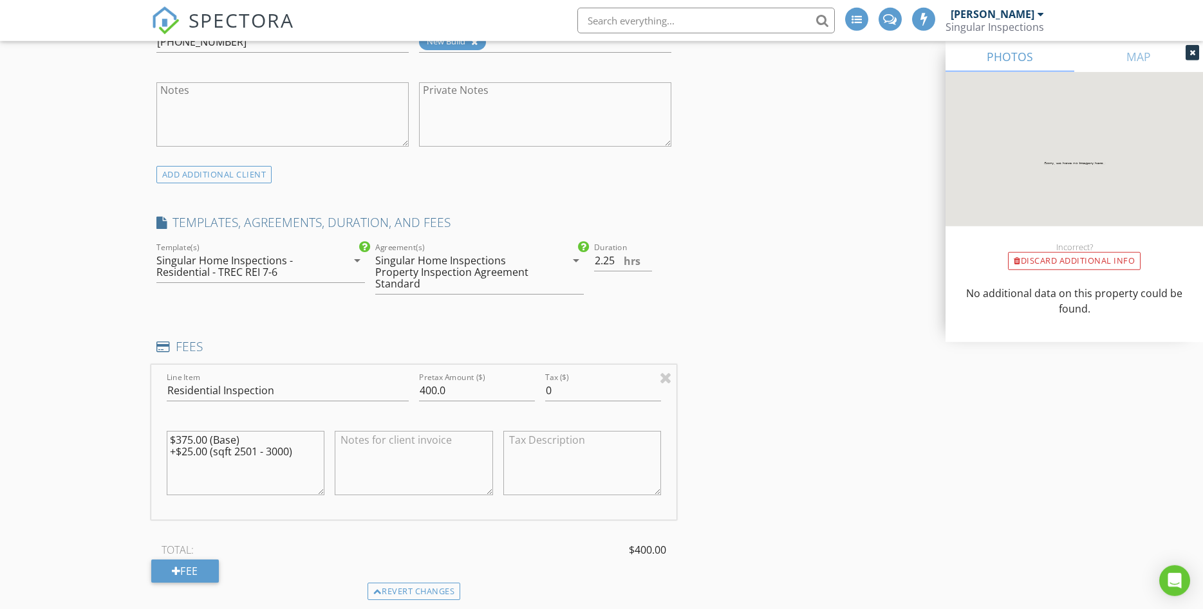
scroll to position [875, 0]
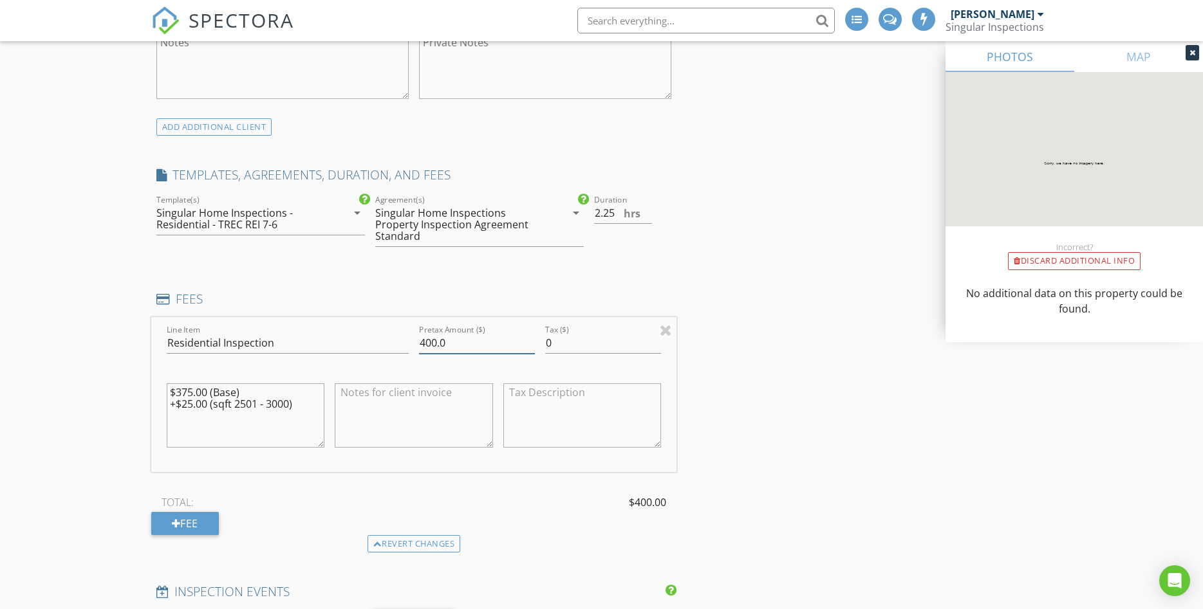
click at [435, 340] on input "400.0" at bounding box center [477, 343] width 116 height 21
type input "375.0"
click at [356, 400] on textarea at bounding box center [414, 416] width 158 height 64
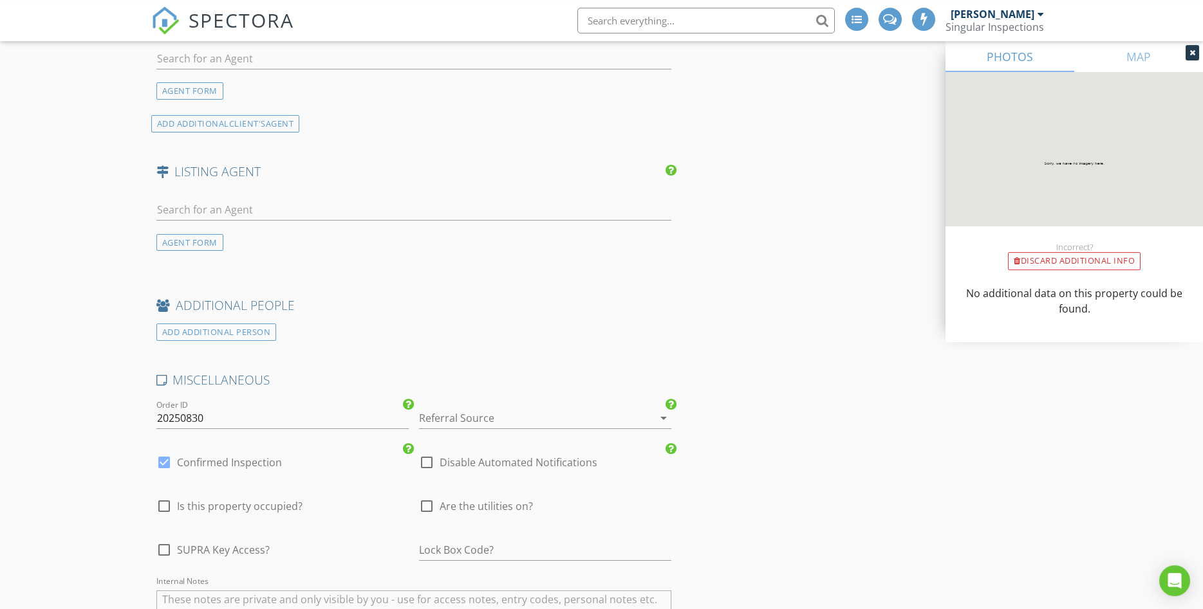
scroll to position [1750, 0]
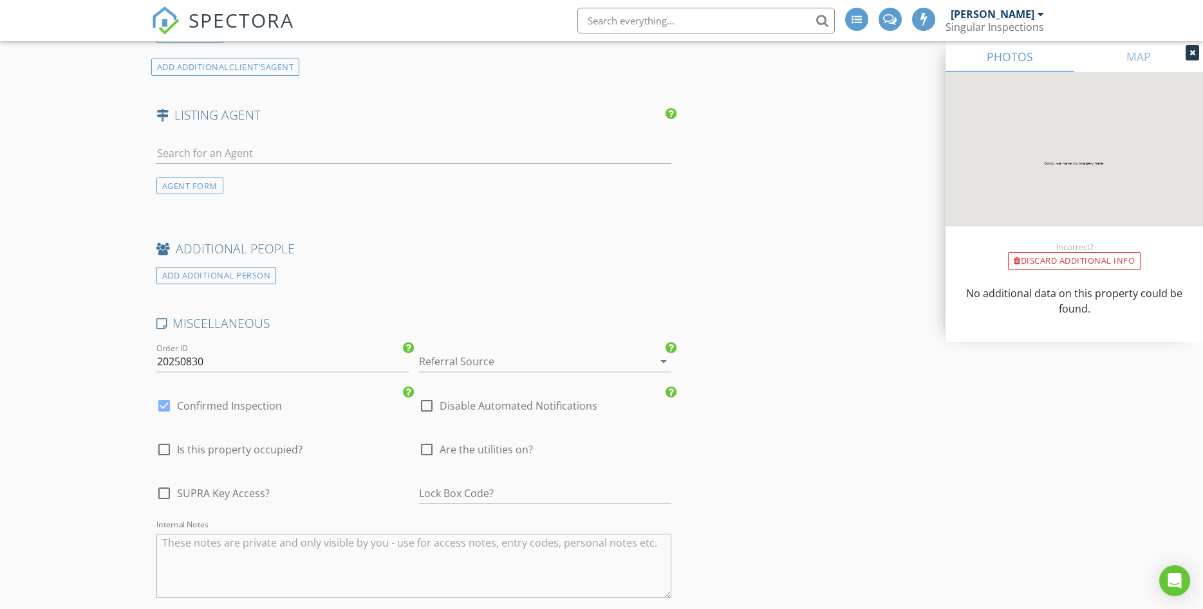
type textarea "-$25 Discount"
click at [215, 360] on input "20250830" at bounding box center [282, 361] width 252 height 21
type input "20250908"
click at [483, 365] on div at bounding box center [527, 361] width 216 height 21
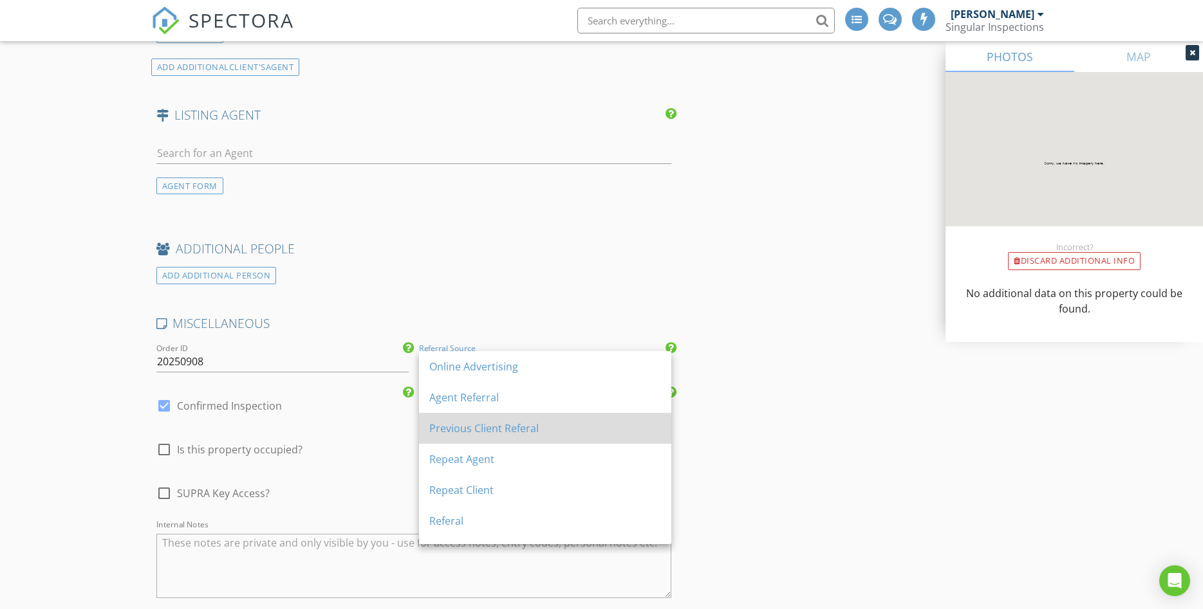
click at [467, 422] on div "Previous Client Referal" at bounding box center [545, 428] width 232 height 15
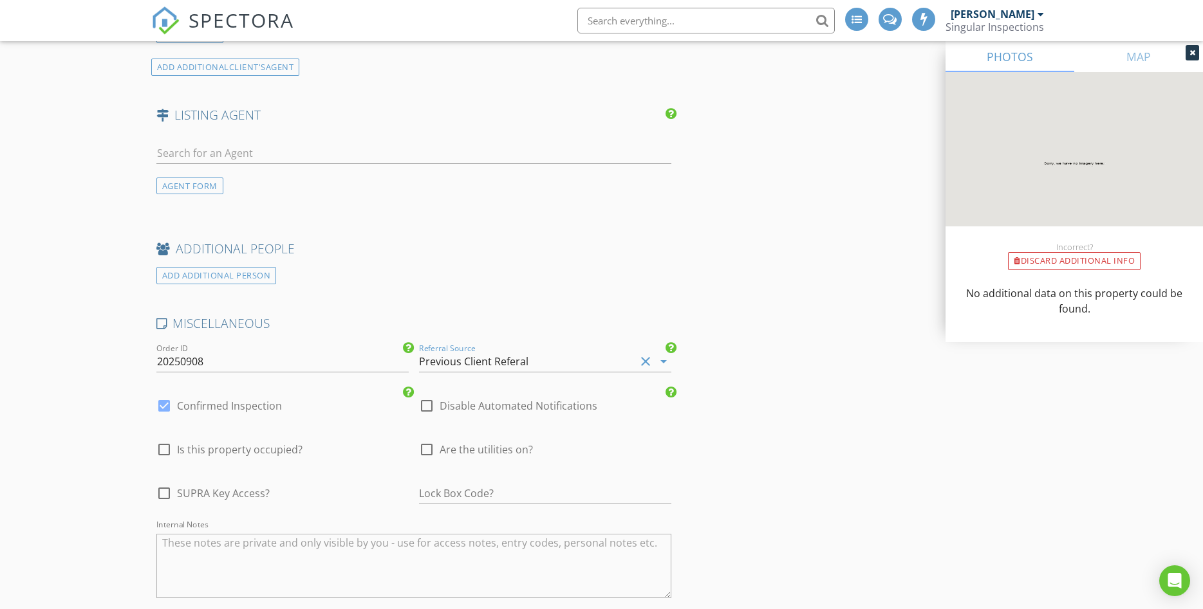
click at [431, 447] on div at bounding box center [427, 450] width 22 height 22
checkbox input "true"
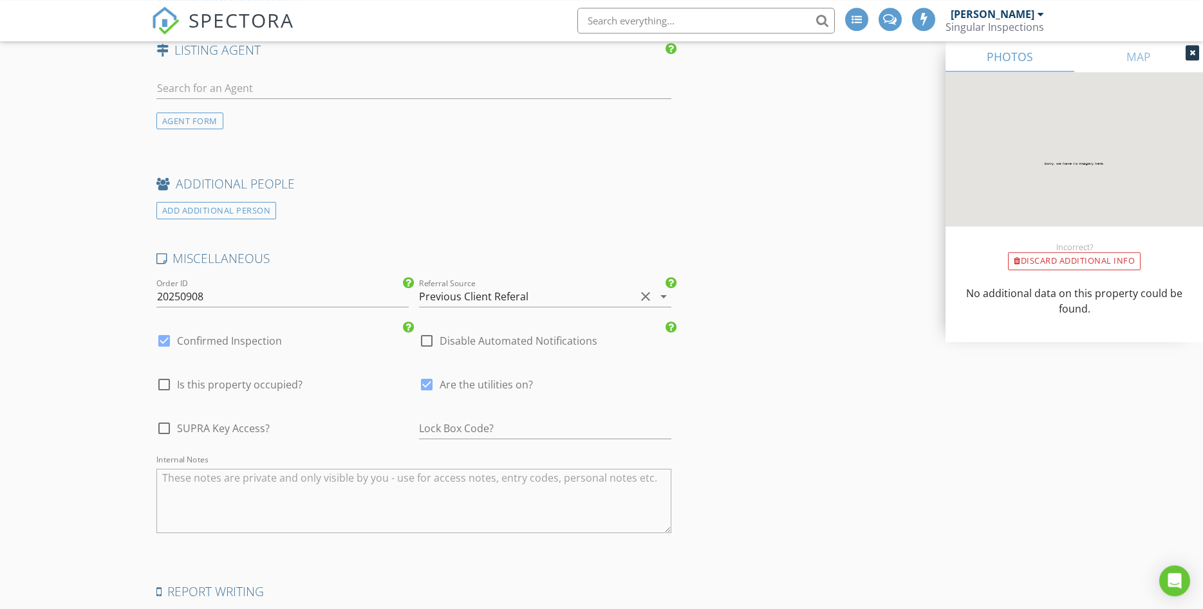
scroll to position [1860, 0]
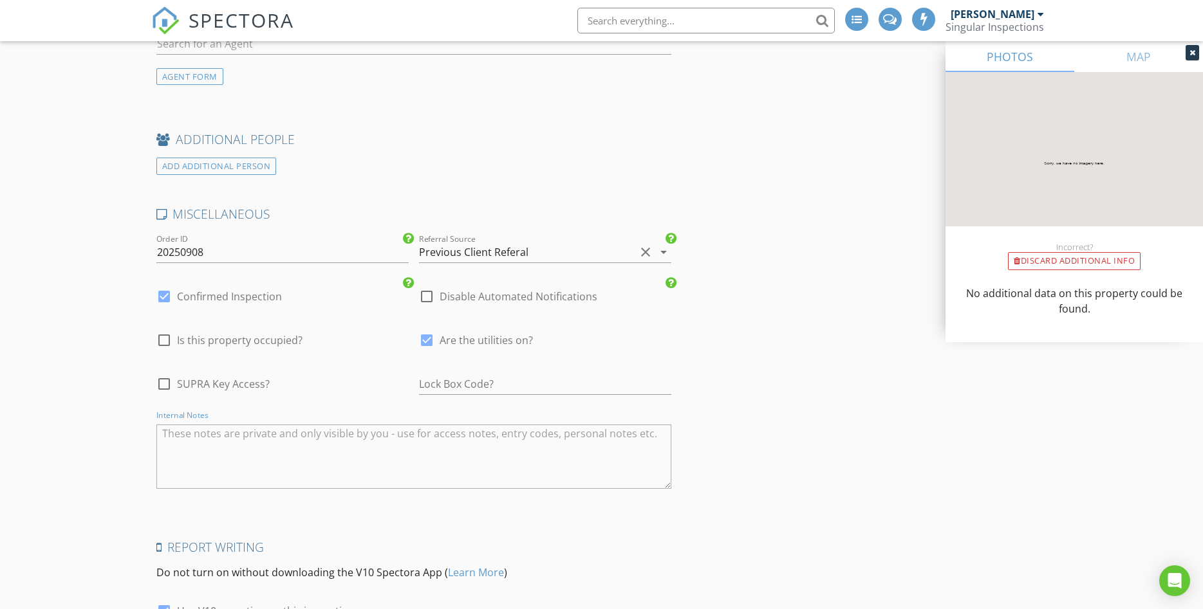
click at [216, 443] on textarea "Internal Notes" at bounding box center [413, 457] width 515 height 64
click at [234, 434] on textarea "discount becuase they will de 11/mo warranty insp" at bounding box center [413, 457] width 515 height 64
click at [425, 429] on textarea "discount because they will de 11/mo warranty insp" at bounding box center [413, 457] width 515 height 64
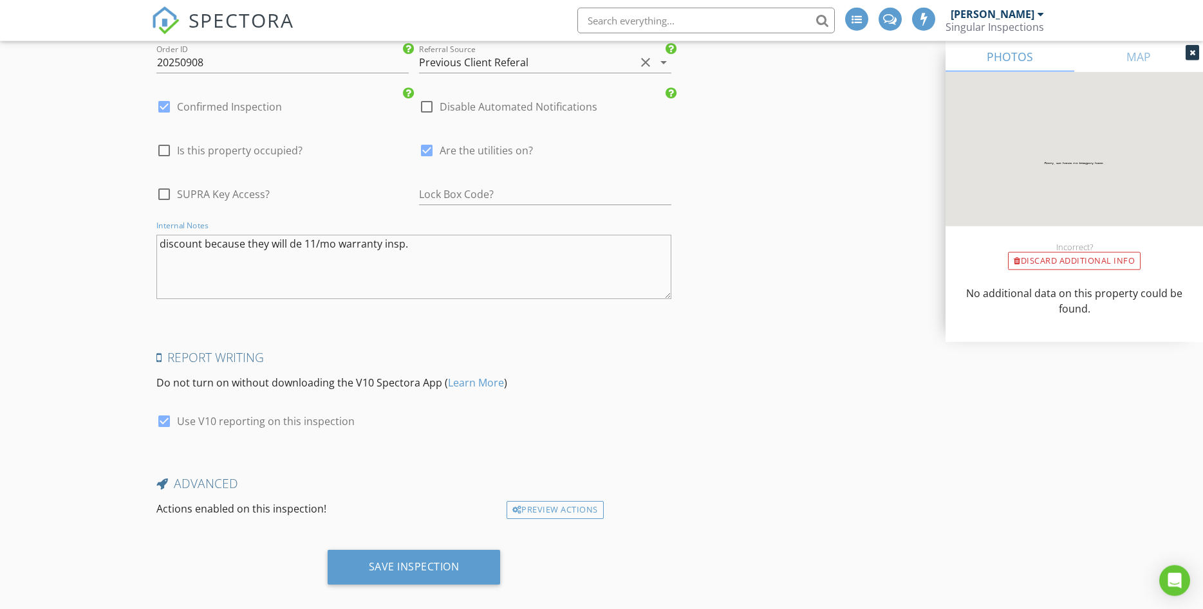
scroll to position [2065, 0]
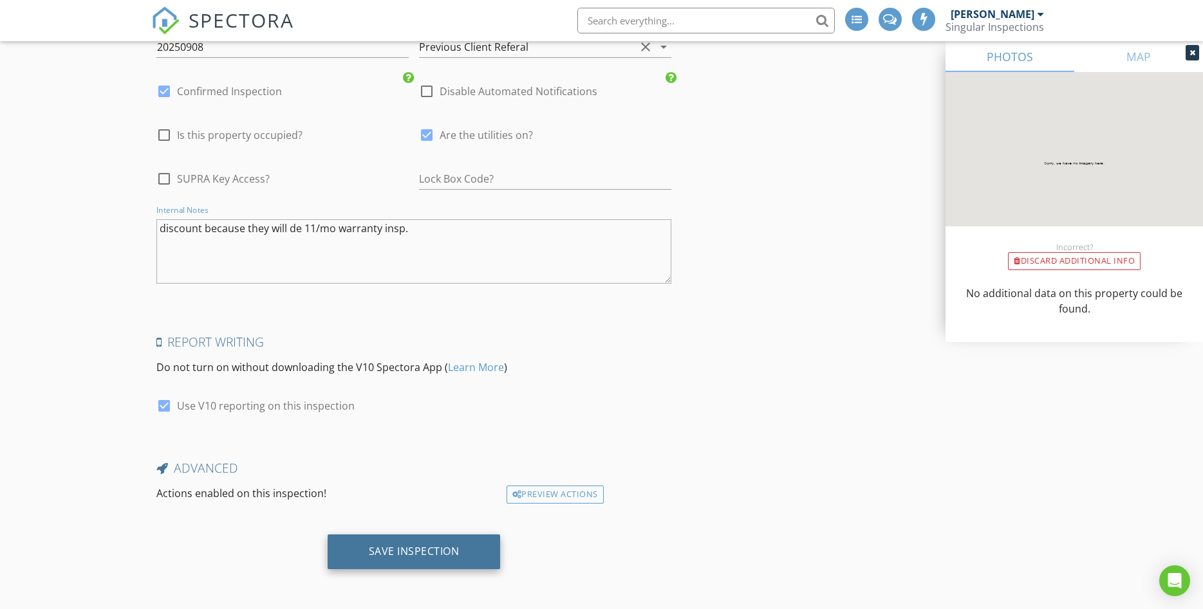
type textarea "discount because they will de 11/mo warranty insp."
click at [395, 546] on div "Save Inspection" at bounding box center [414, 551] width 91 height 13
